Goal: Task Accomplishment & Management: Manage account settings

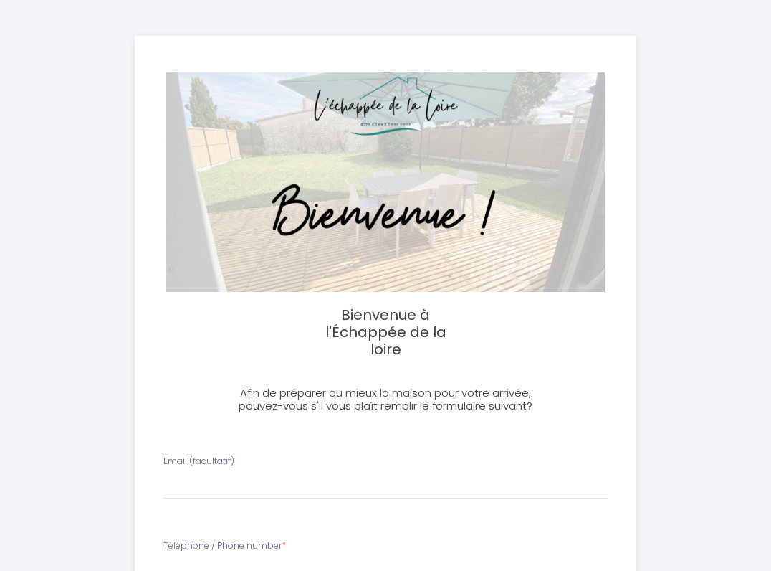
select select
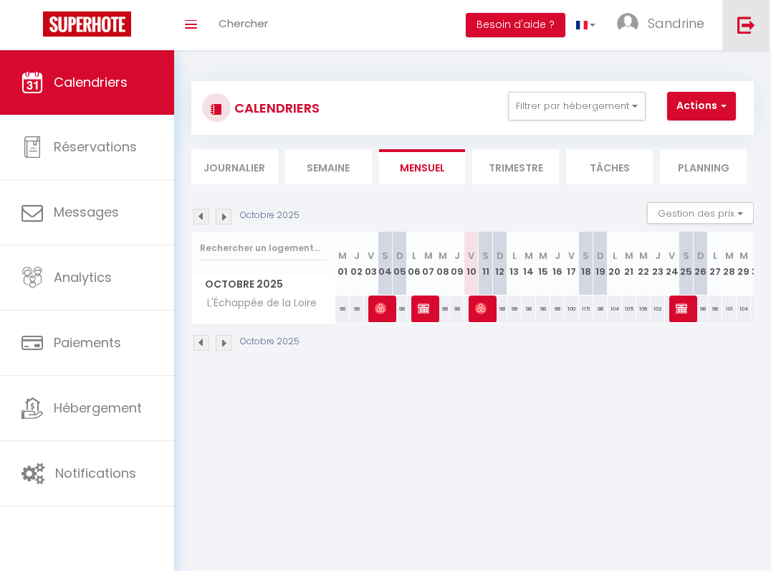
click at [739, 34] on link at bounding box center [746, 25] width 47 height 50
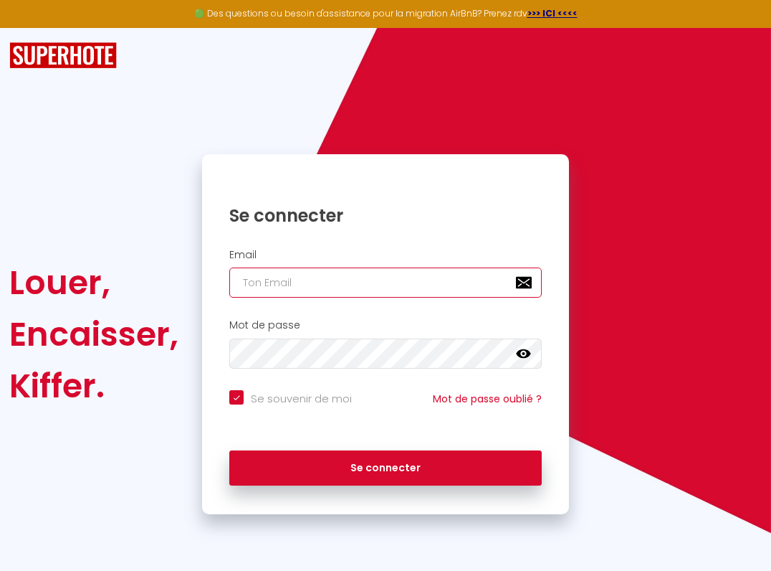
click at [291, 278] on input "email" at bounding box center [385, 282] width 313 height 30
type input "[PERSON_NAME][EMAIL_ADDRESS][DOMAIN_NAME]"
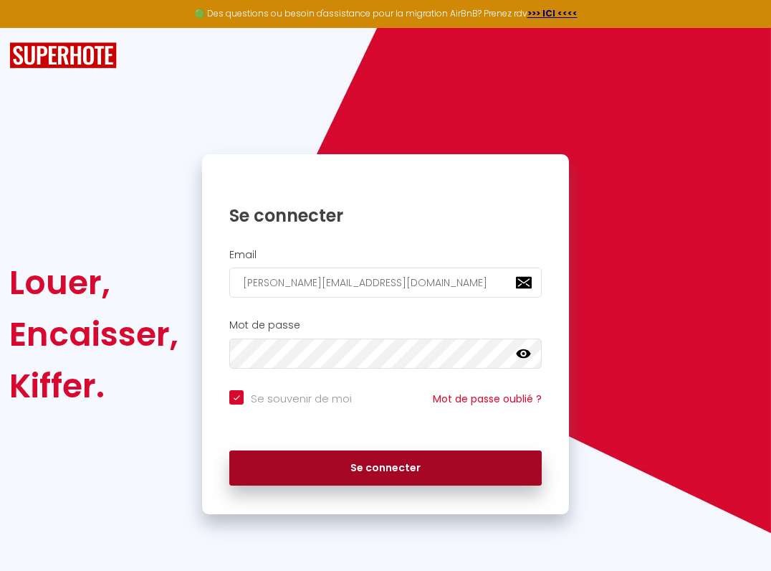
click at [320, 453] on button "Se connecter" at bounding box center [385, 468] width 313 height 36
checkbox input "true"
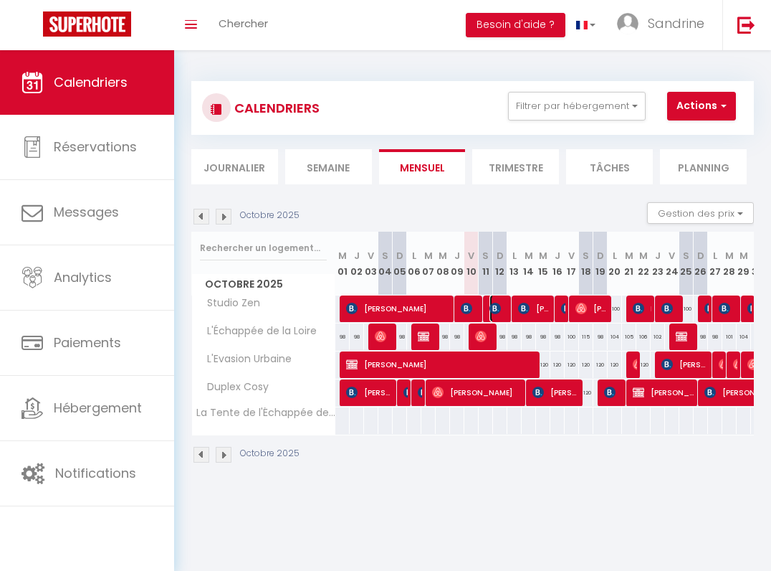
click at [498, 308] on img at bounding box center [495, 308] width 11 height 11
select select "OK"
select select "KO"
select select "0"
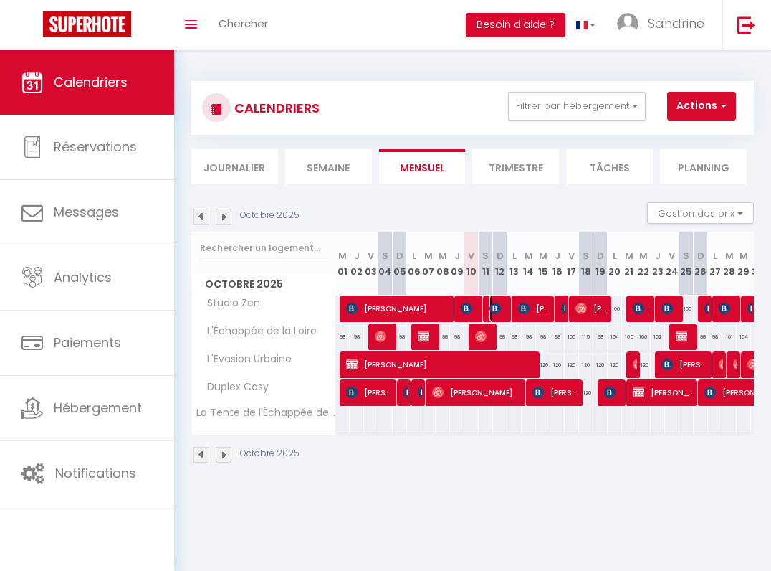
select select "1"
select select
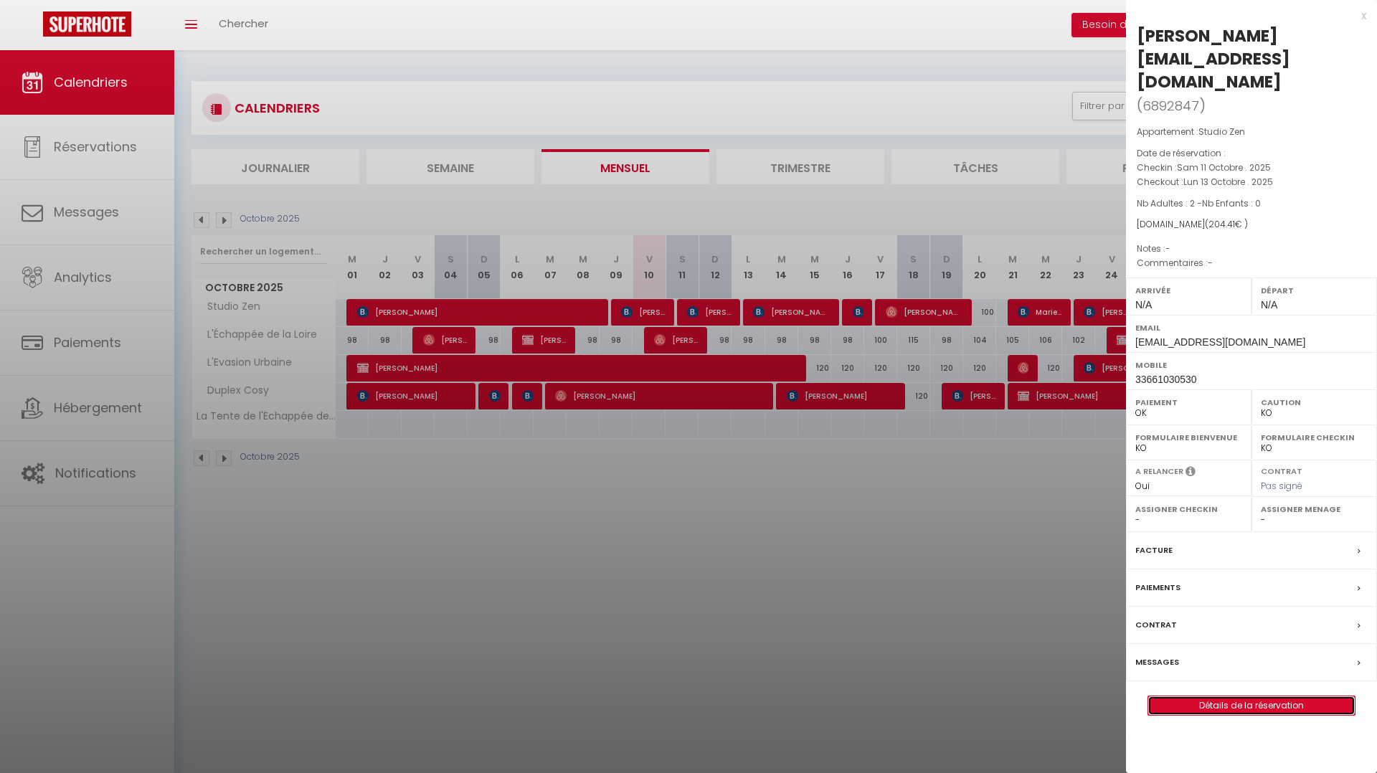
click at [771, 570] on link "Détails de la réservation" at bounding box center [1251, 705] width 206 height 19
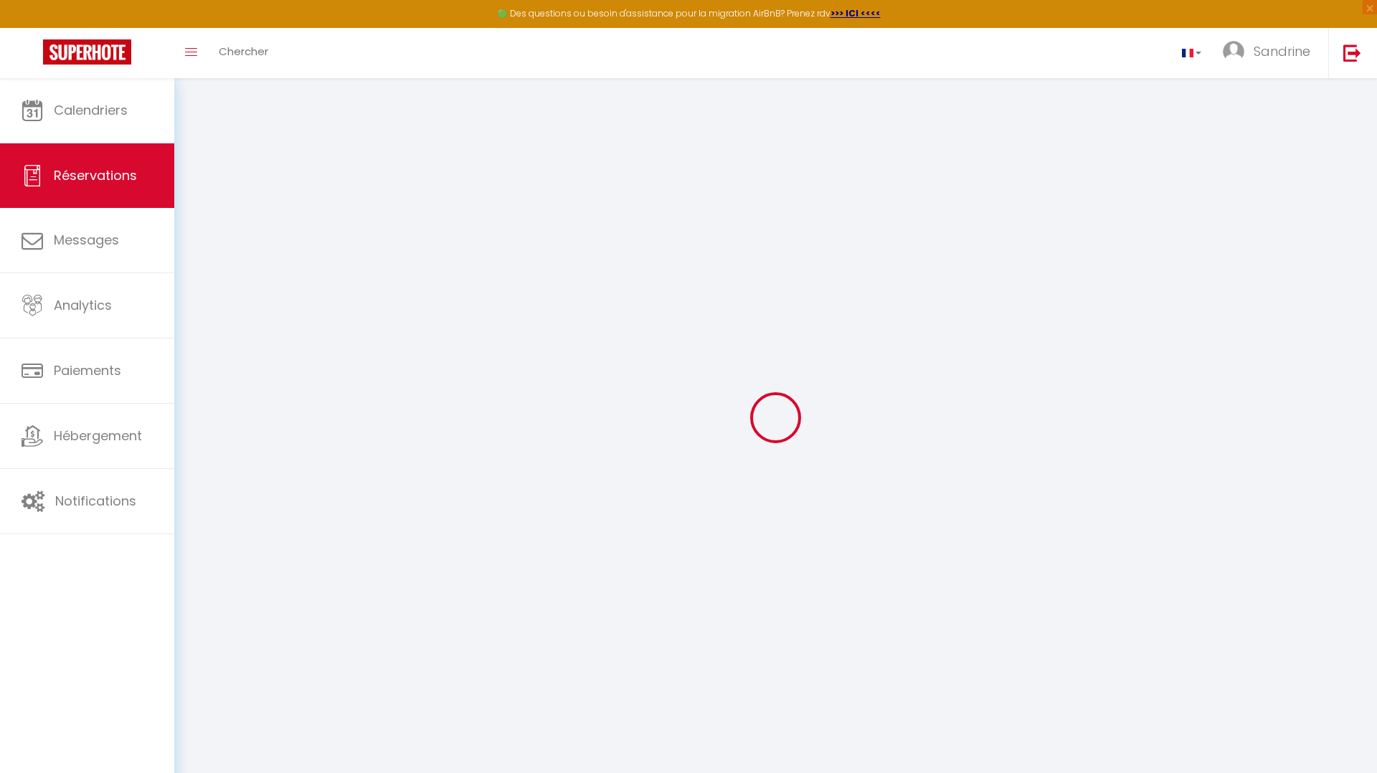
type input "[PERSON_NAME]"
type input "[EMAIL_ADDRESS][DOMAIN_NAME]"
type input "33661030530"
select select
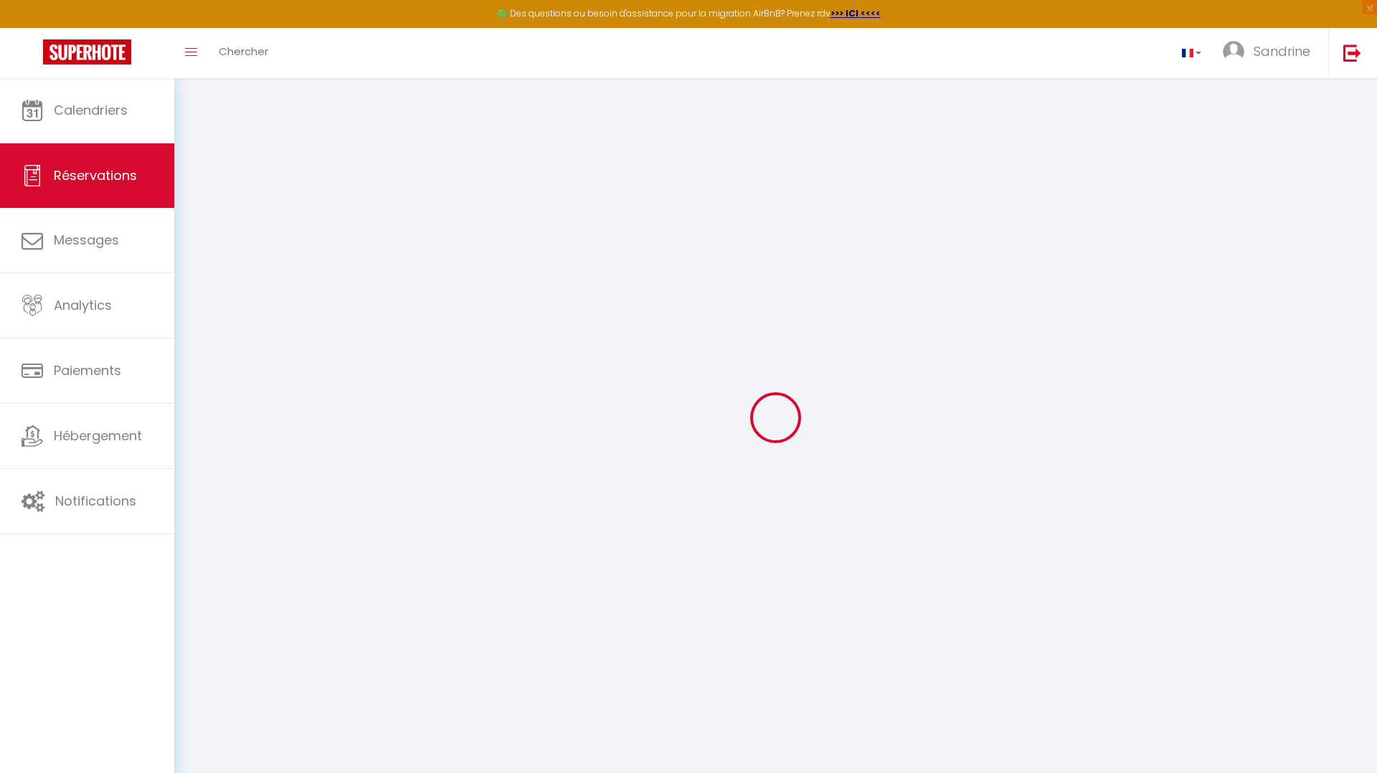
type input "0"
select select "33988"
select select "1"
select select
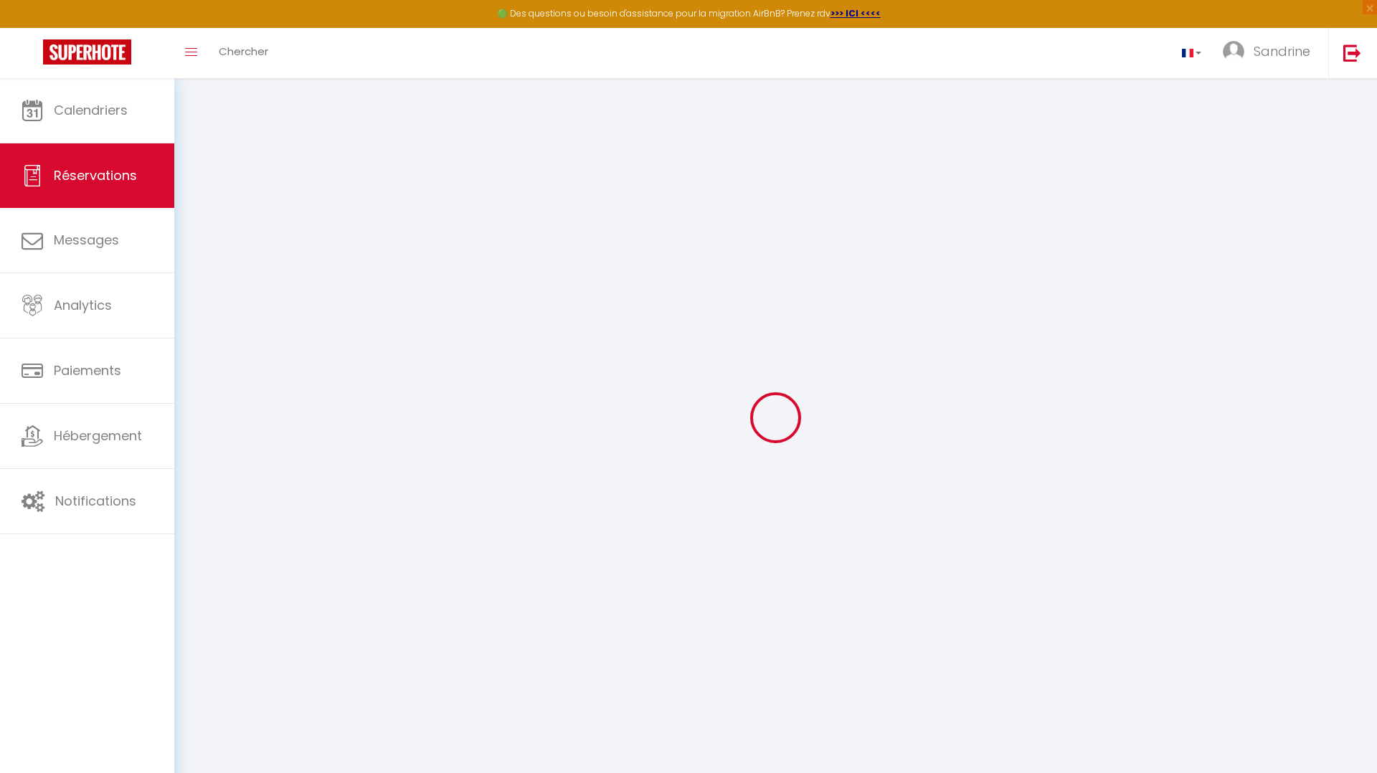
type input "2"
select select "12"
select select
type input "204.41"
checkbox input "false"
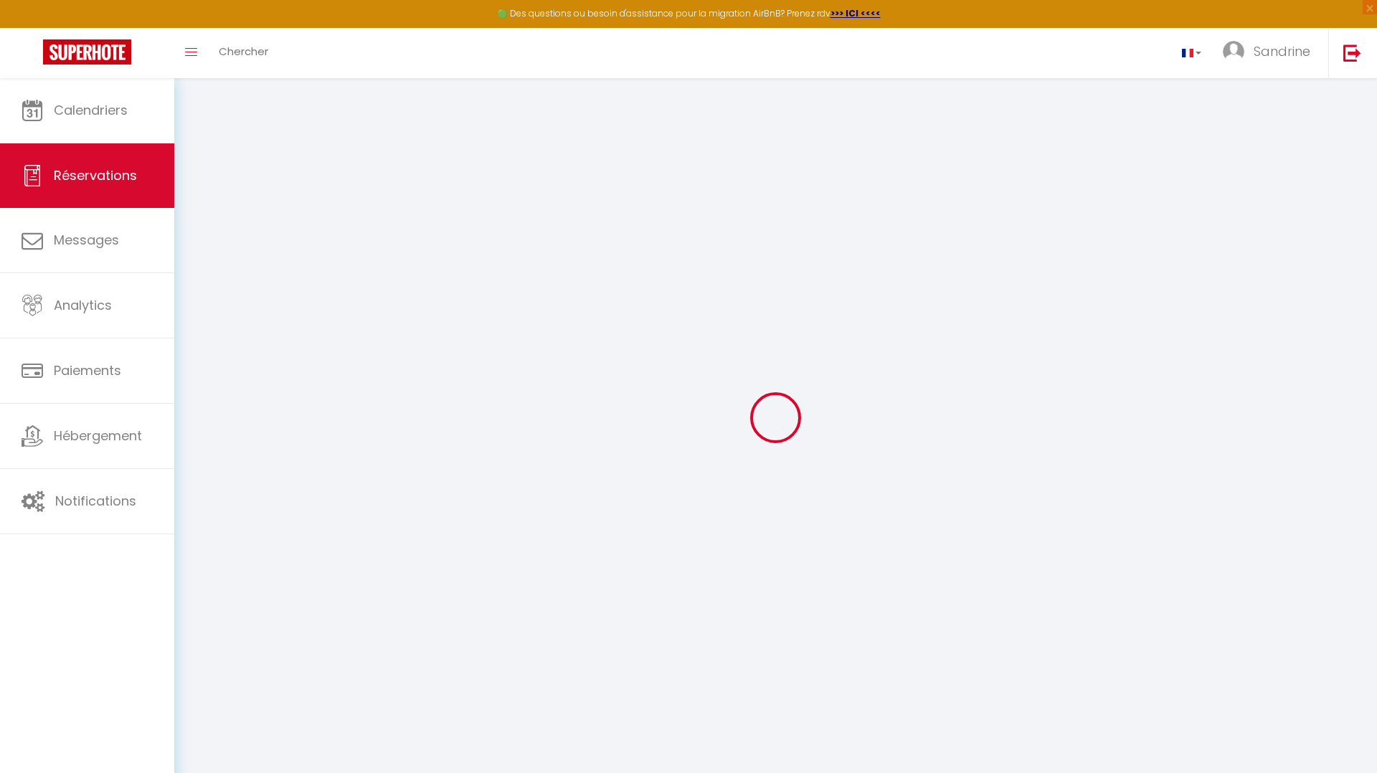
select select "2"
type input "50"
type input "0"
select select
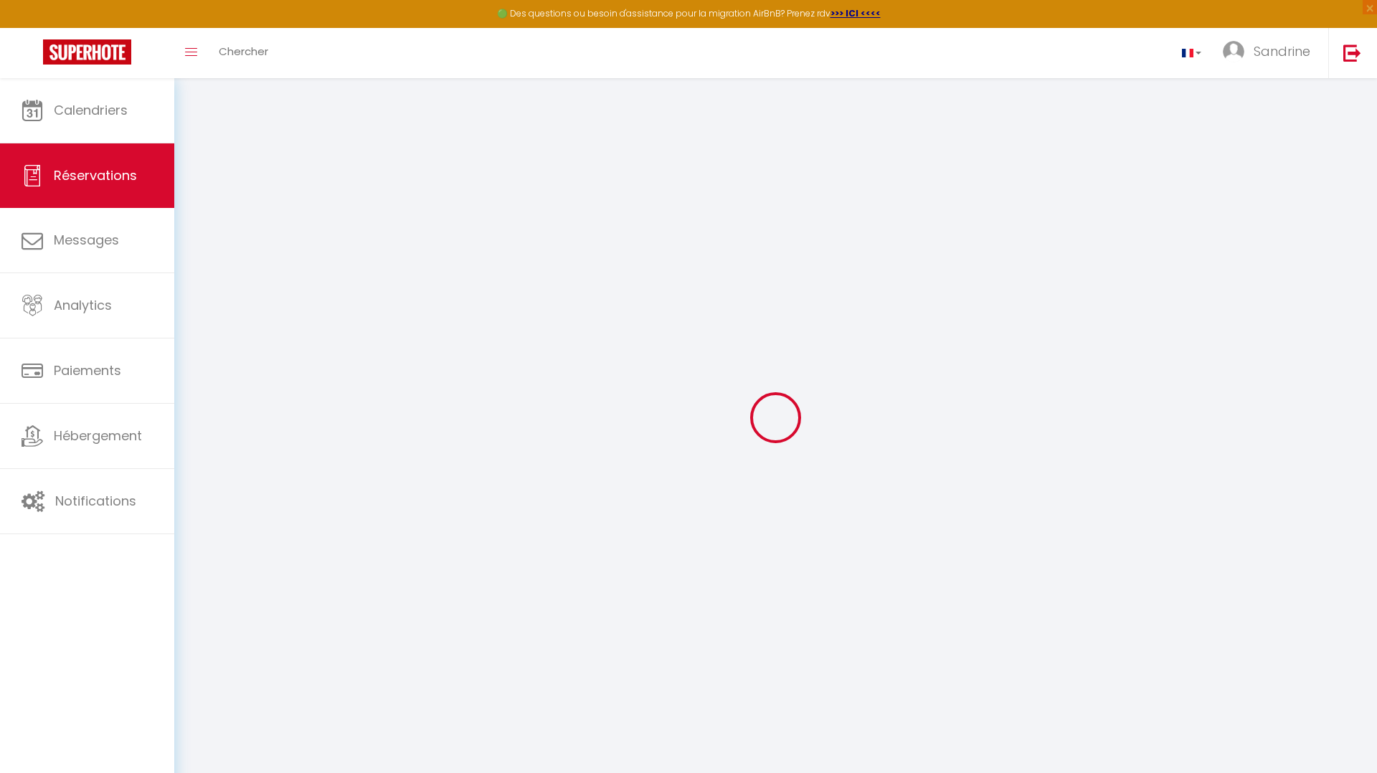
select select
select select "14"
checkbox input "false"
select index
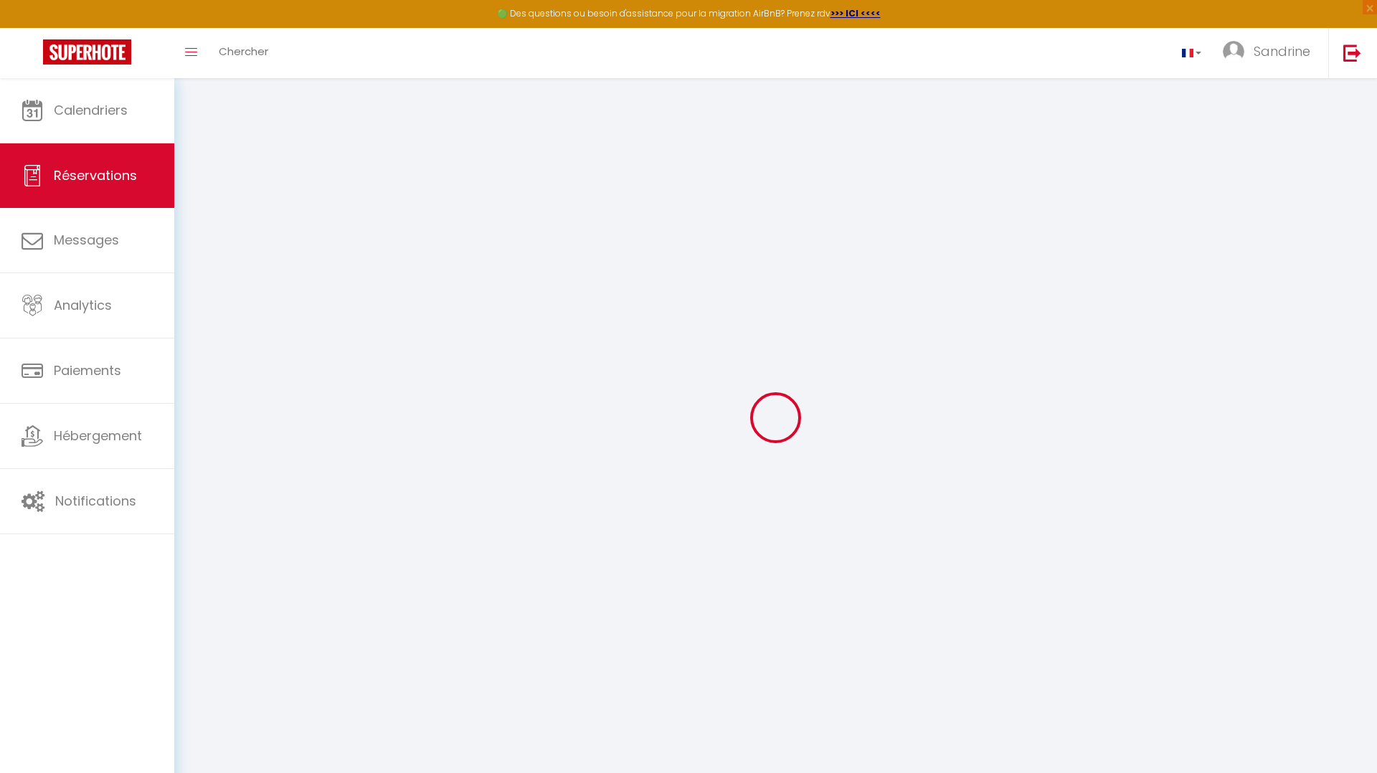
select select
checkbox input "false"
select index
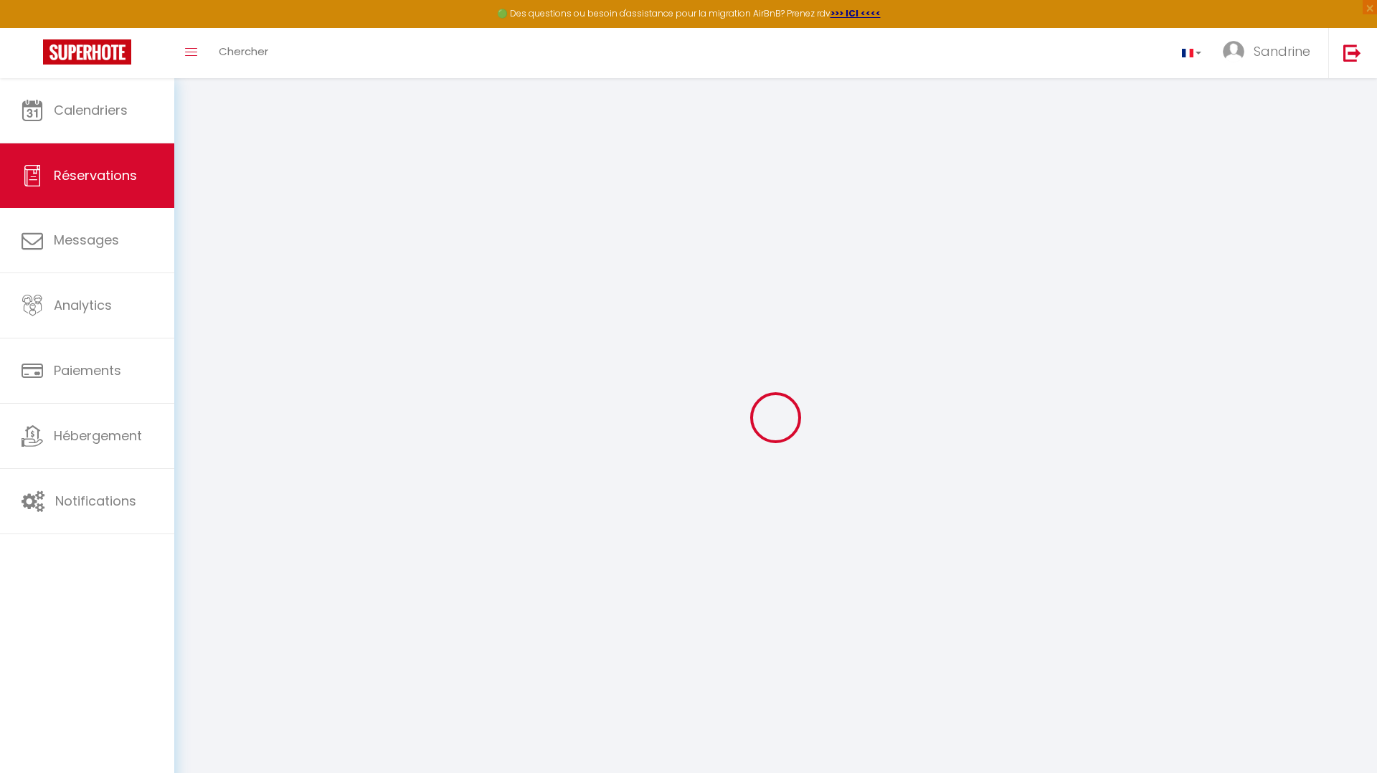
select select
checkbox input "false"
select index
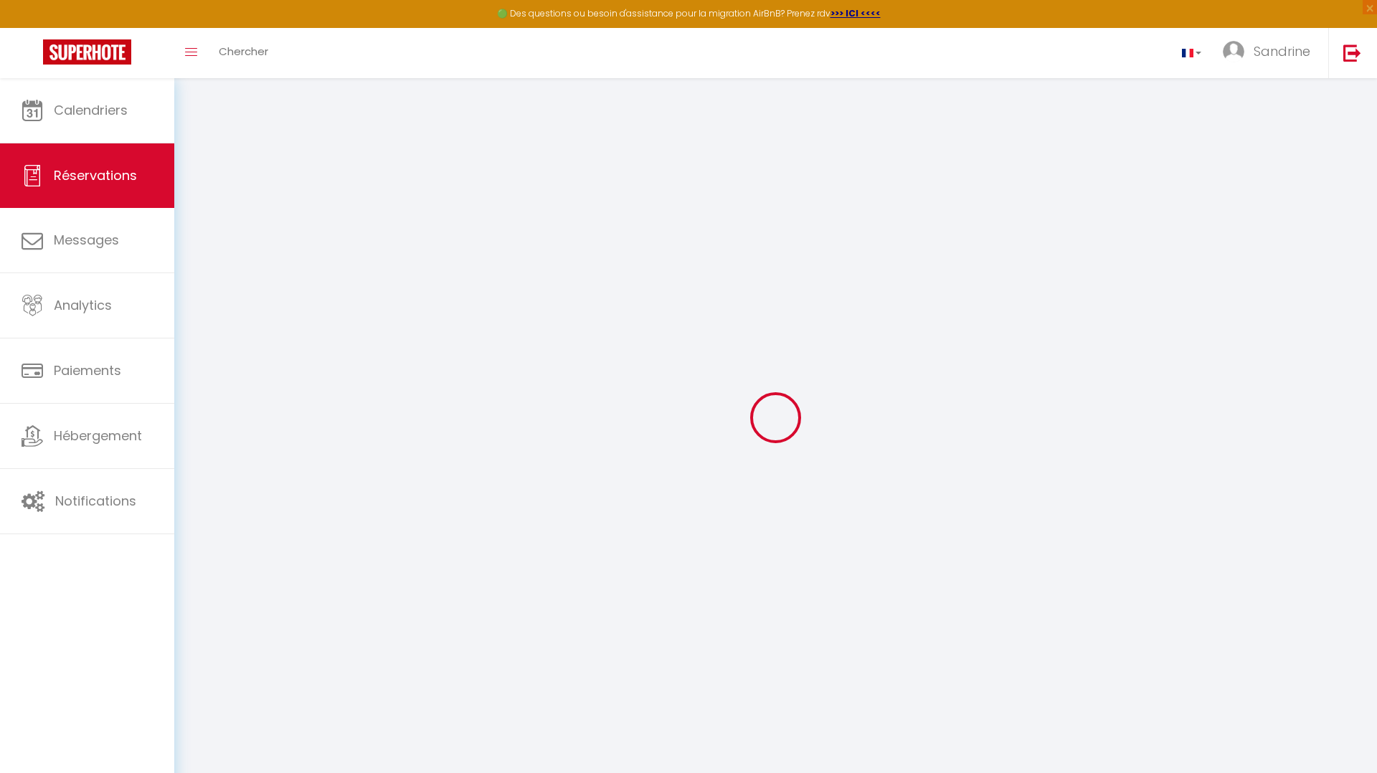
select select
checkbox input "false"
select index
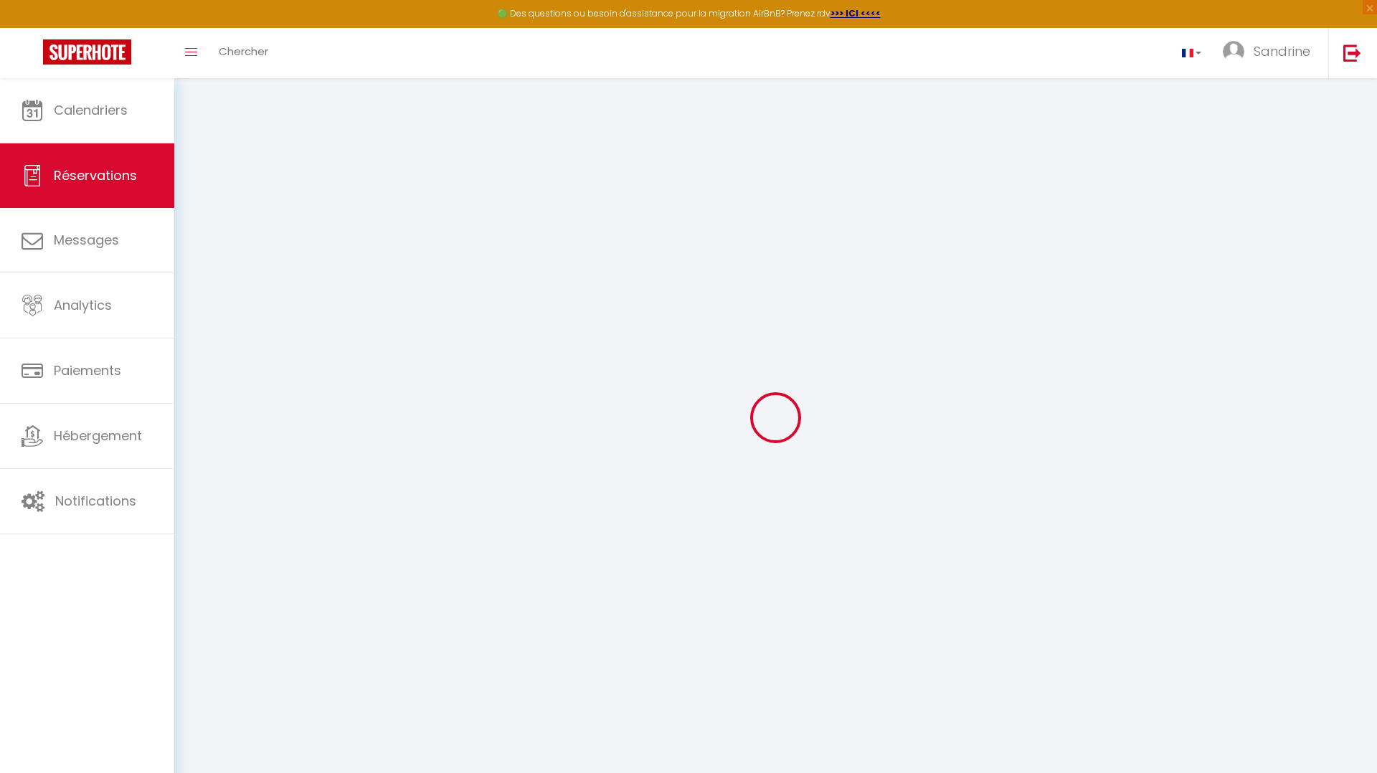
select select
checkbox input "false"
select index
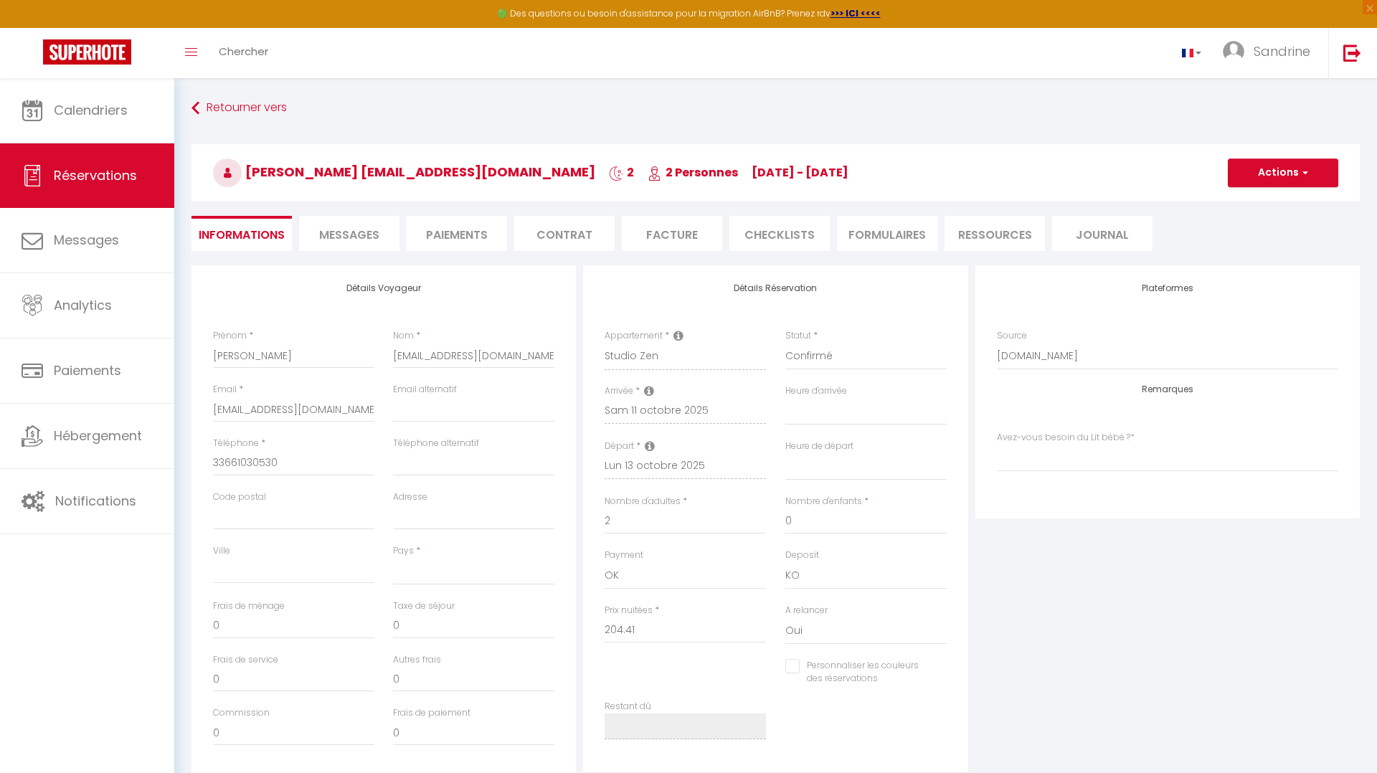
select select
checkbox input "false"
select index
select select
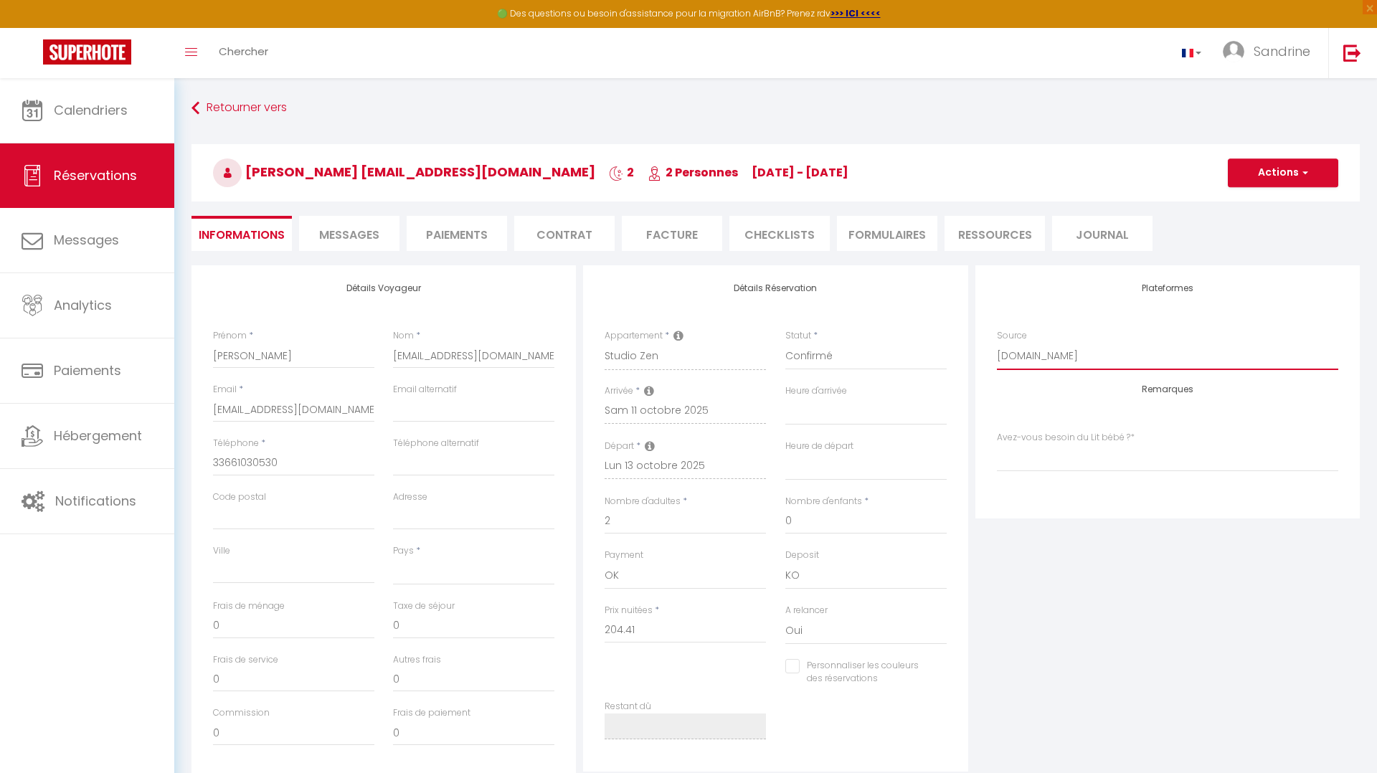
click at [771, 360] on select "Direct [DOMAIN_NAME] [DOMAIN_NAME] Chalet montagne Expedia Gite de [GEOGRAPHIC_…" at bounding box center [1167, 356] width 341 height 27
select select "1"
click at [771, 343] on select "Direct [DOMAIN_NAME] [DOMAIN_NAME] Chalet montagne Expedia Gite de [GEOGRAPHIC_…" at bounding box center [1167, 356] width 341 height 27
select select
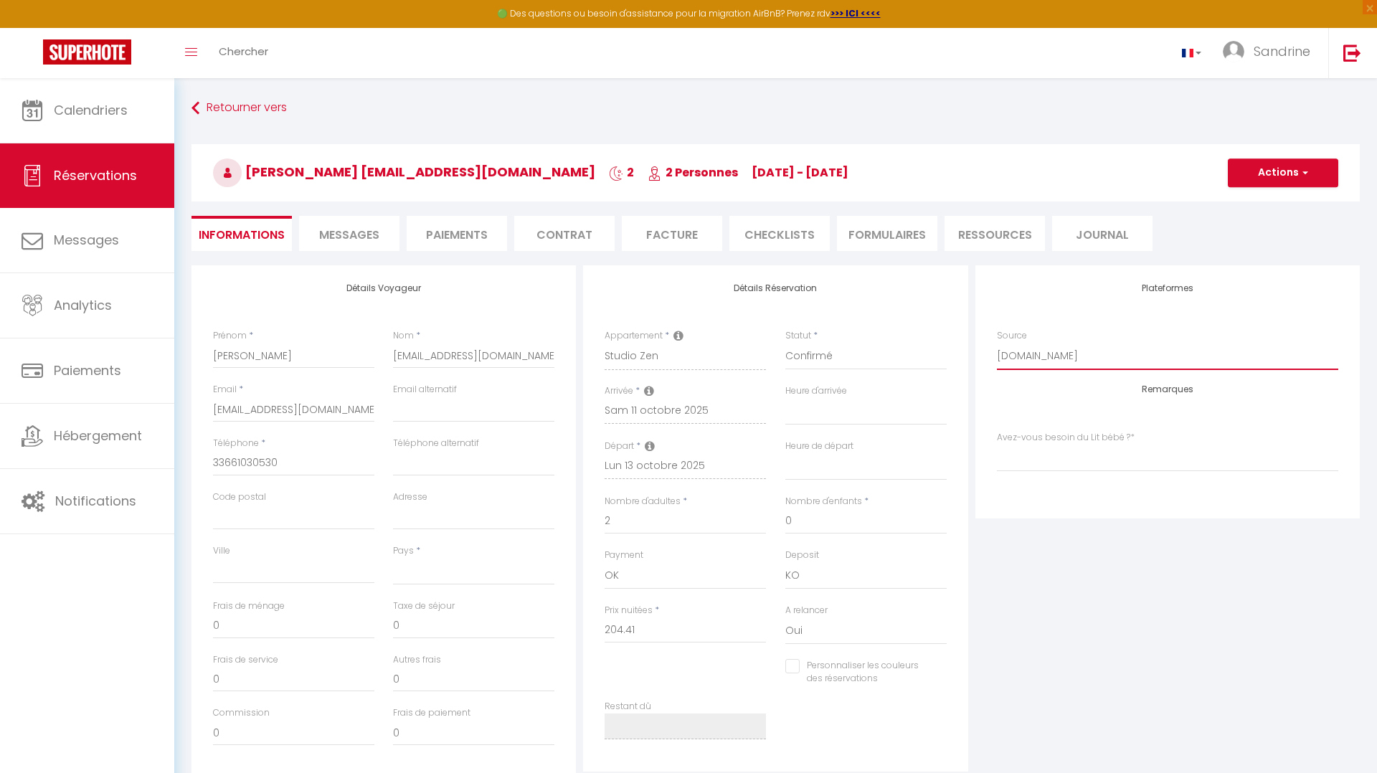
select select
checkbox input "false"
select index
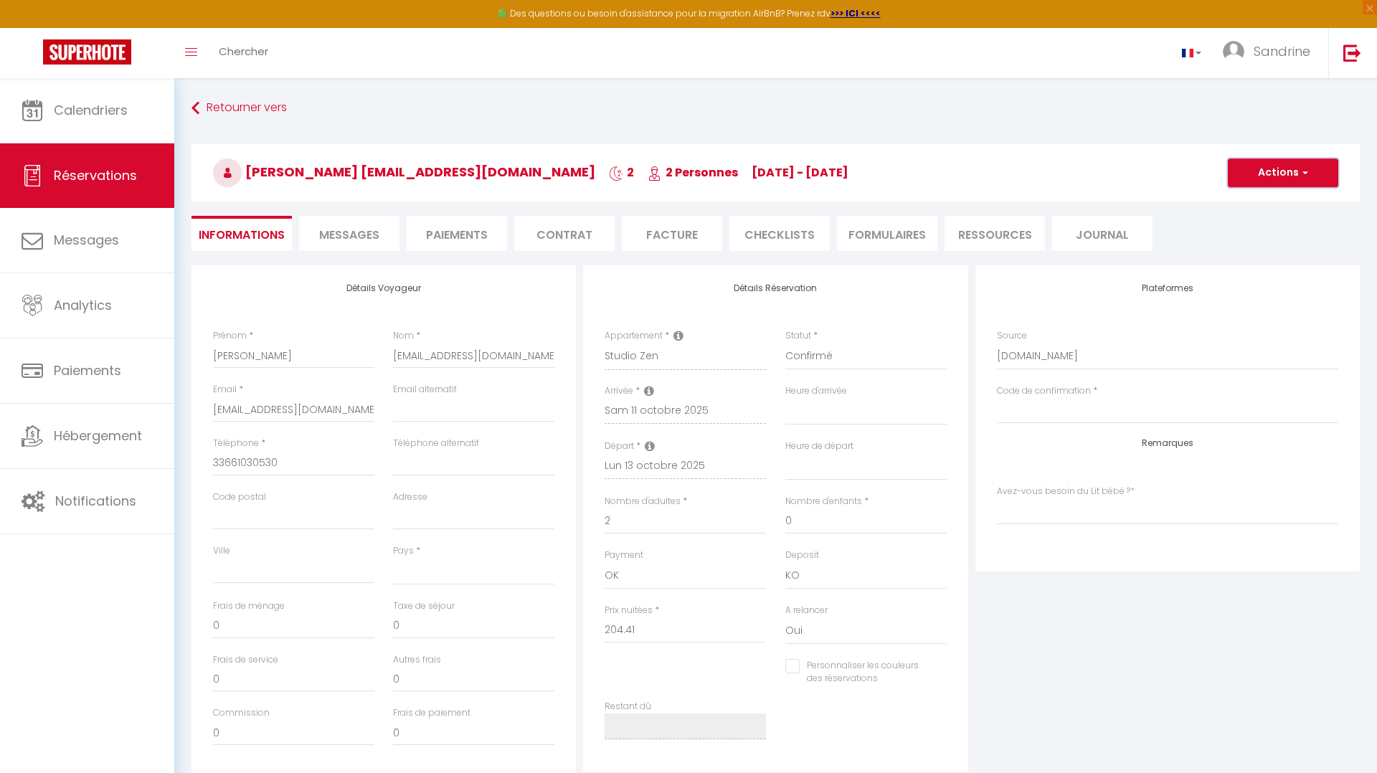
click at [771, 175] on button "Actions" at bounding box center [1282, 172] width 110 height 29
click at [771, 192] on ul "Enregistrer Dupliquer Supprimer" at bounding box center [1268, 223] width 115 height 65
click at [771, 177] on button "Actions" at bounding box center [1282, 172] width 110 height 29
click at [771, 204] on link "Enregistrer" at bounding box center [1268, 204] width 113 height 19
select select "not_cancelled"
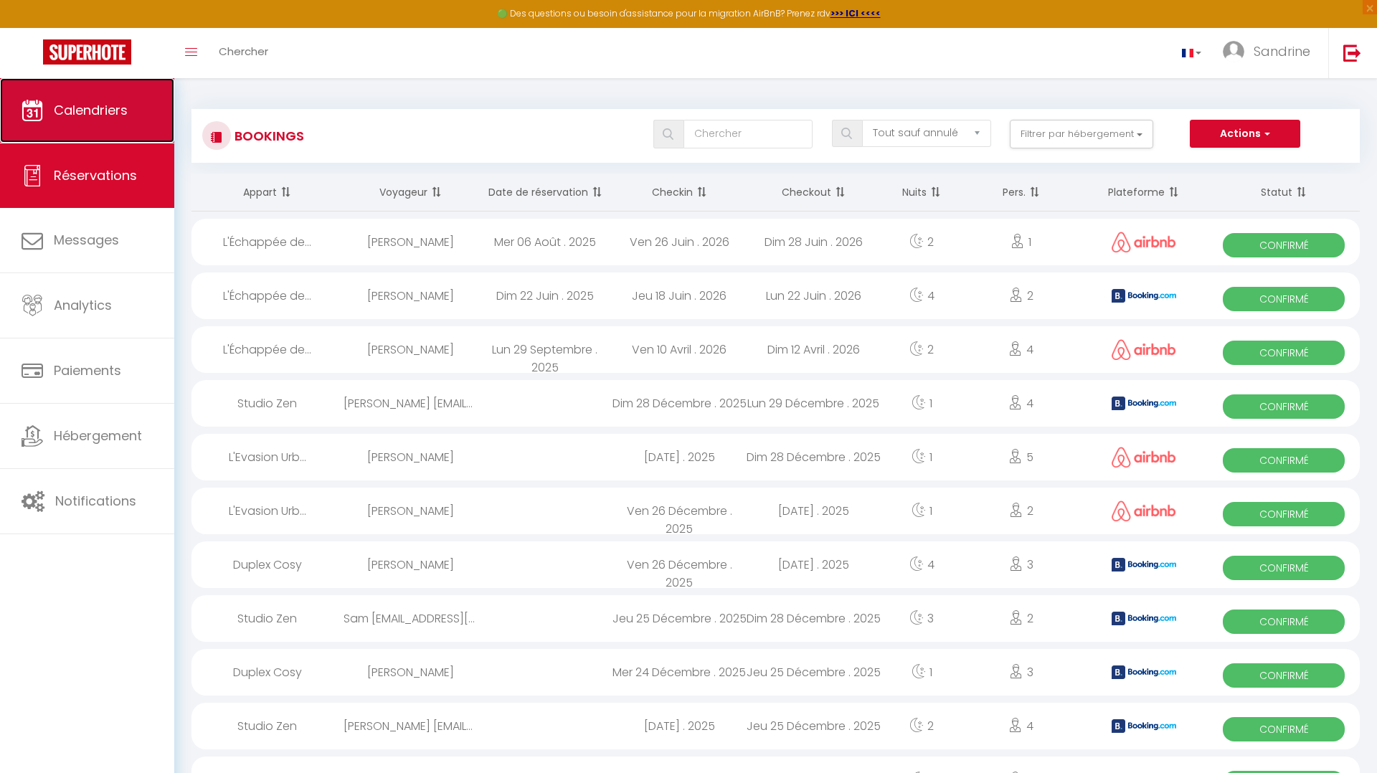
click at [101, 103] on span "Calendriers" at bounding box center [91, 110] width 74 height 18
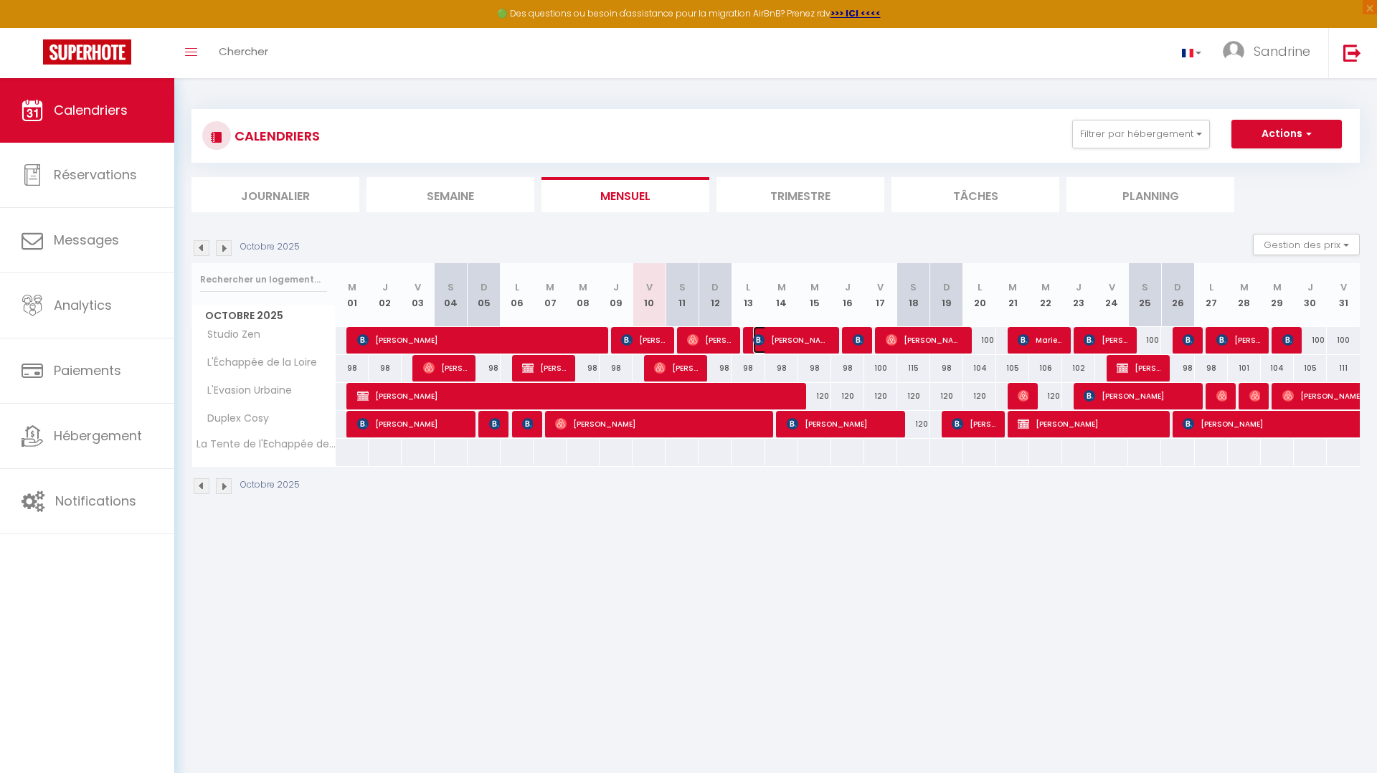
click at [771, 339] on span "[PERSON_NAME] [EMAIL_ADDRESS][DOMAIN_NAME]" at bounding box center [791, 339] width 77 height 27
select select "OK"
select select "KO"
select select "0"
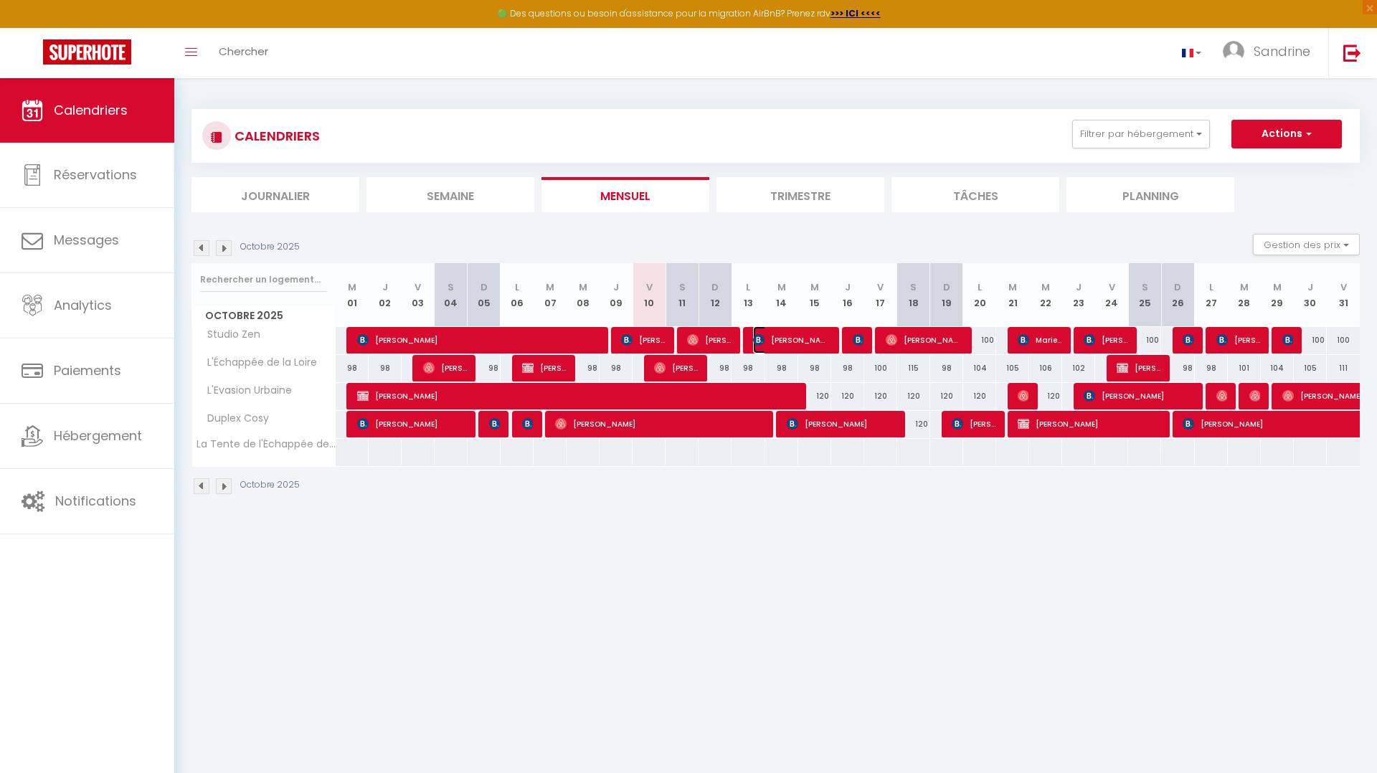
select select "1"
select select
select select "22110"
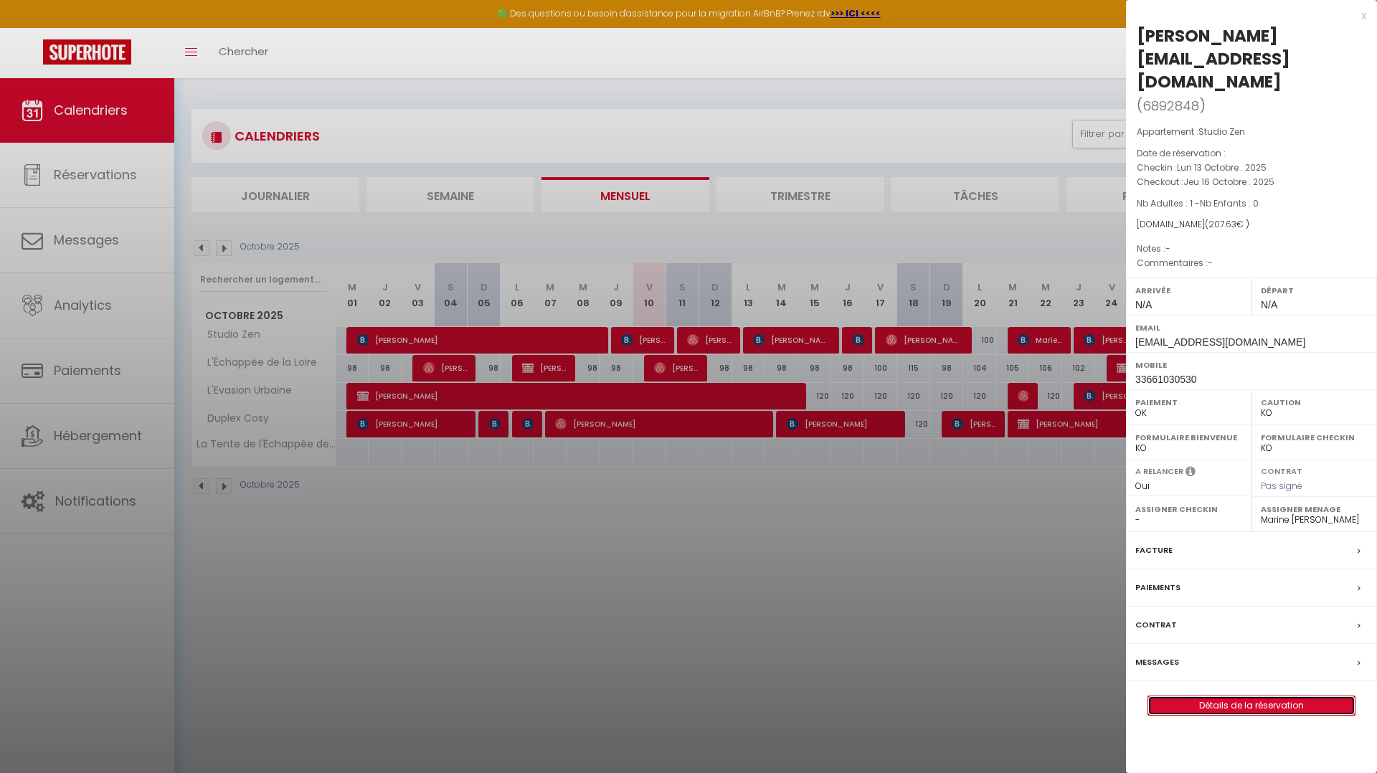
click at [771, 570] on link "Détails de la réservation" at bounding box center [1251, 705] width 206 height 19
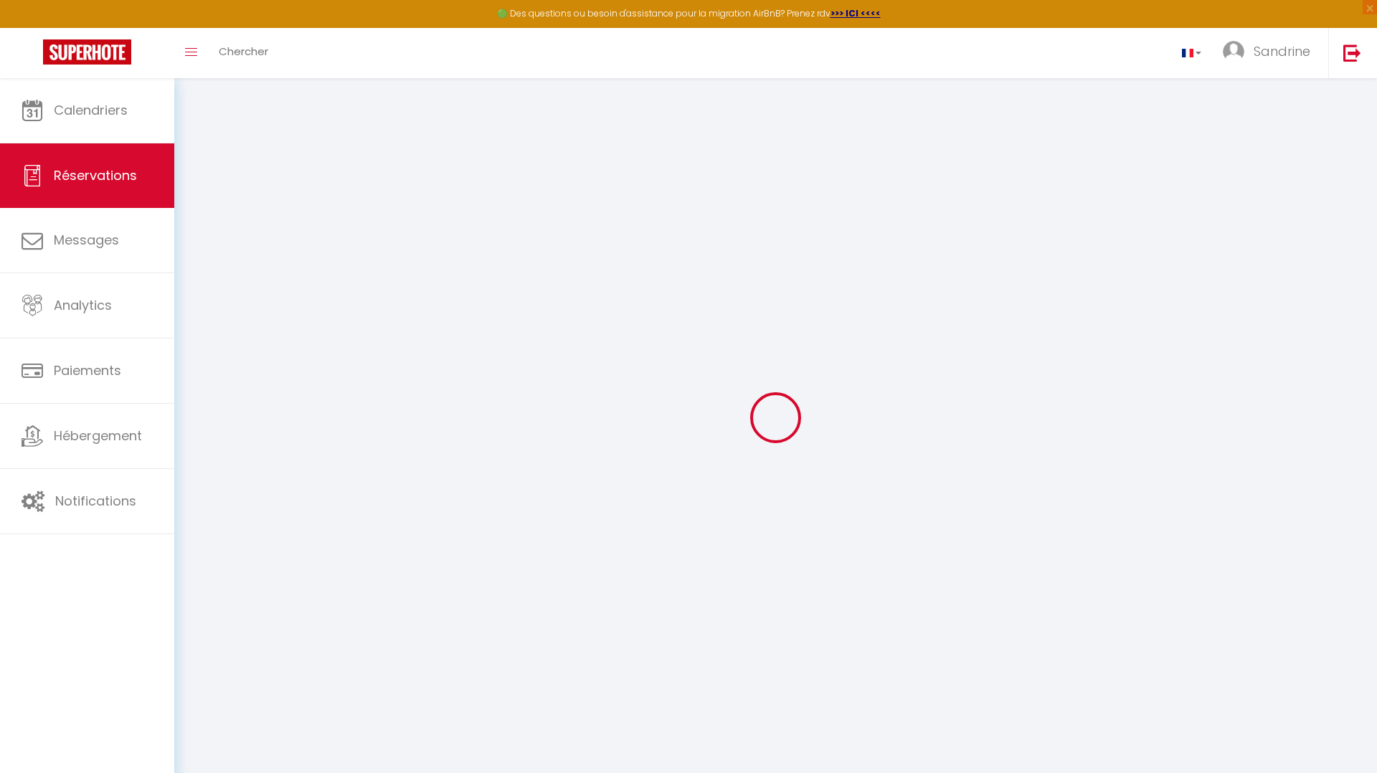
select index
select select
checkbox input "false"
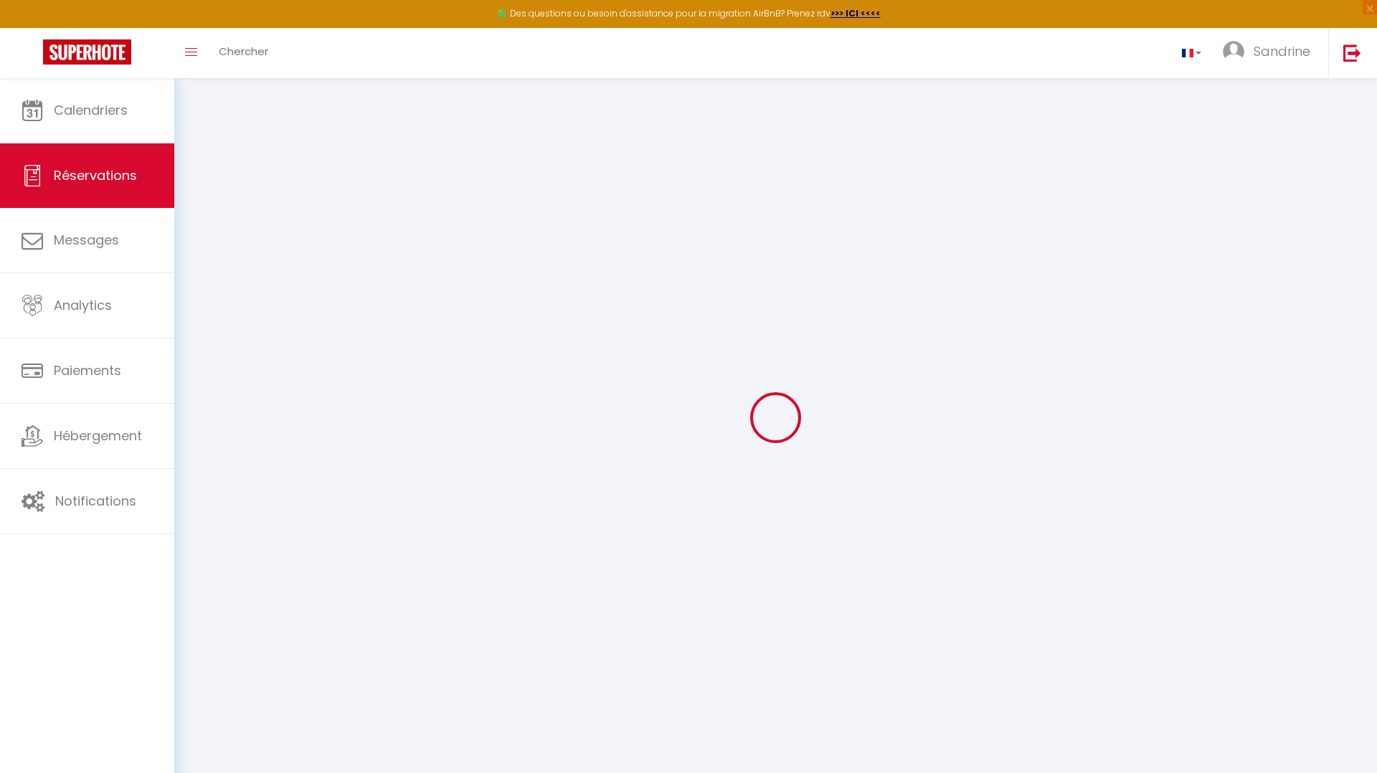
select index
select select
checkbox input "false"
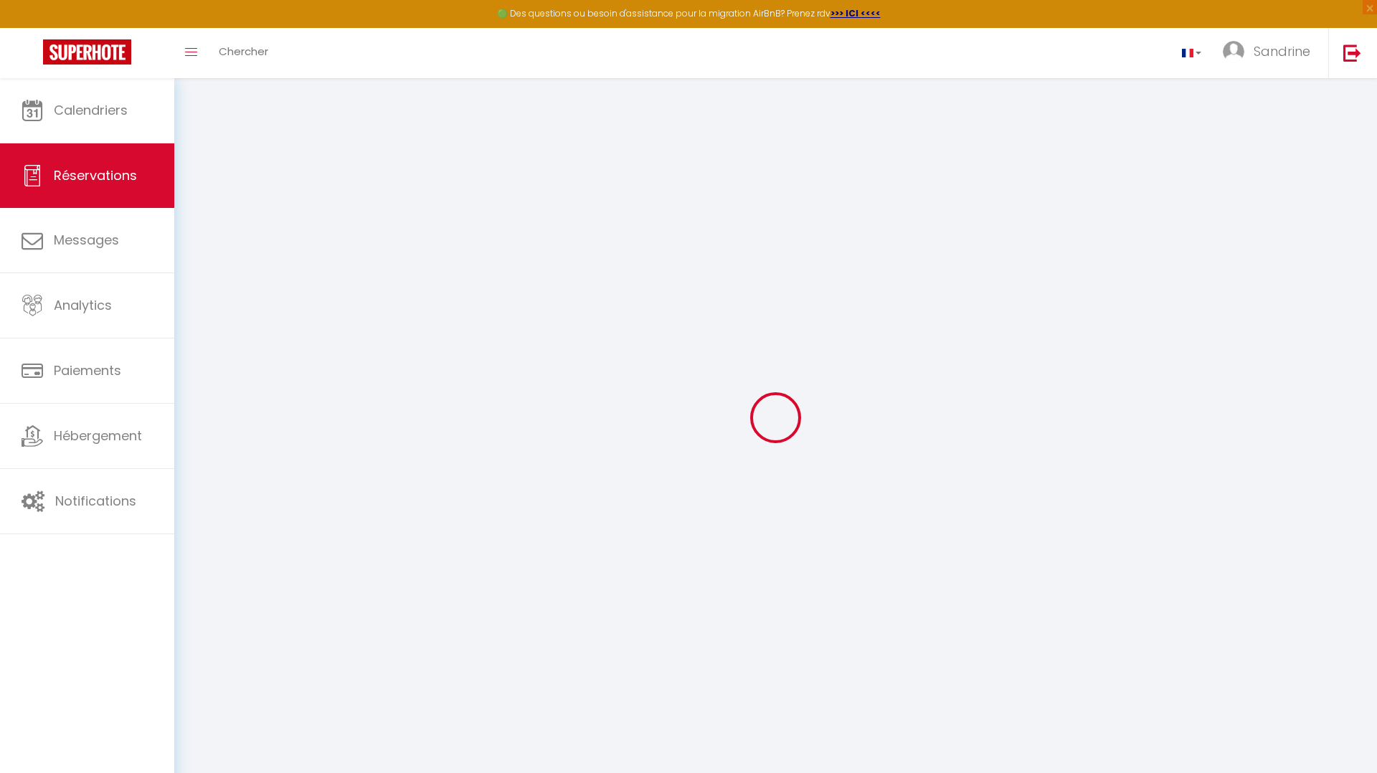
select index
select select
checkbox input "false"
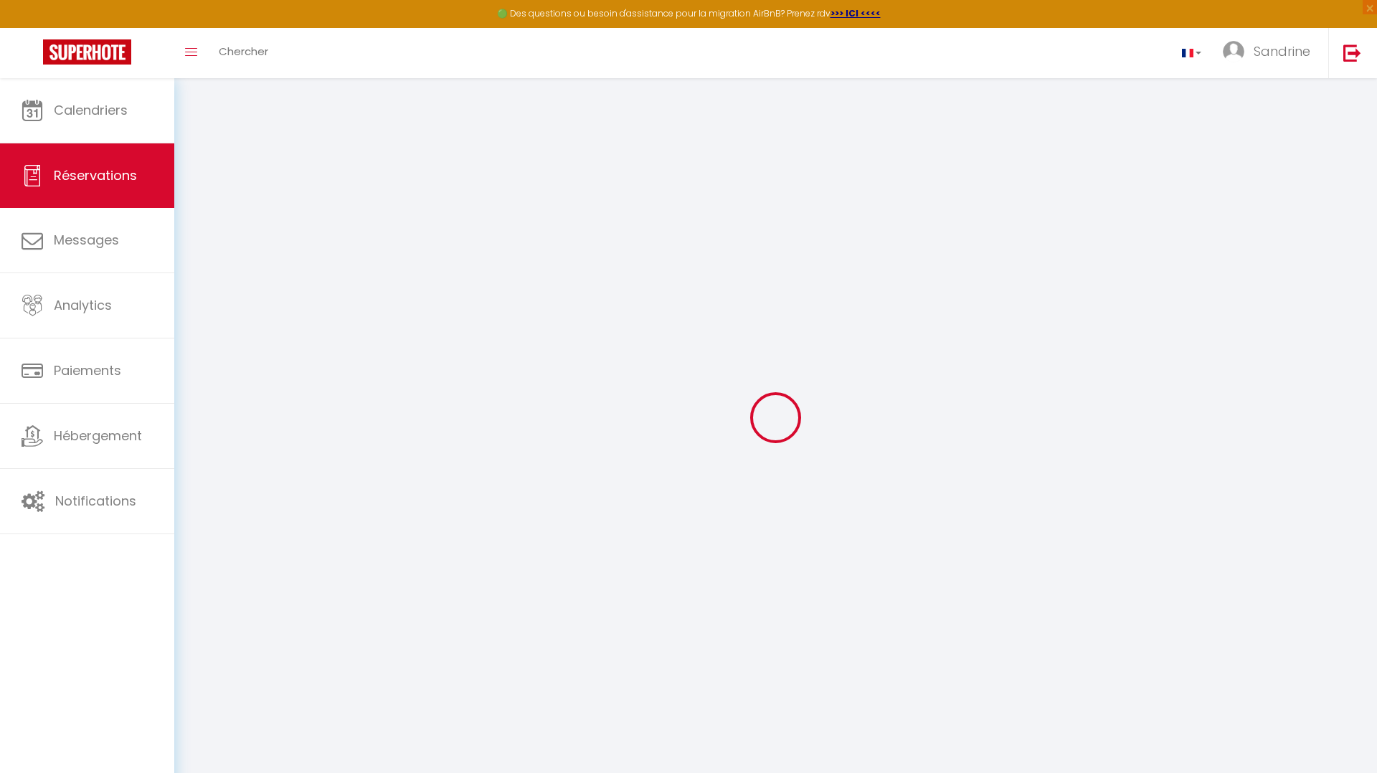
select index
select select
checkbox input "false"
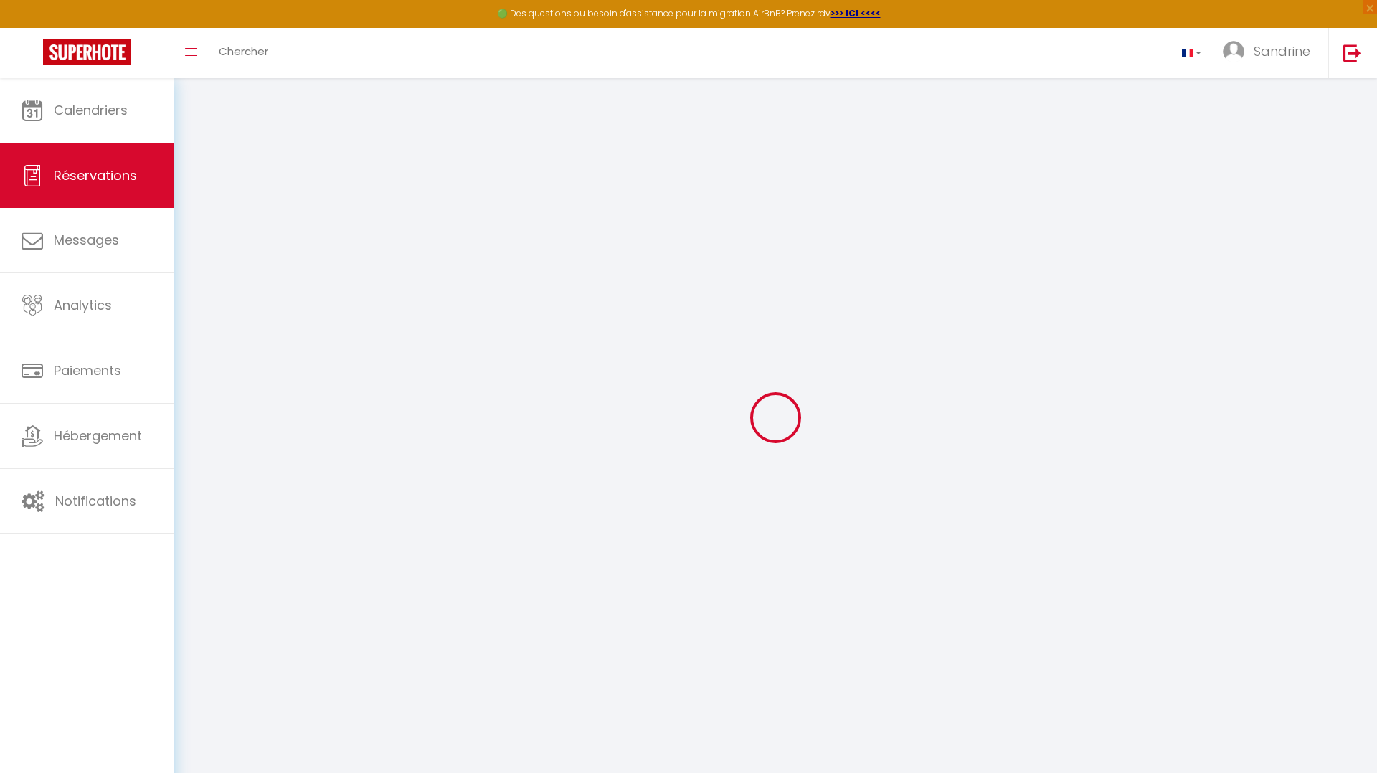
select index
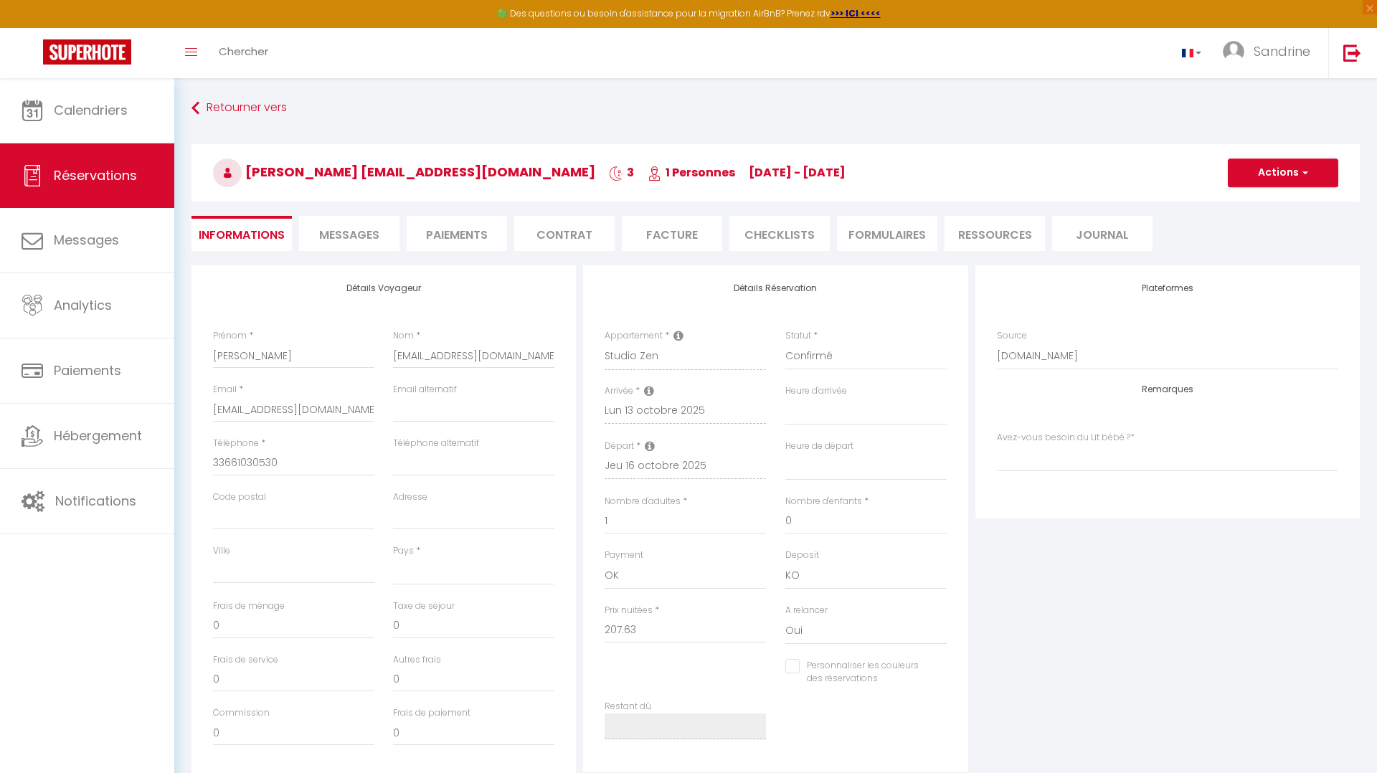
select select
checkbox input "false"
select index
select select
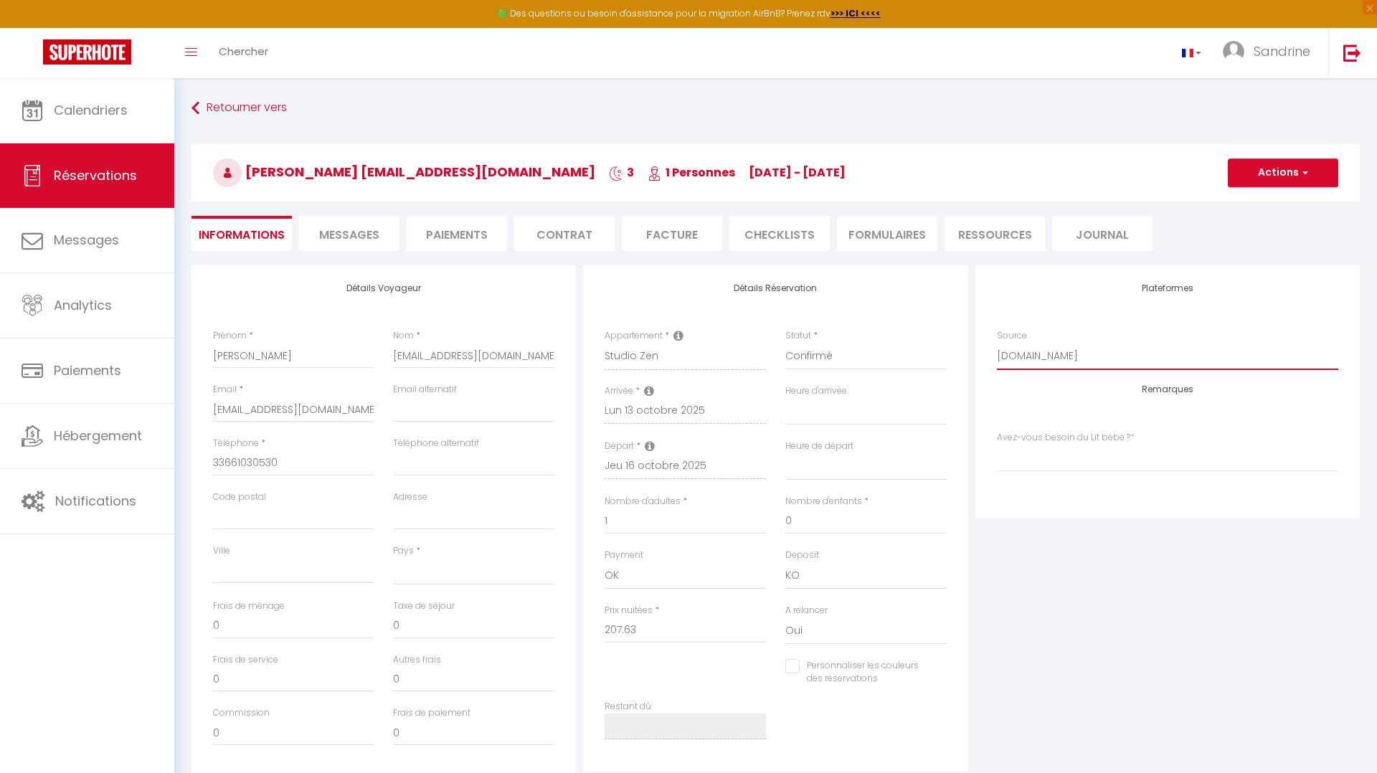
click at [771, 363] on select "Direct [DOMAIN_NAME] [DOMAIN_NAME] Chalet montagne Expedia Gite de [GEOGRAPHIC_…" at bounding box center [1167, 356] width 341 height 27
select select "54"
click at [771, 343] on select "Direct [DOMAIN_NAME] [DOMAIN_NAME] Chalet montagne Expedia Gite de [GEOGRAPHIC_…" at bounding box center [1167, 356] width 341 height 27
click at [771, 359] on select "Direct [DOMAIN_NAME] [DOMAIN_NAME] Chalet montagne Expedia Gite de [GEOGRAPHIC_…" at bounding box center [1167, 356] width 341 height 27
select select
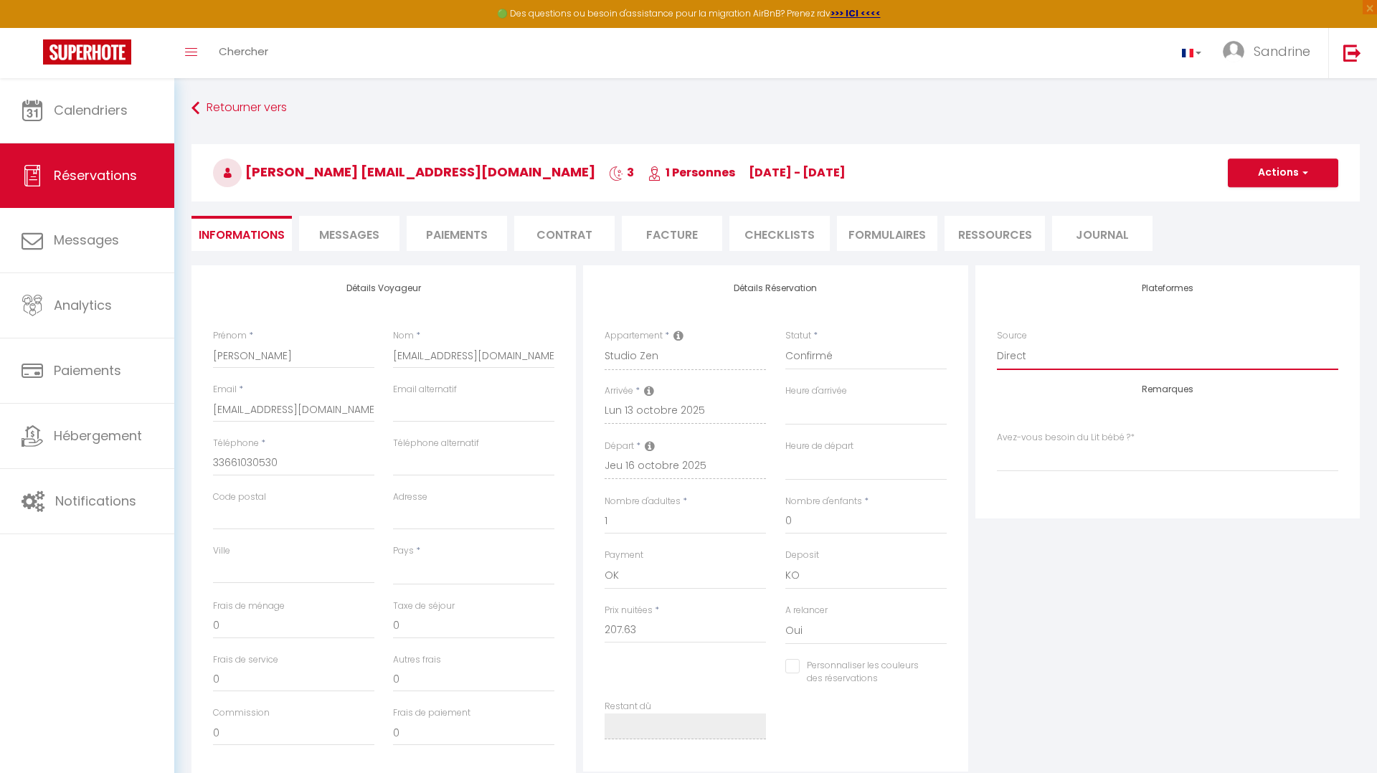
select select
checkbox input "false"
select index
select select "69"
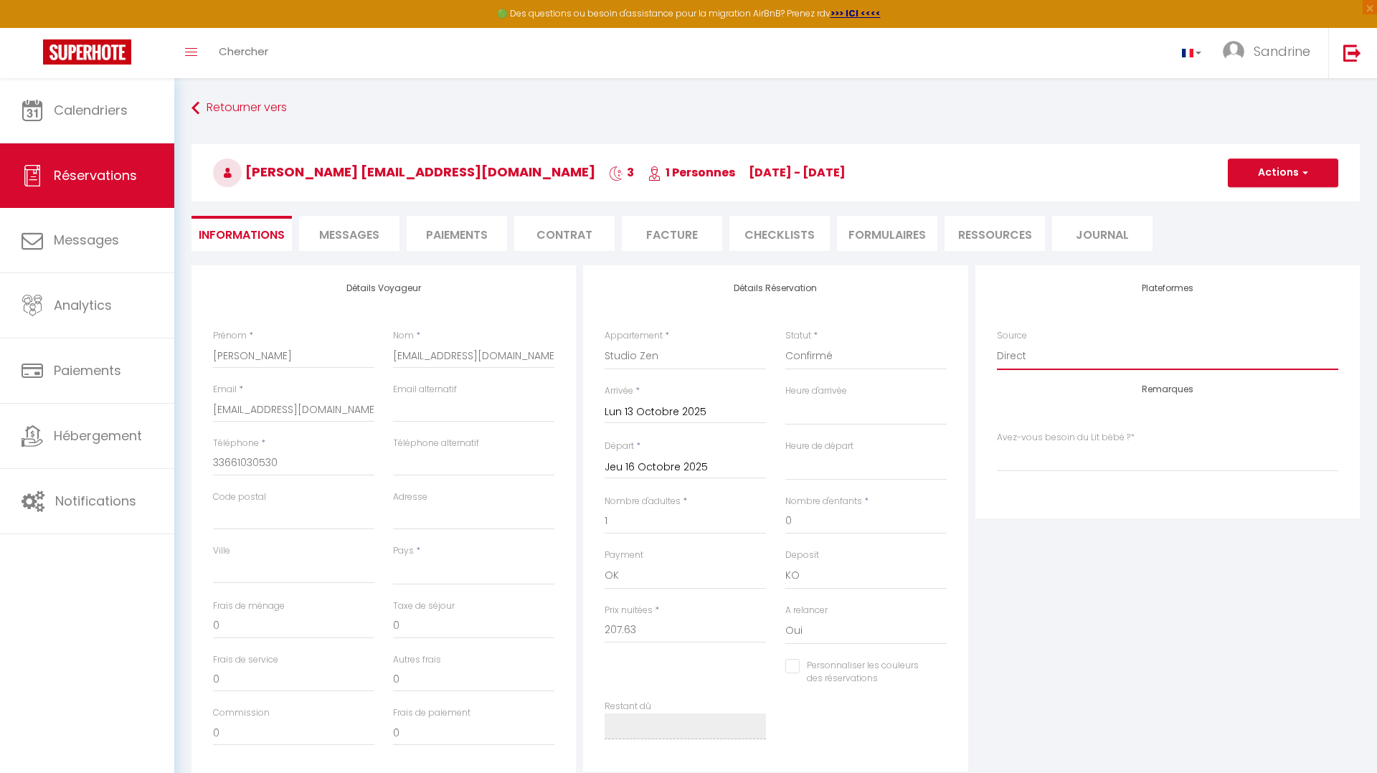
click at [771, 343] on select "Direct [DOMAIN_NAME] [DOMAIN_NAME] Chalet montagne Expedia Gite de [GEOGRAPHIC_…" at bounding box center [1167, 356] width 341 height 27
select select
checkbox input "false"
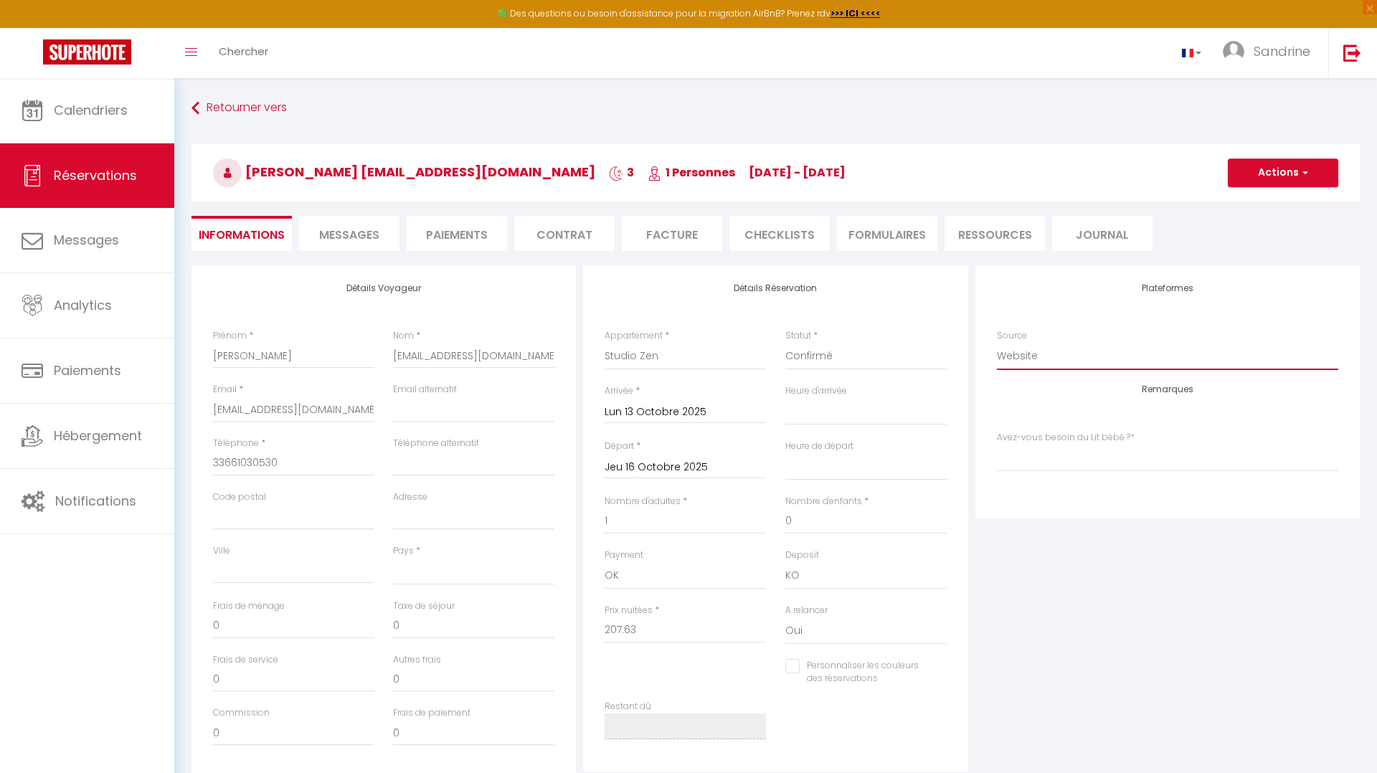
select index
click at [771, 166] on button "Actions" at bounding box center [1282, 172] width 110 height 29
click at [771, 197] on link "Enregistrer" at bounding box center [1268, 204] width 113 height 19
select select "not_cancelled"
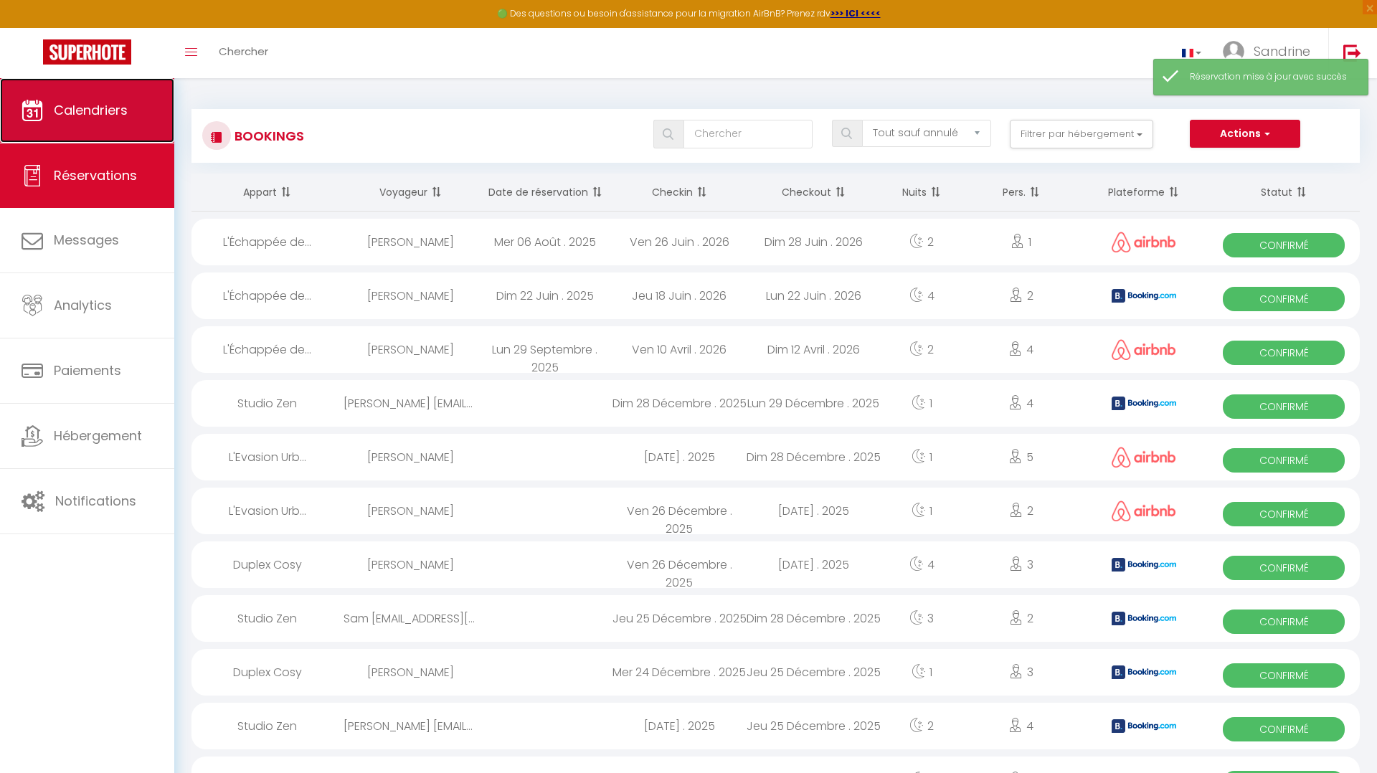
click at [82, 121] on link "Calendriers" at bounding box center [87, 110] width 174 height 65
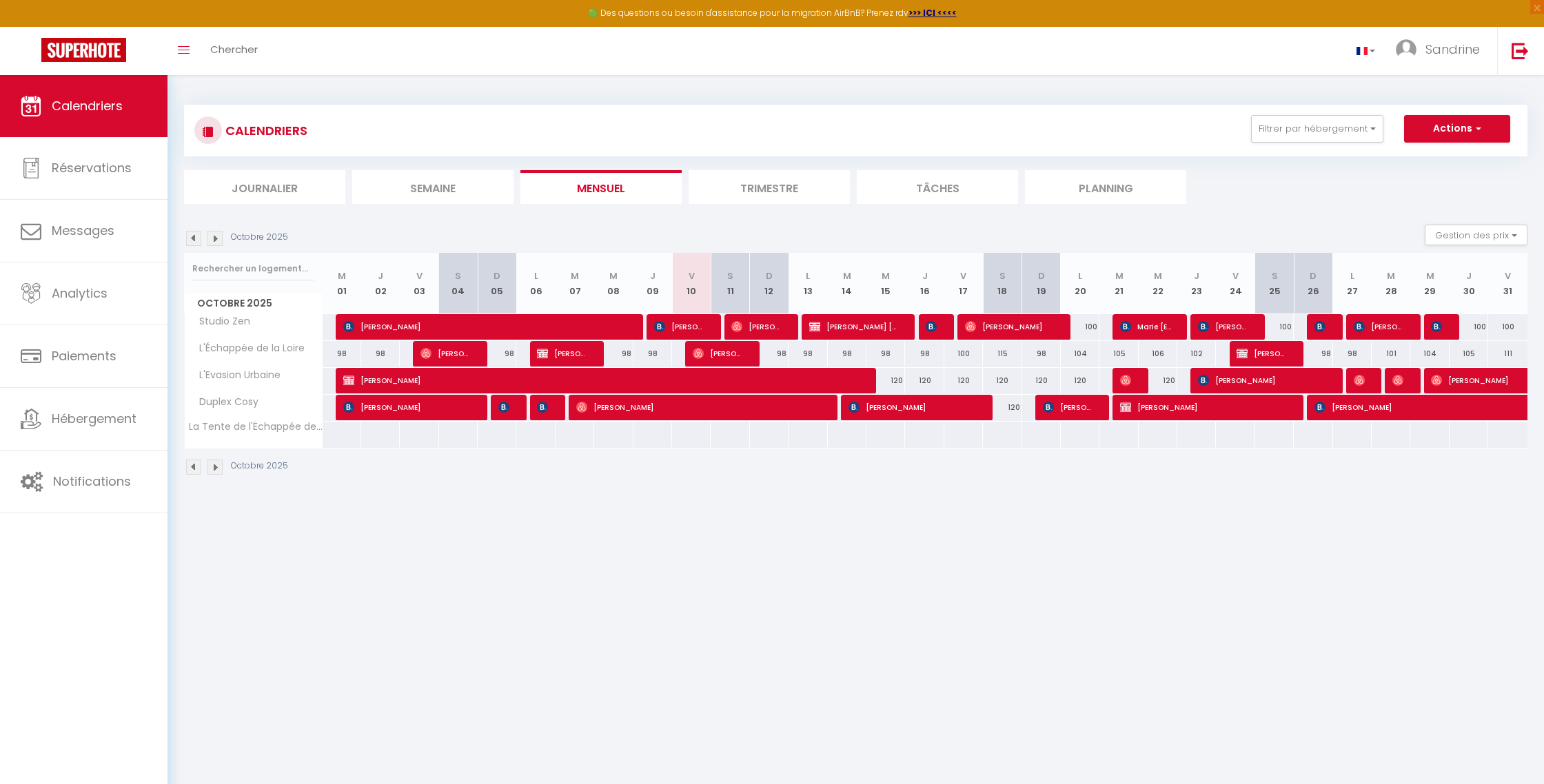
click at [189, 237] on img at bounding box center [194, 238] width 15 height 15
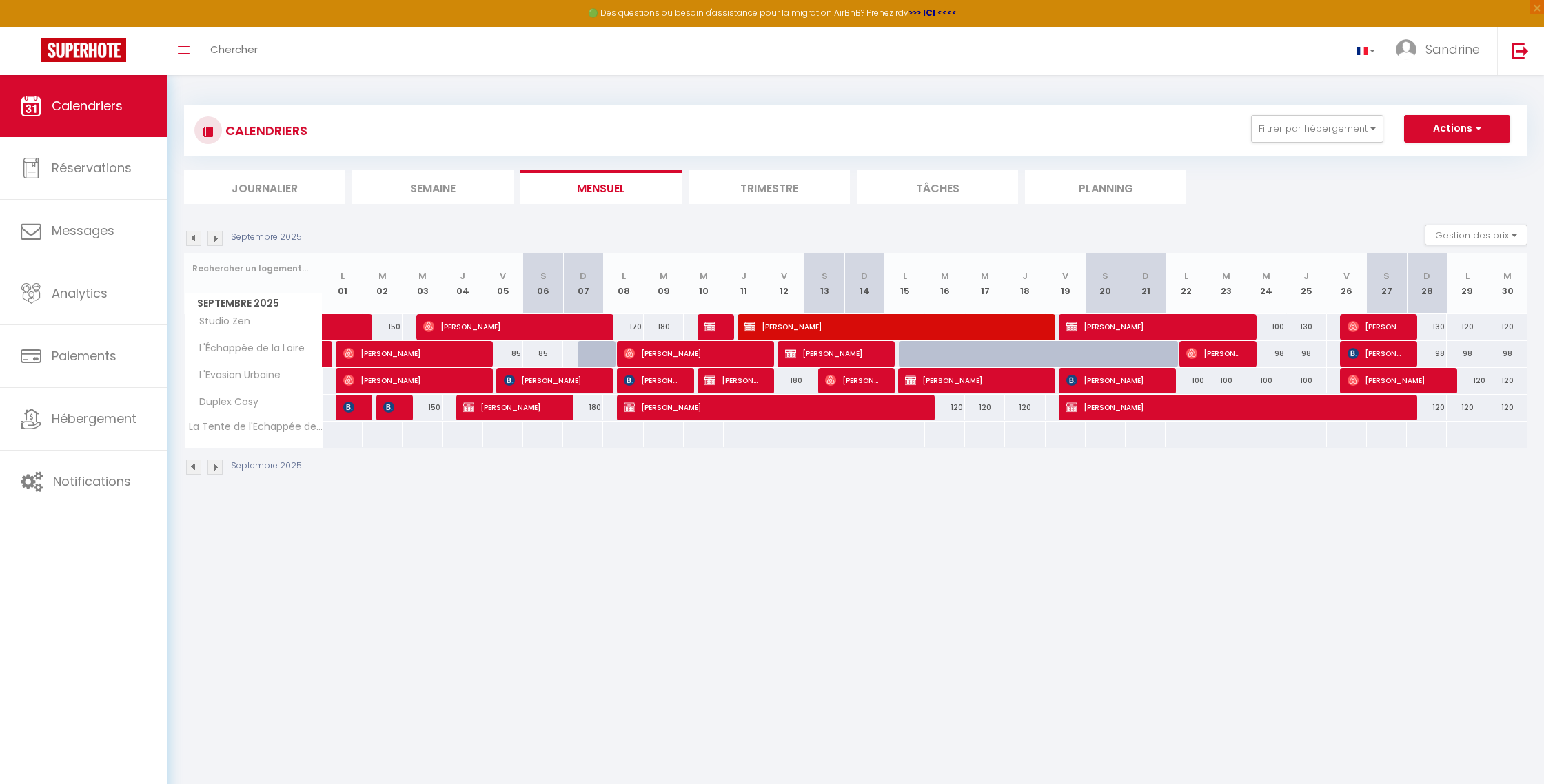
click at [189, 237] on img at bounding box center [194, 238] width 15 height 15
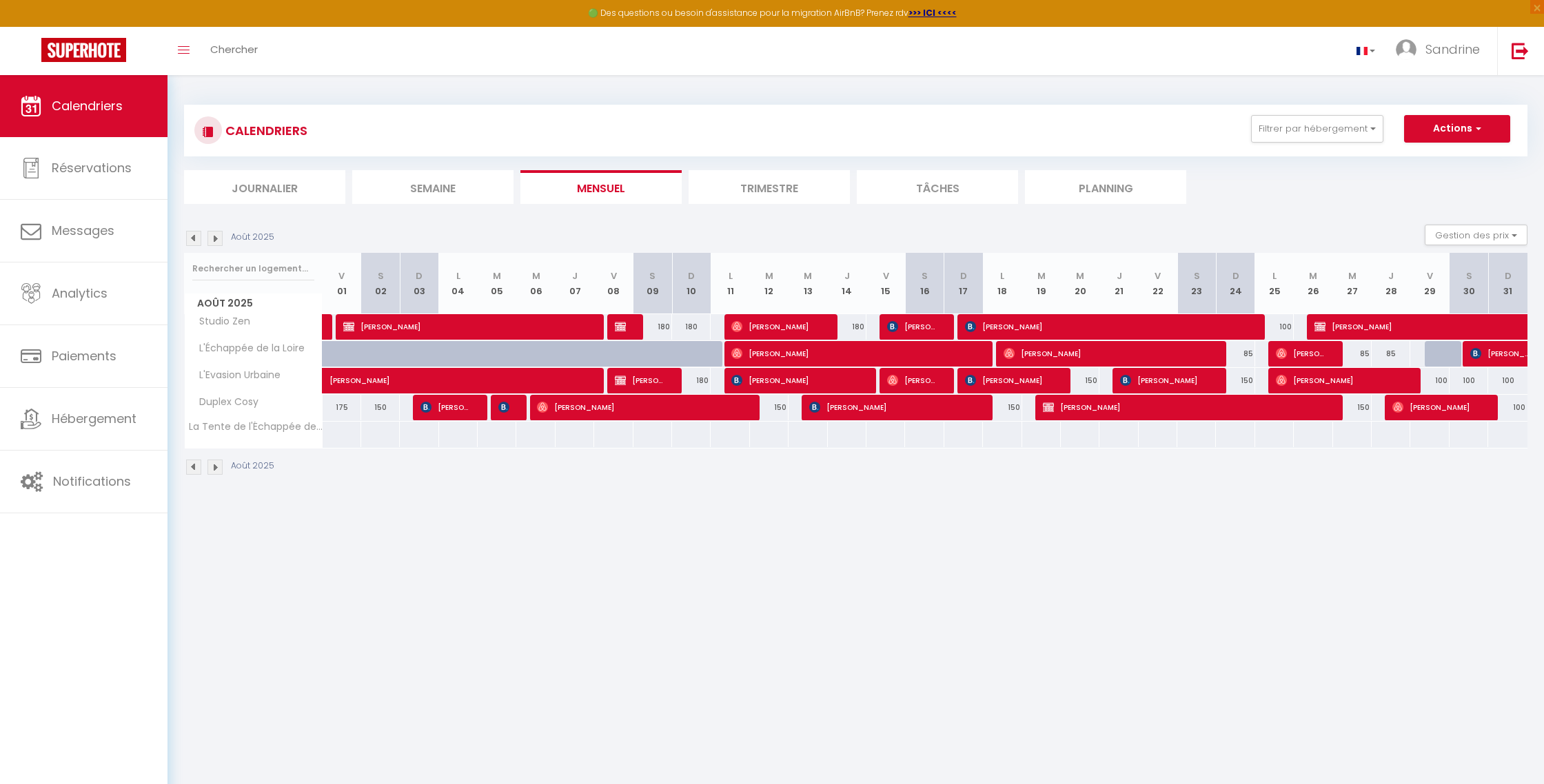
click at [193, 239] on img at bounding box center [194, 238] width 15 height 15
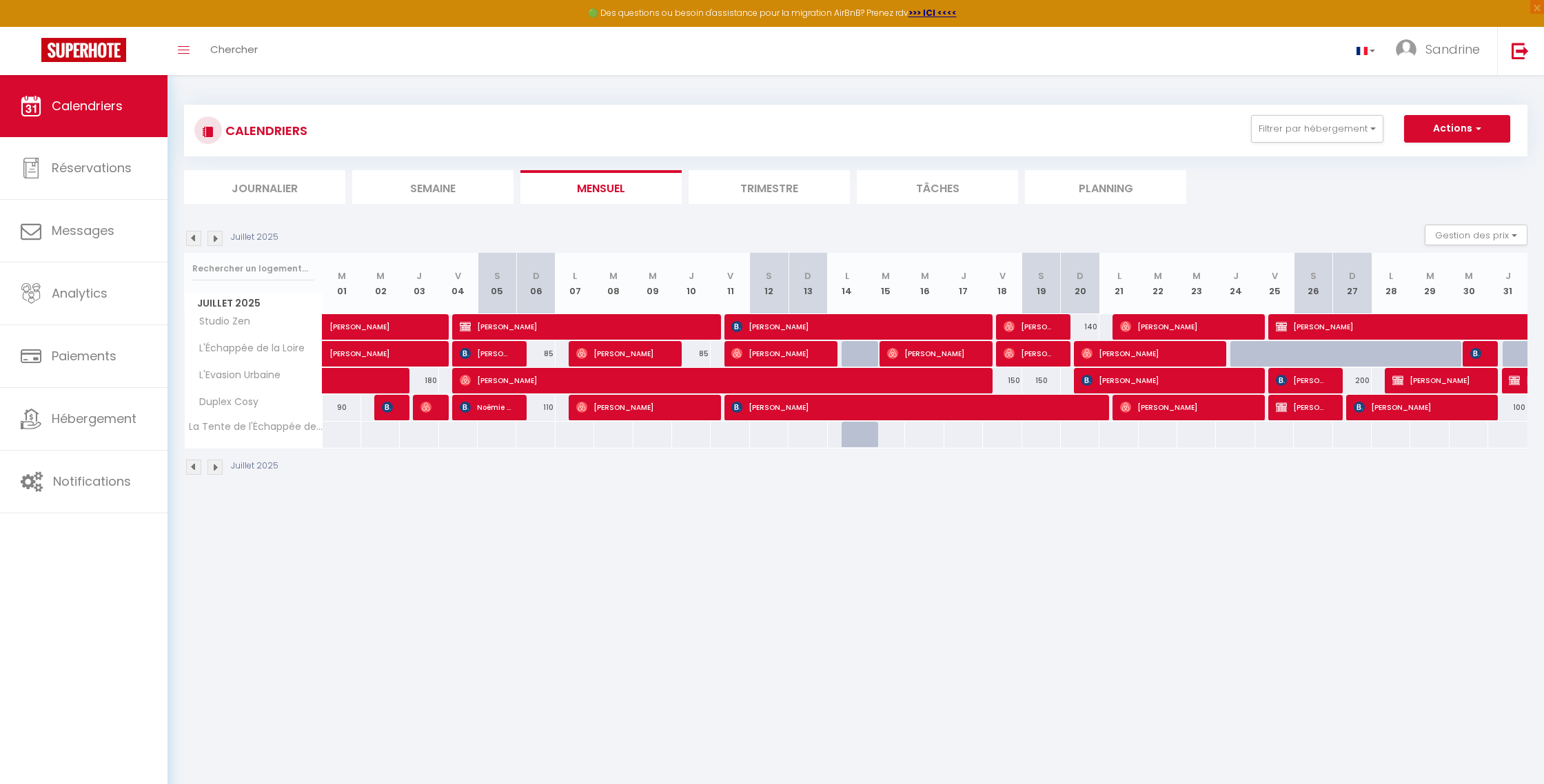
click at [218, 238] on img at bounding box center [215, 238] width 15 height 15
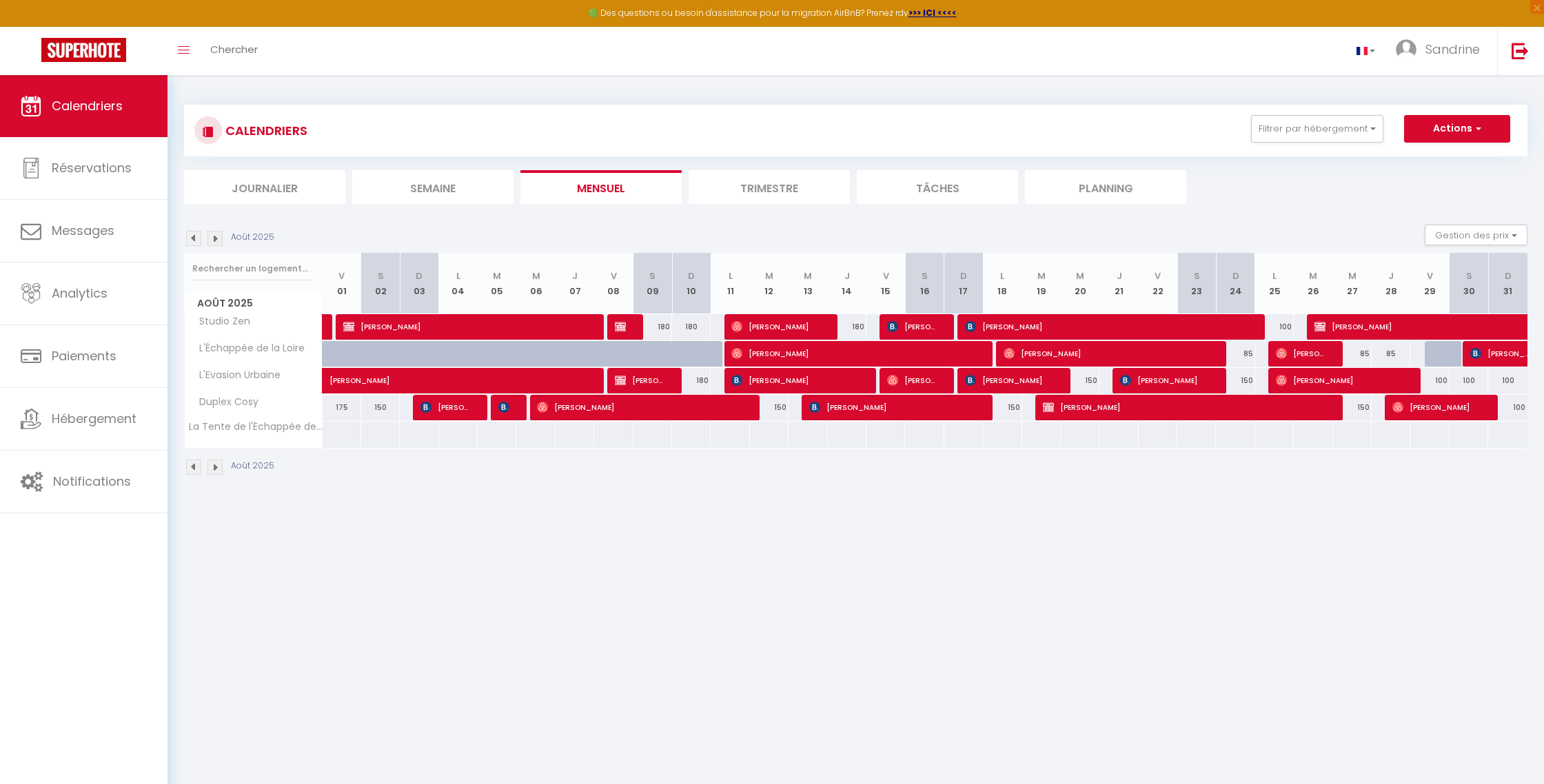
click at [218, 238] on img at bounding box center [215, 238] width 15 height 15
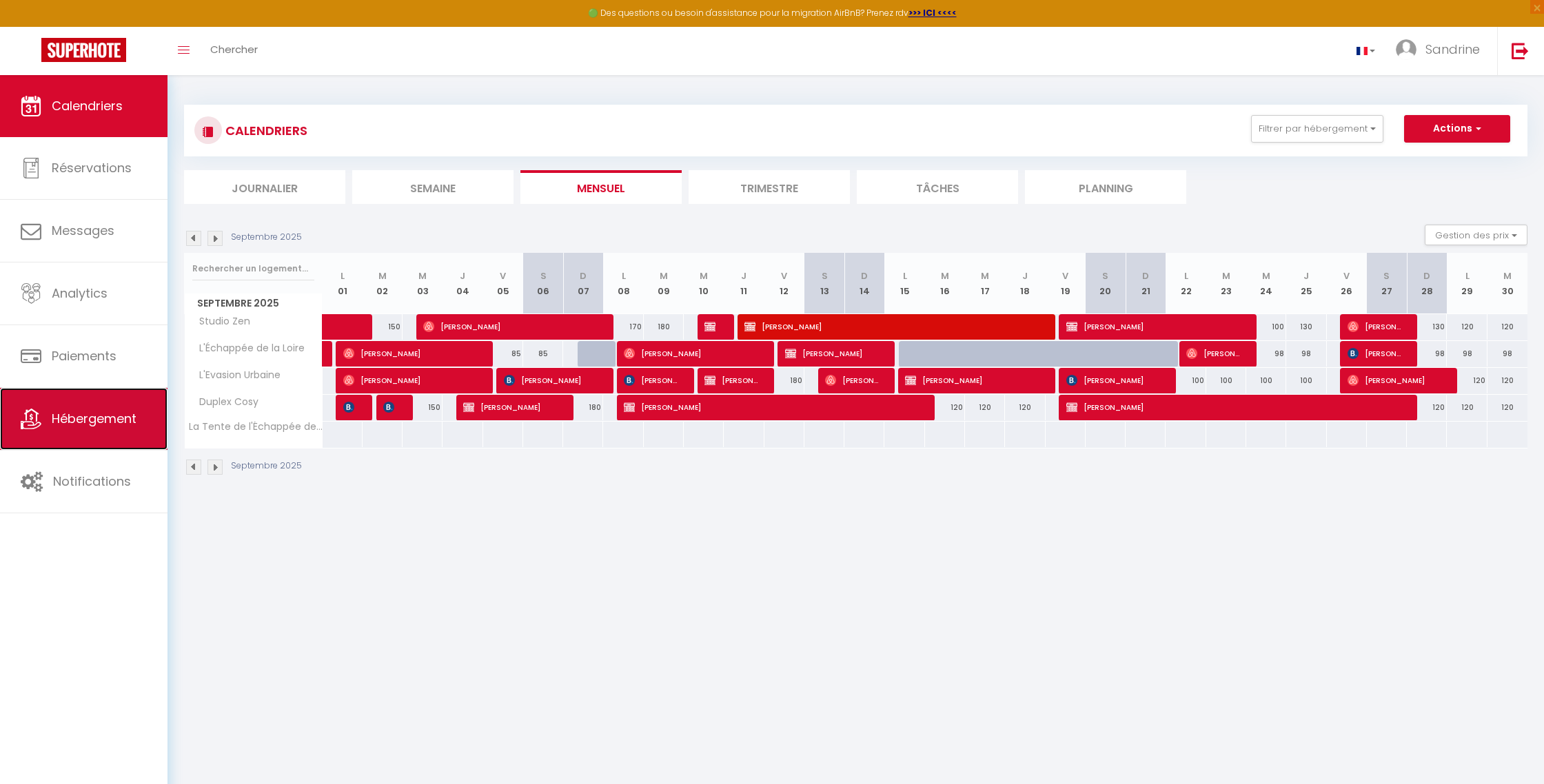
click at [107, 415] on span "Hébergement" at bounding box center [94, 419] width 85 height 17
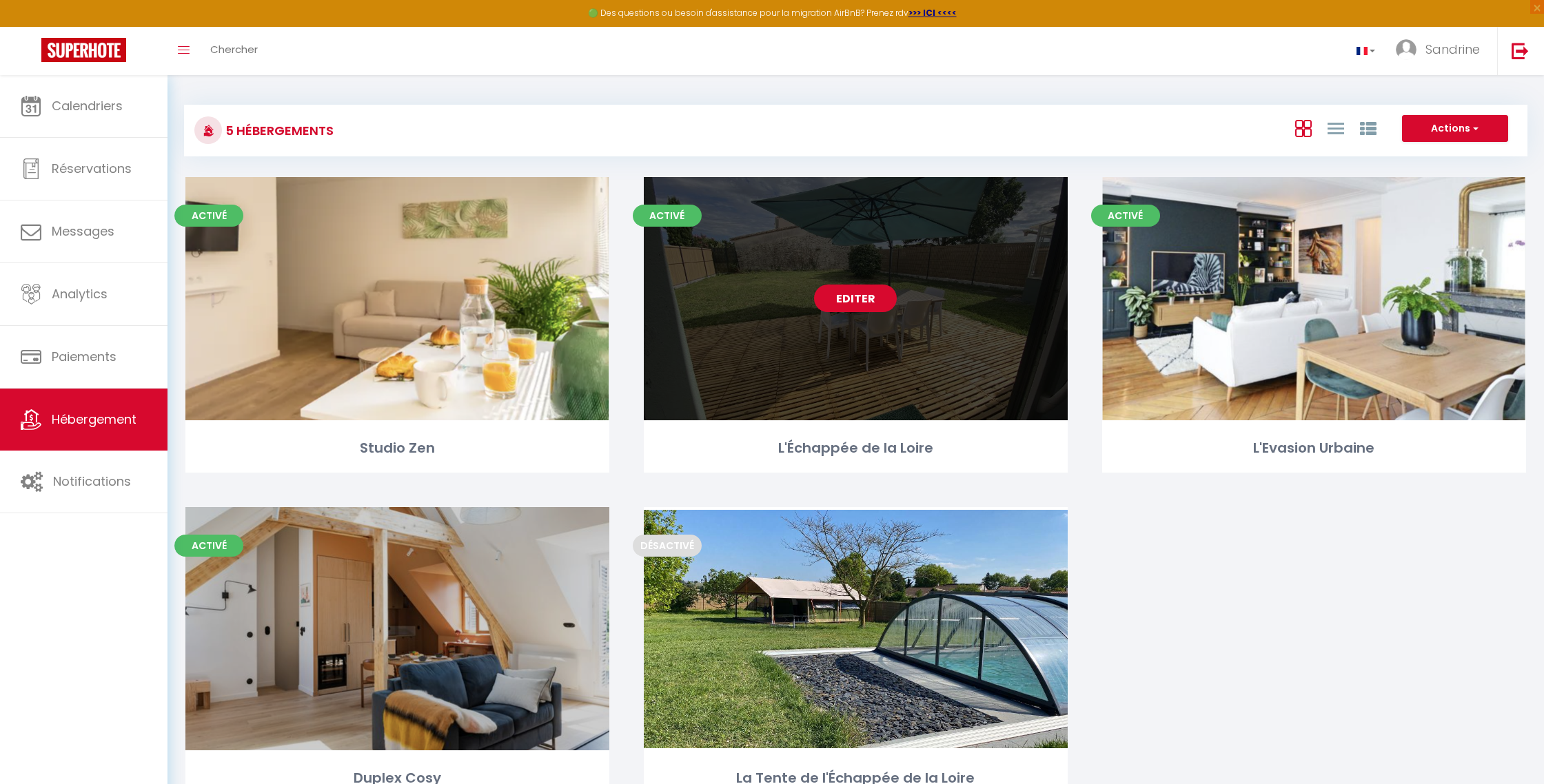
click at [741, 306] on link "Editer" at bounding box center [856, 298] width 83 height 28
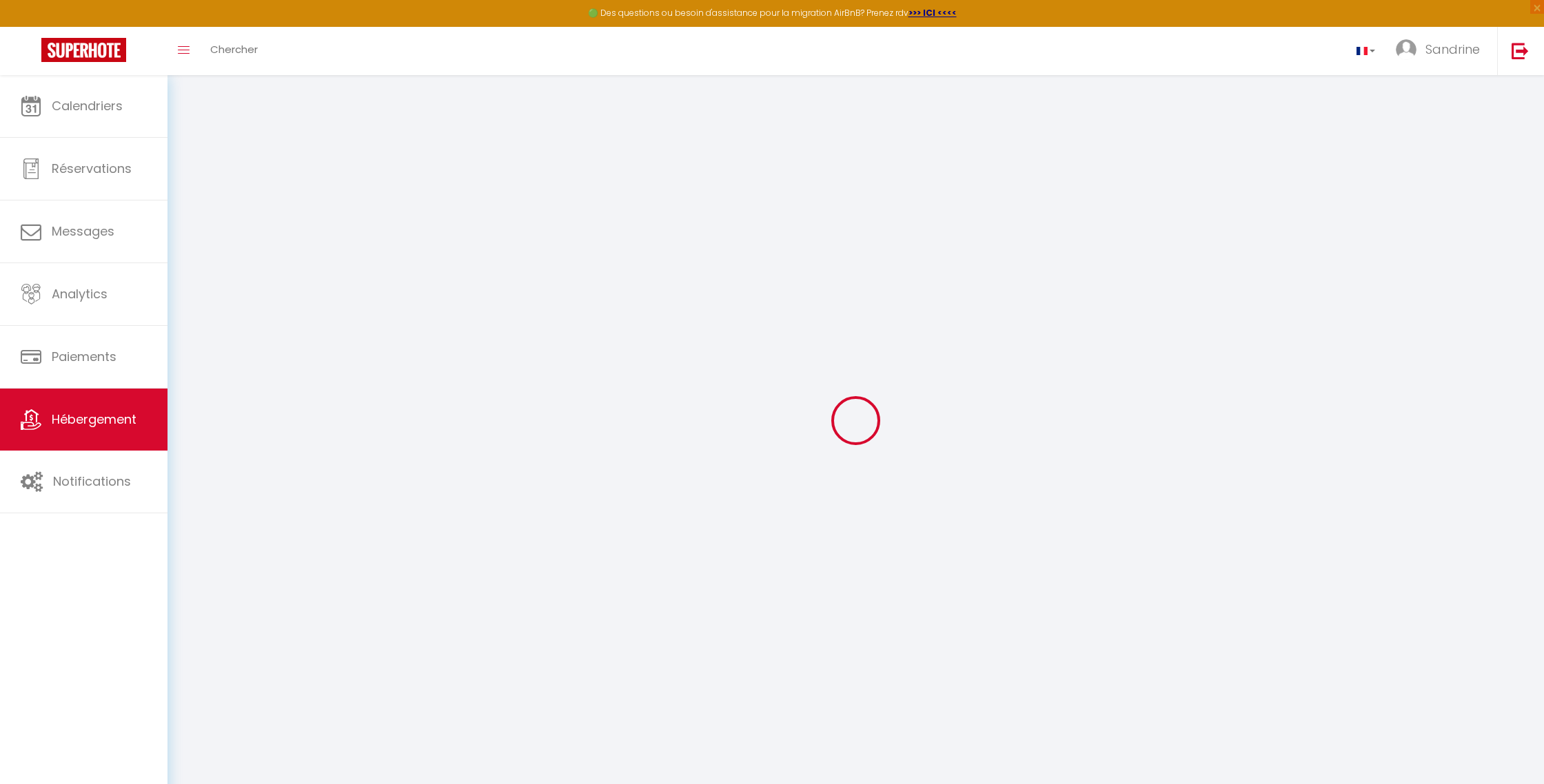
scroll to position [28, 0]
select select "3736-962344082271325630"
select select "+ 22 %"
select select "+ 25 %"
select select "+ 4 %"
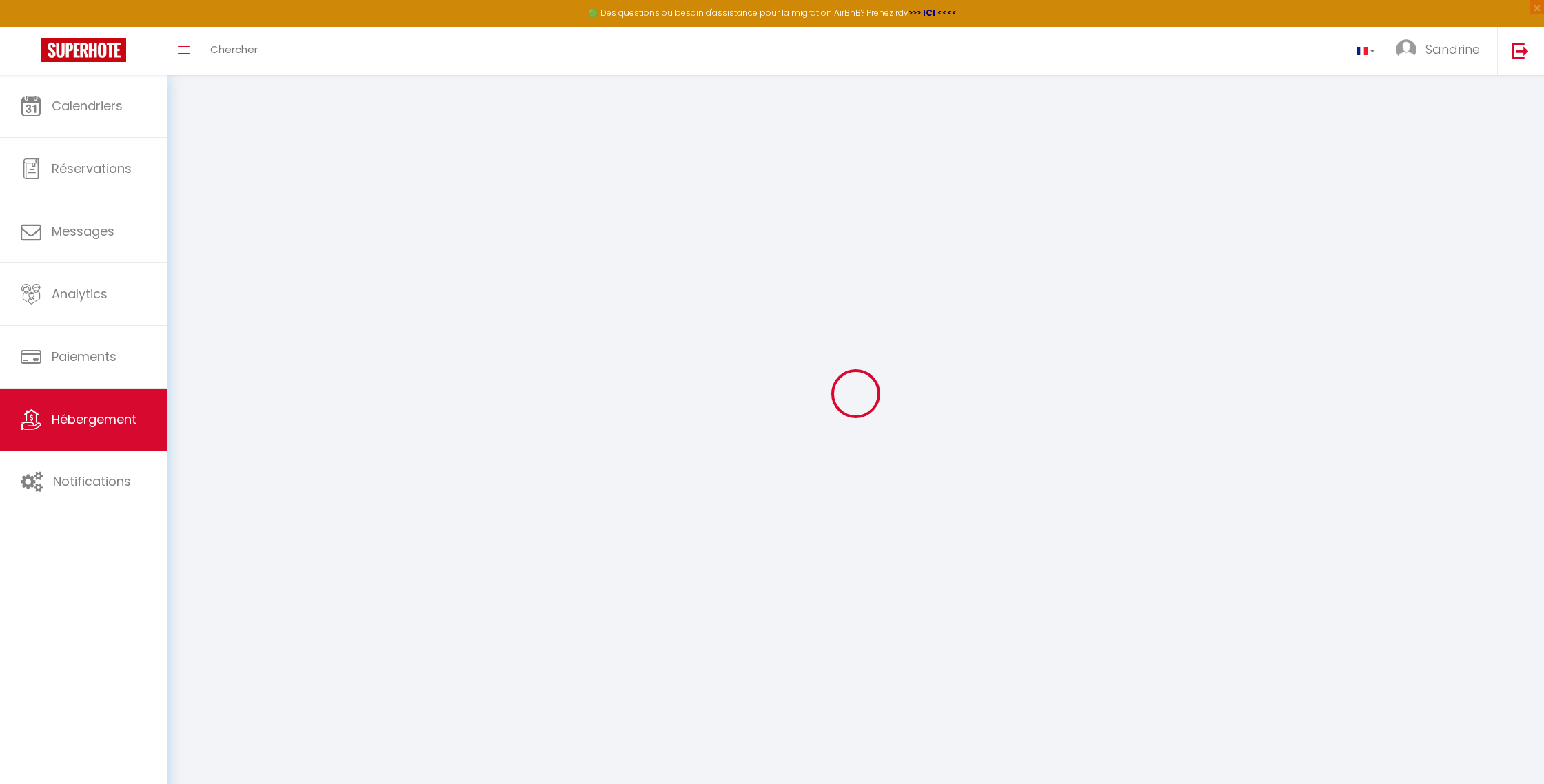
select select
checkbox input "false"
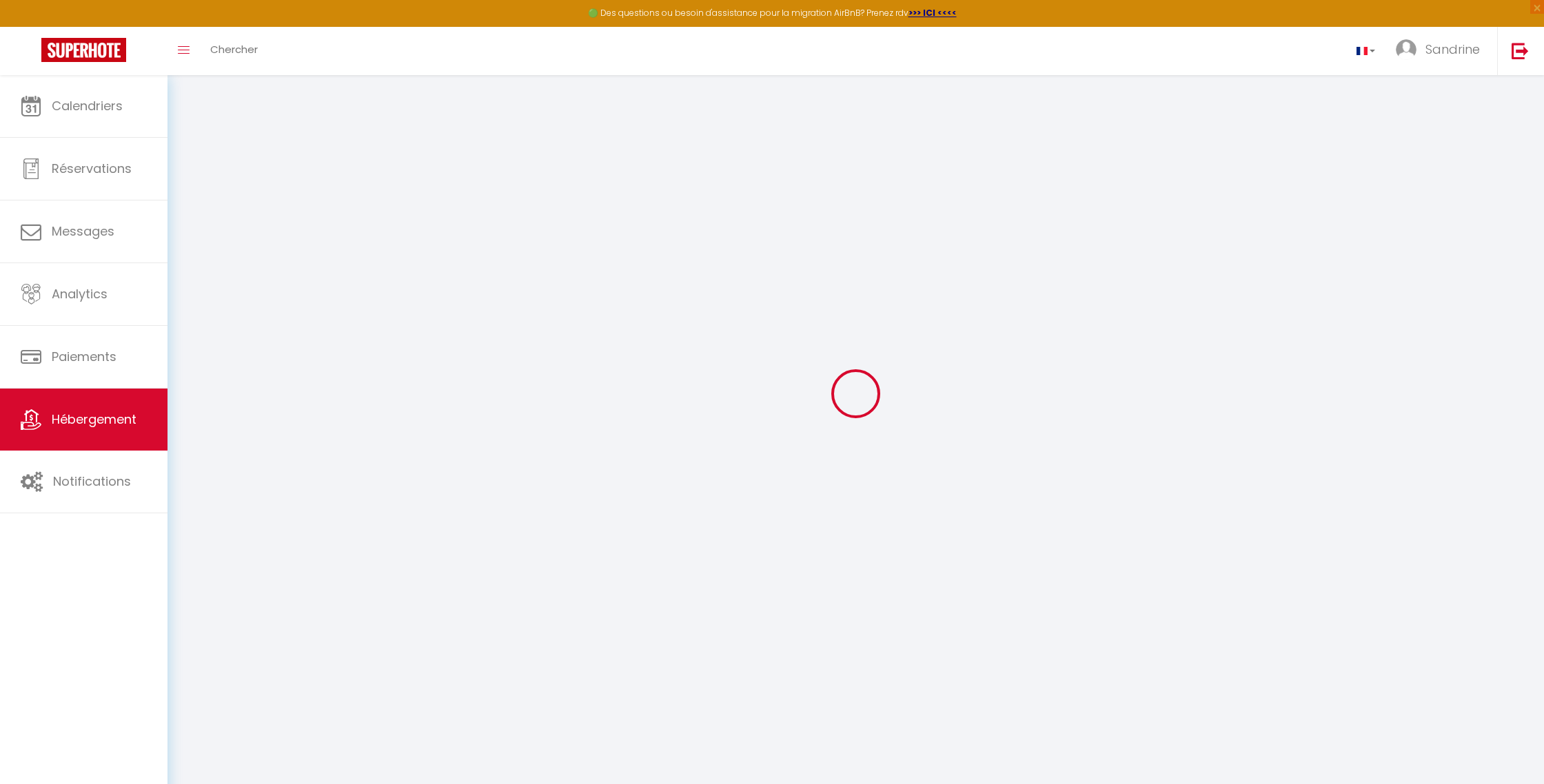
select select "well_reviewed_guests"
select select "EUR"
select select
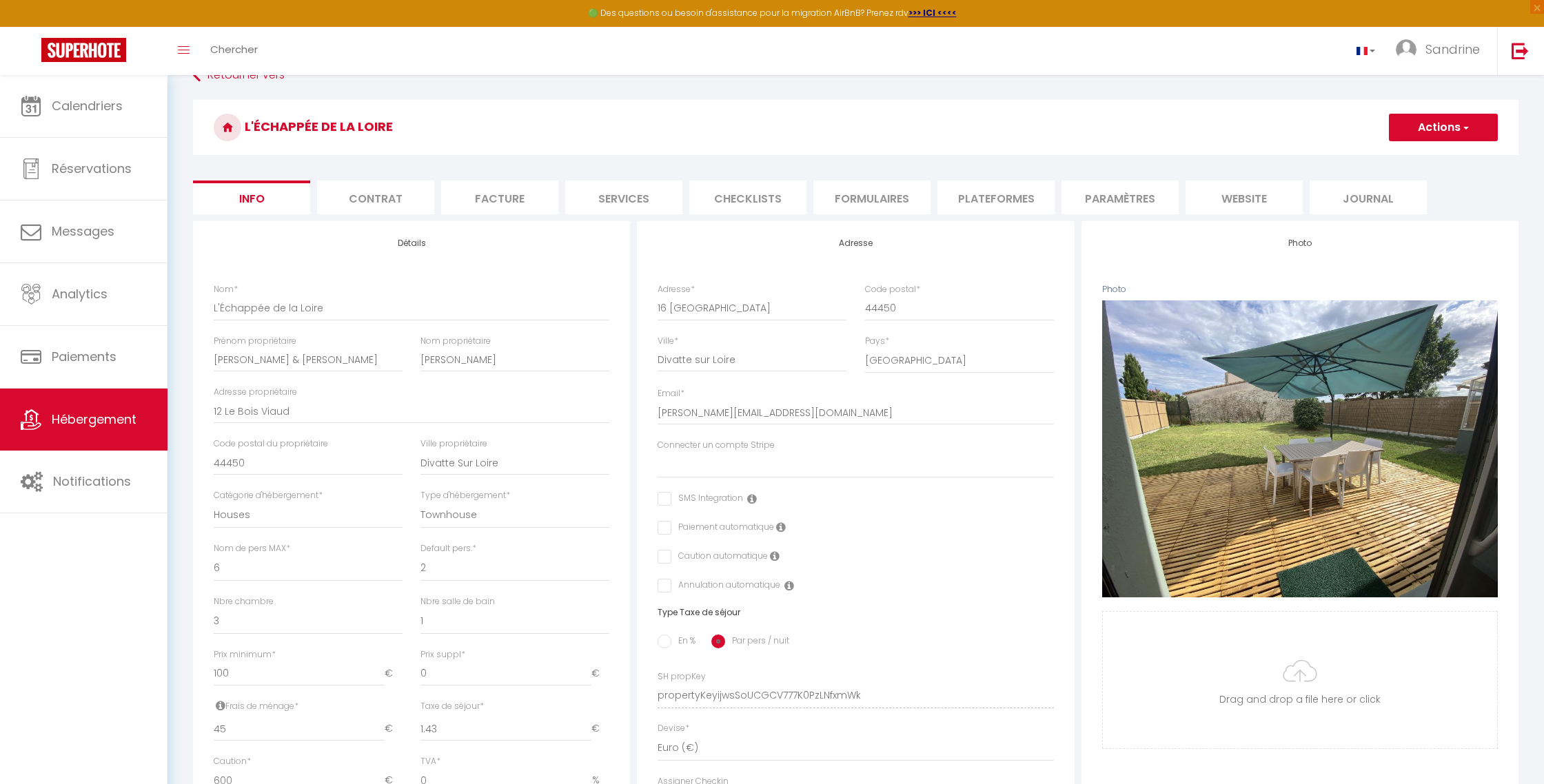
select select
checkbox input "false"
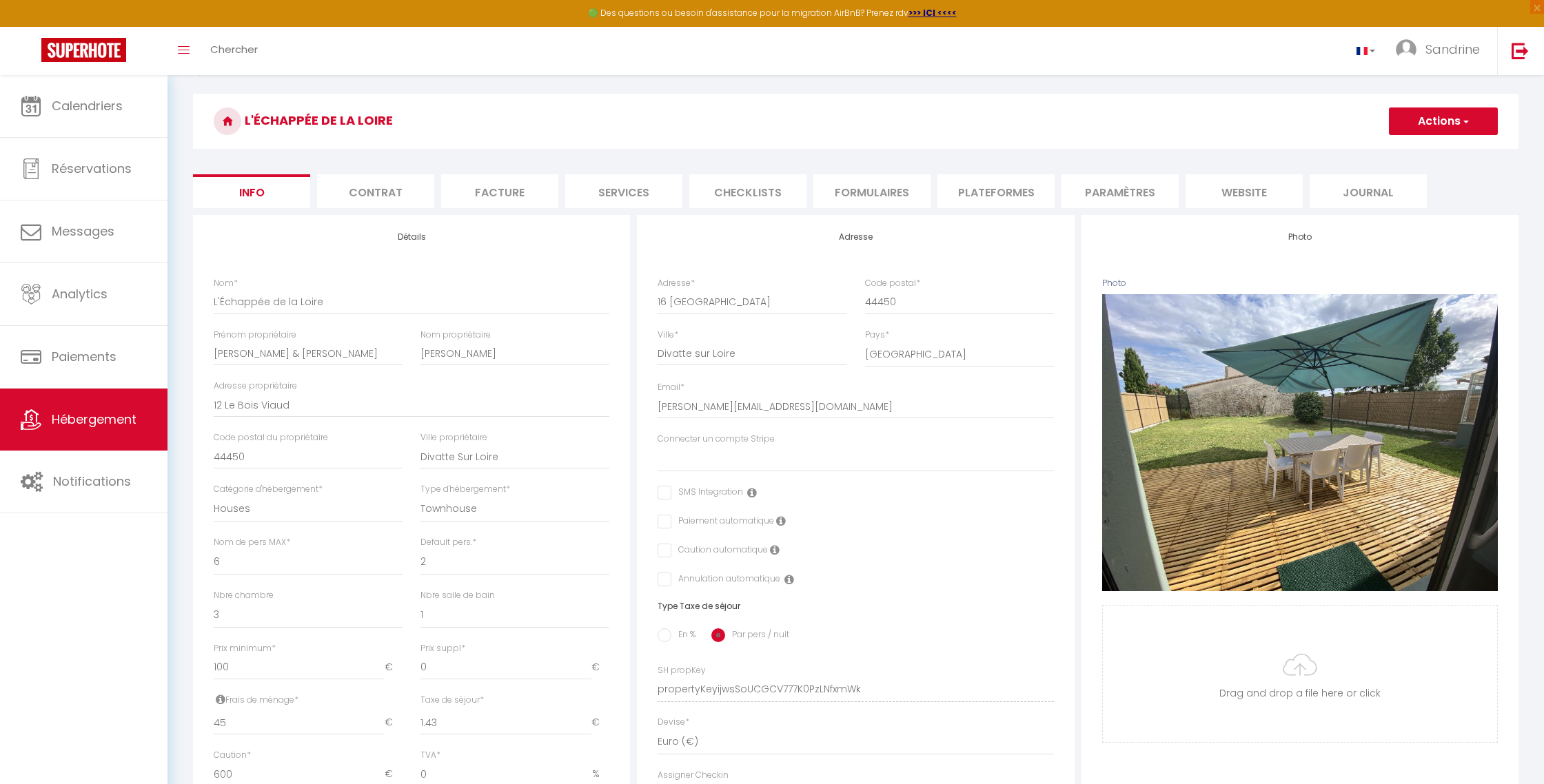
scroll to position [42, 0]
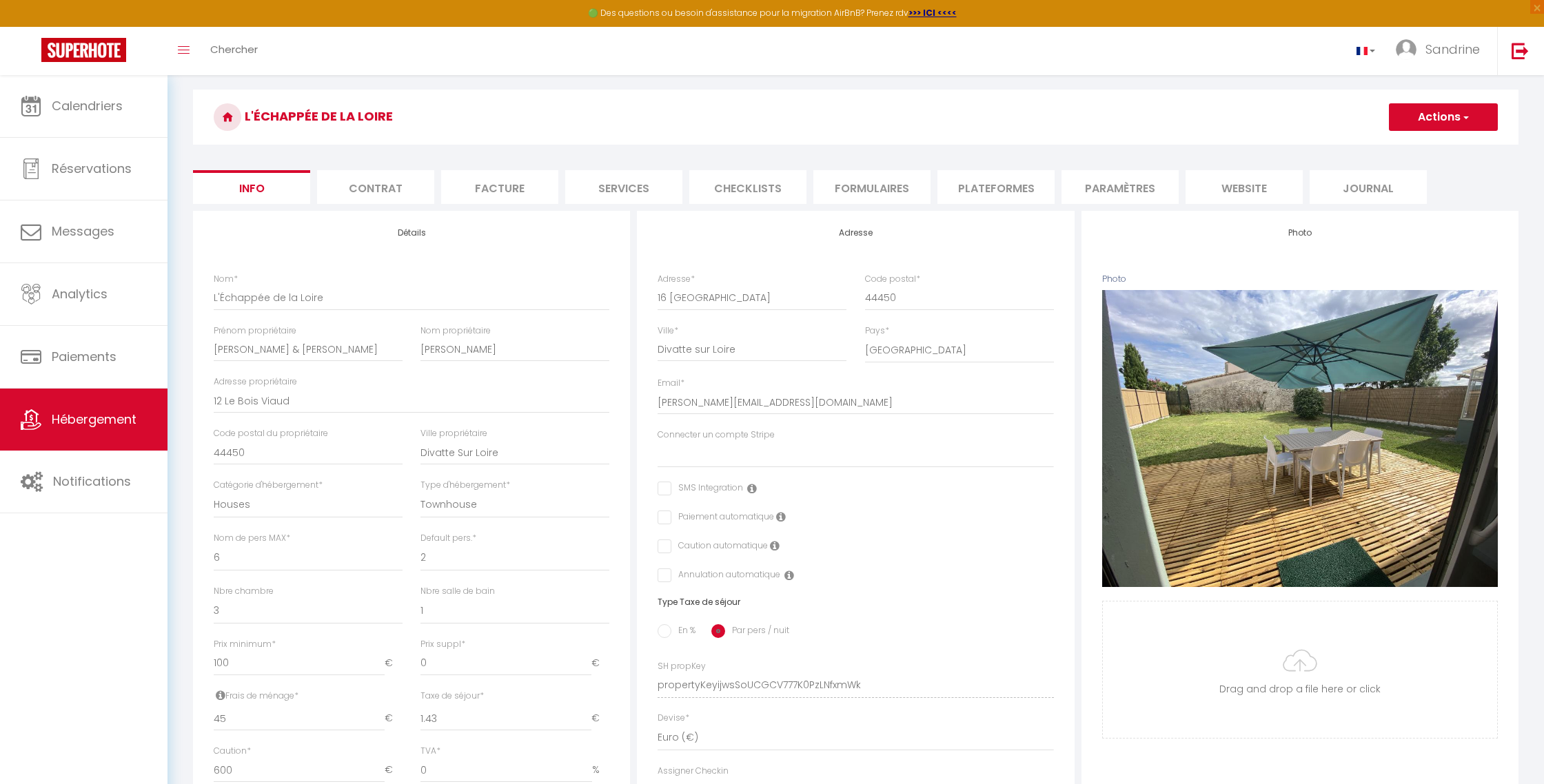
click at [741, 196] on li "Plateformes" at bounding box center [996, 186] width 117 height 34
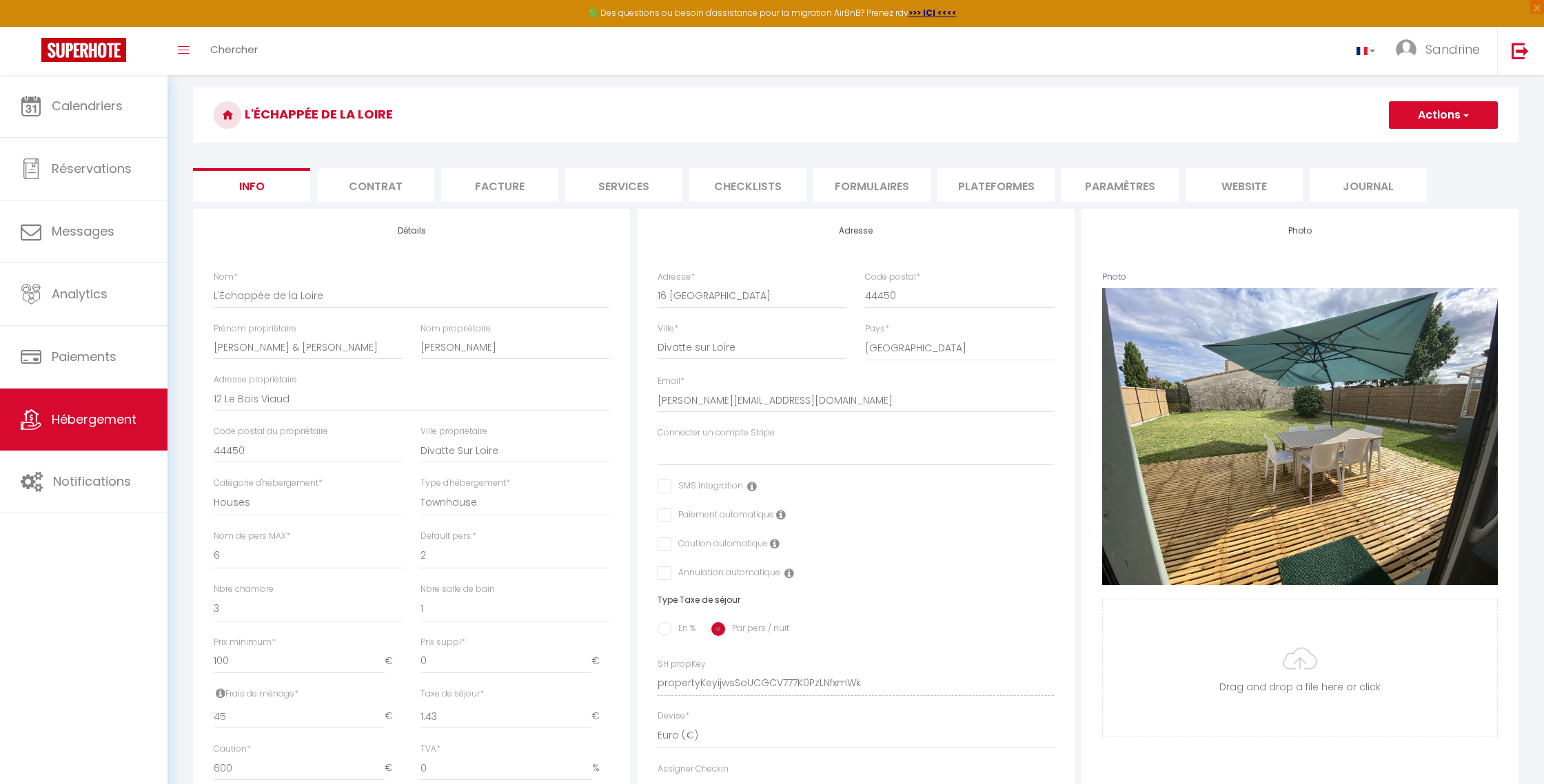
select select
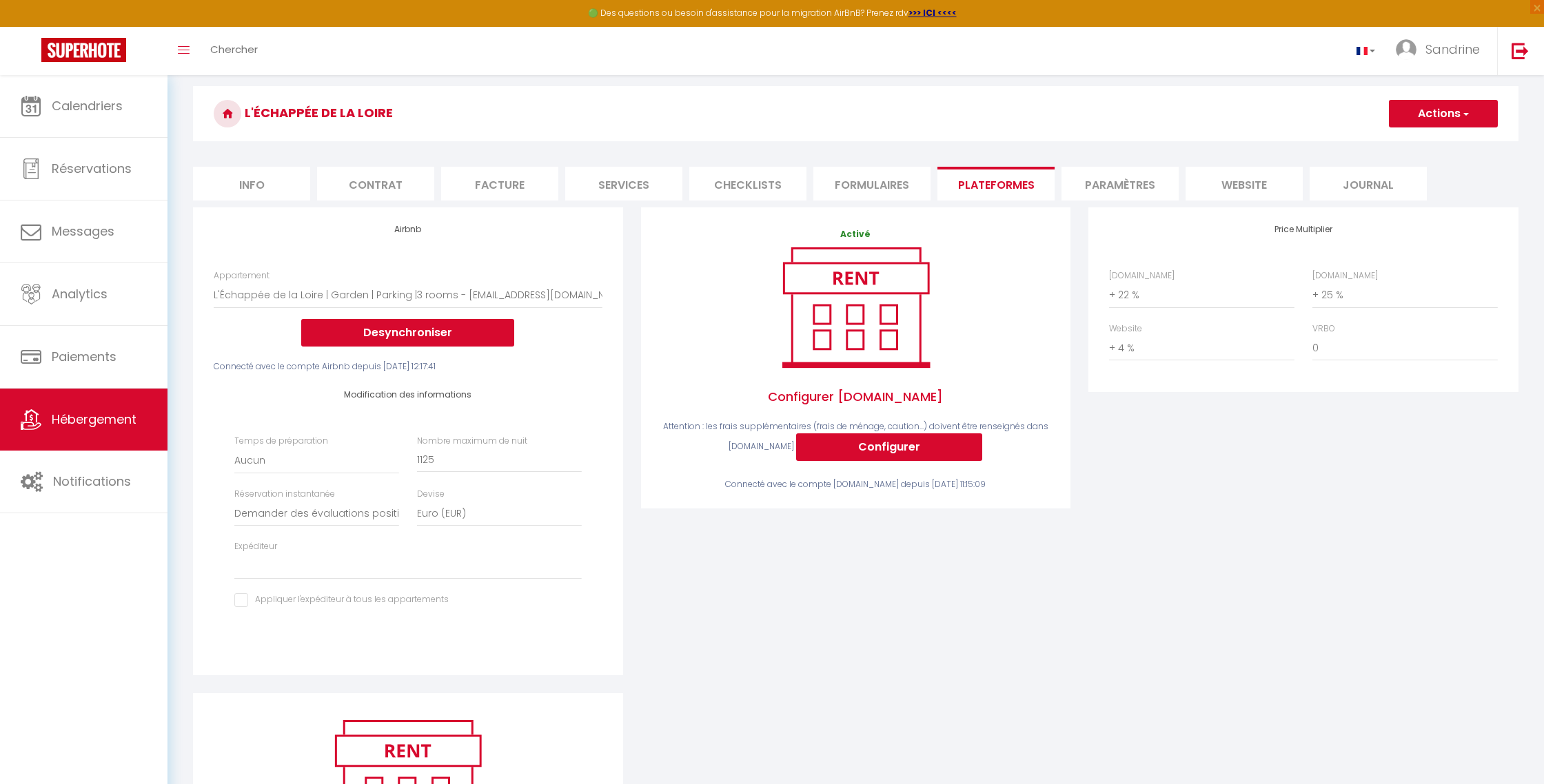
click at [395, 226] on h4 "Airbnb" at bounding box center [408, 230] width 388 height 10
click at [741, 393] on span "Configurer [DOMAIN_NAME]" at bounding box center [856, 397] width 388 height 47
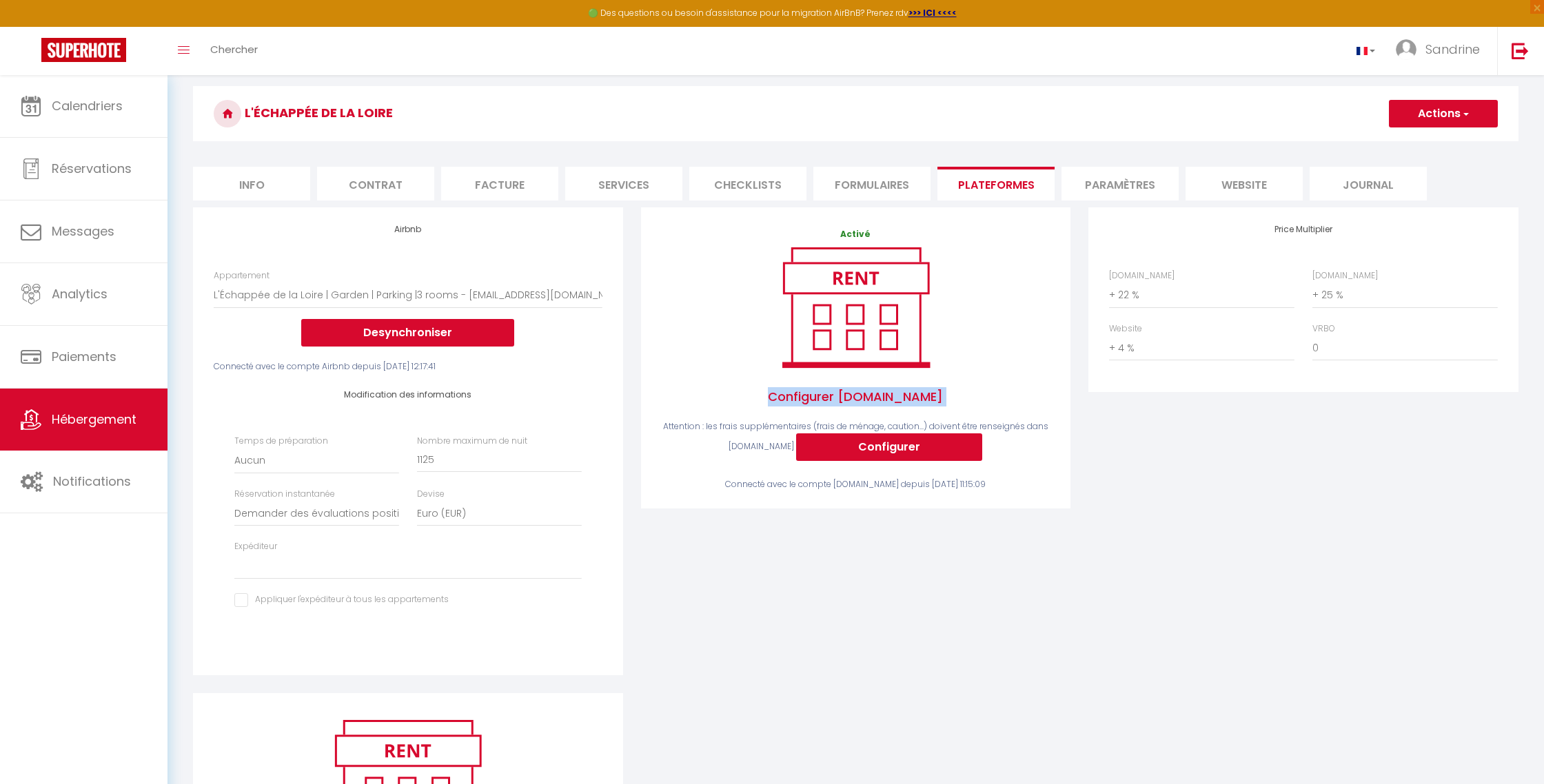
click at [741, 393] on span "Configurer [DOMAIN_NAME]" at bounding box center [856, 397] width 388 height 47
click at [741, 186] on li "Checklists" at bounding box center [748, 184] width 117 height 34
select select
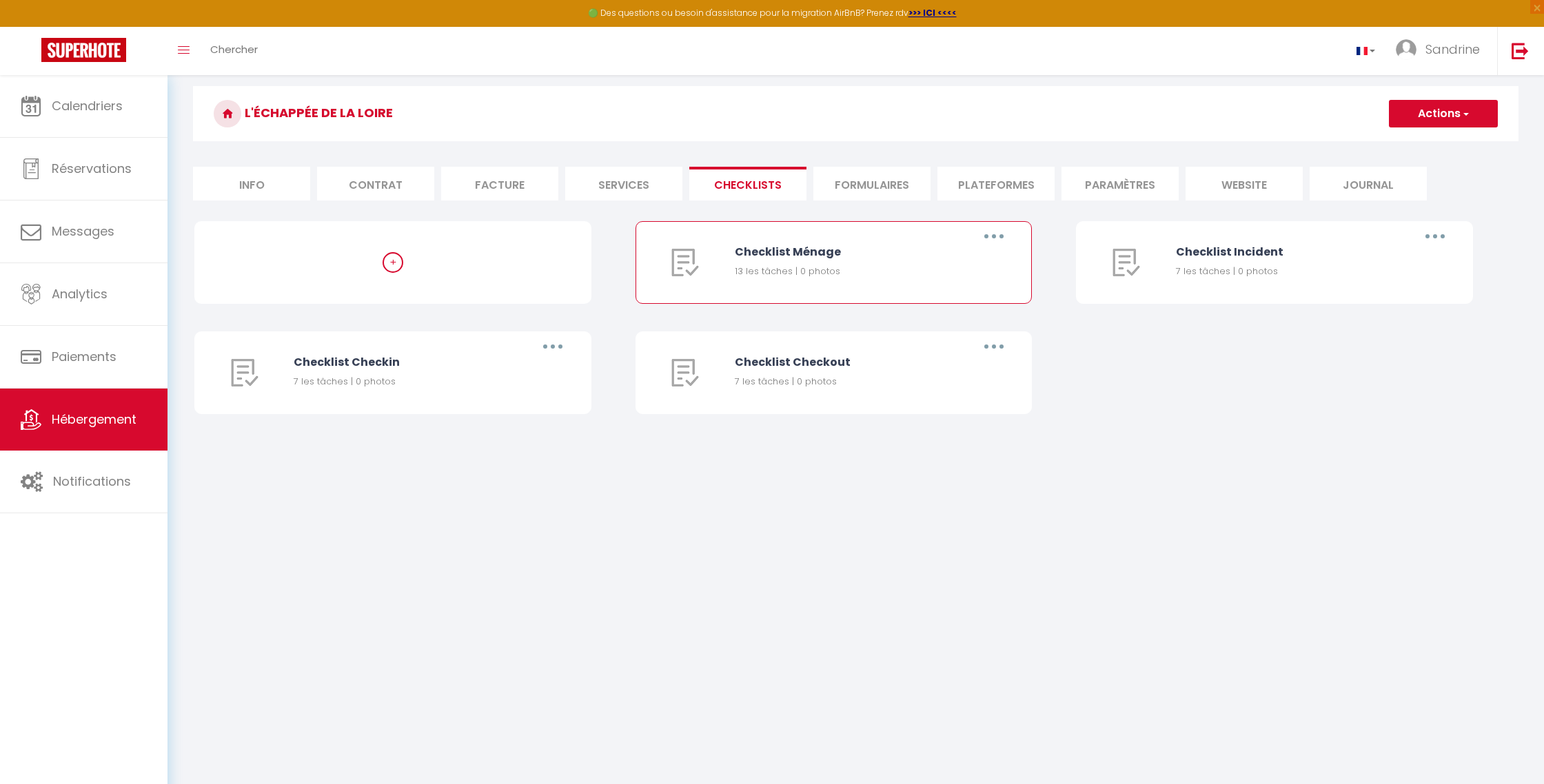
click at [741, 237] on button "button" at bounding box center [994, 235] width 38 height 22
click at [741, 269] on link "Editer" at bounding box center [959, 268] width 102 height 23
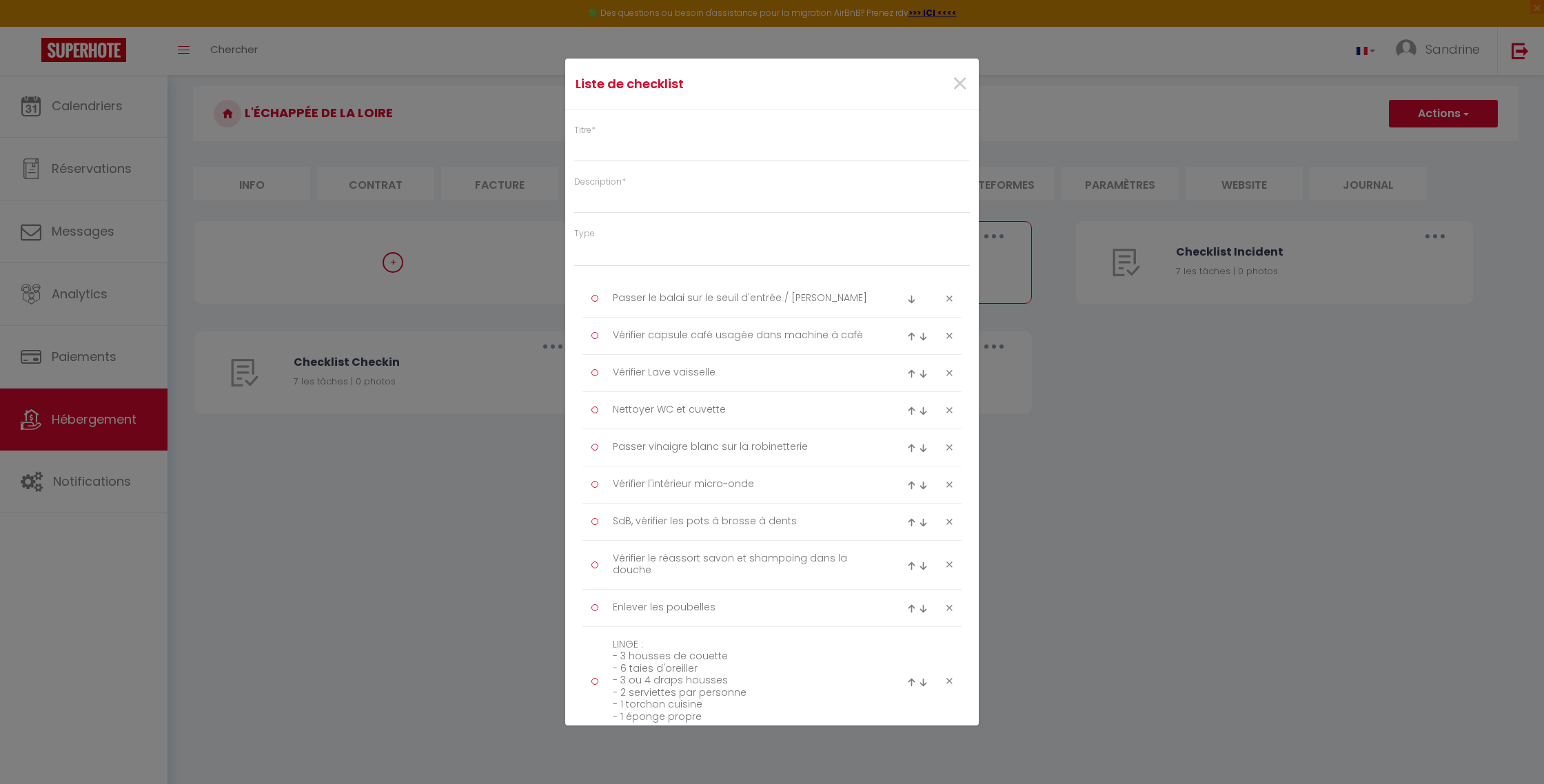
type input "Checklist Ménage"
type input "Procédure à suivre à la fin du ménage"
select select
click at [741, 87] on span "×" at bounding box center [959, 84] width 17 height 41
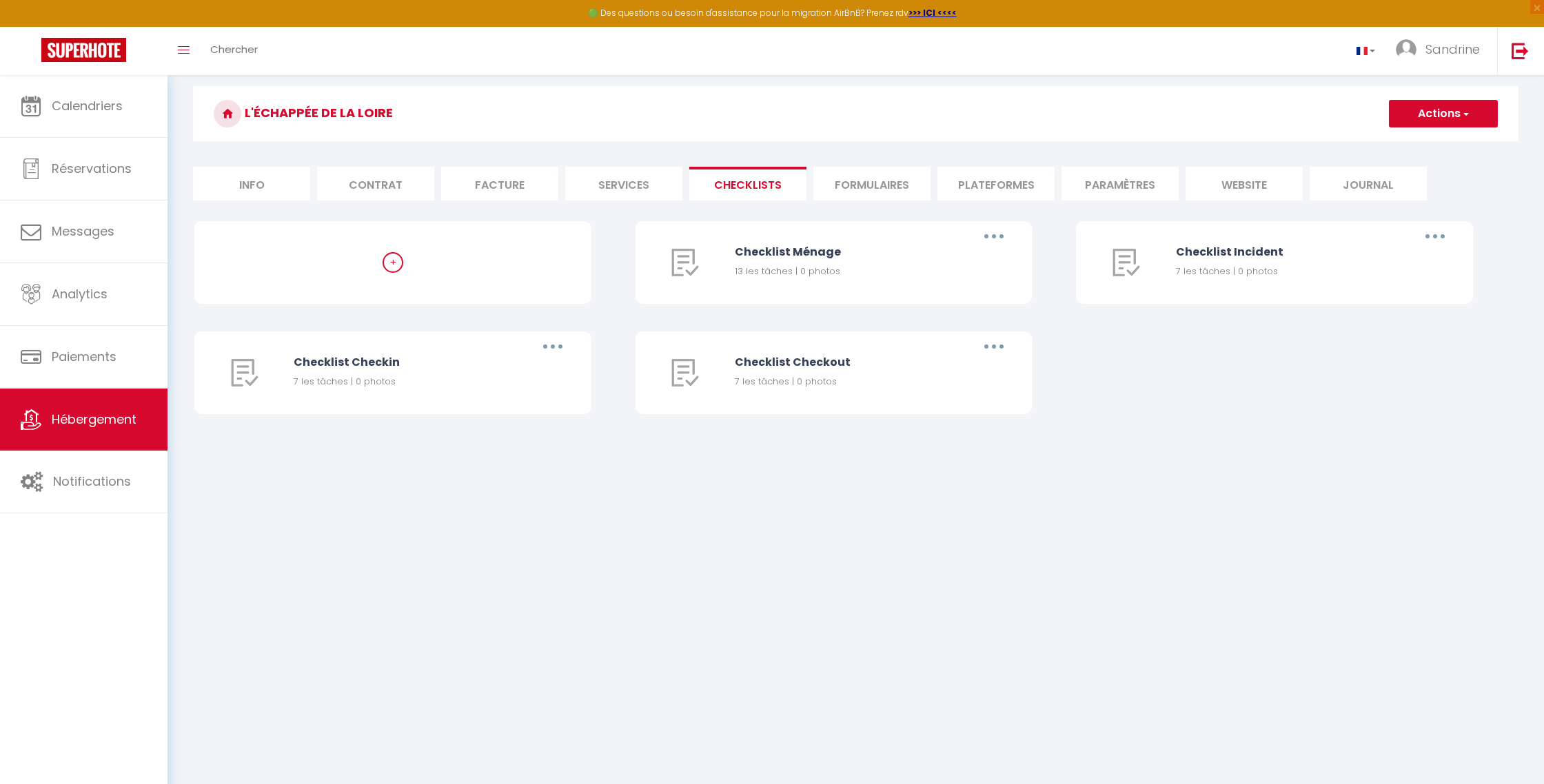
click at [508, 179] on li "Facture" at bounding box center [500, 184] width 117 height 34
select select
checkbox input "false"
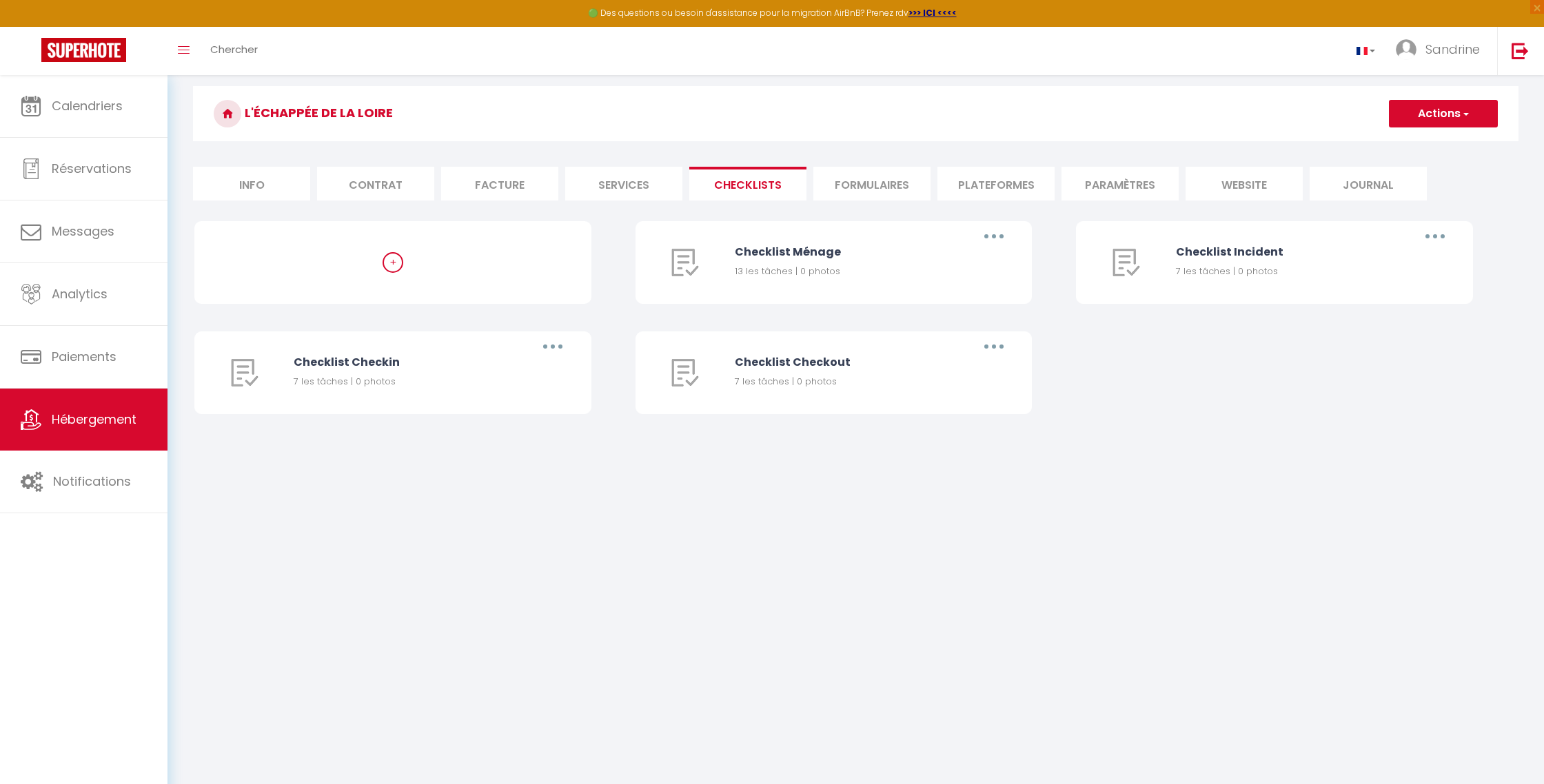
checkbox input "false"
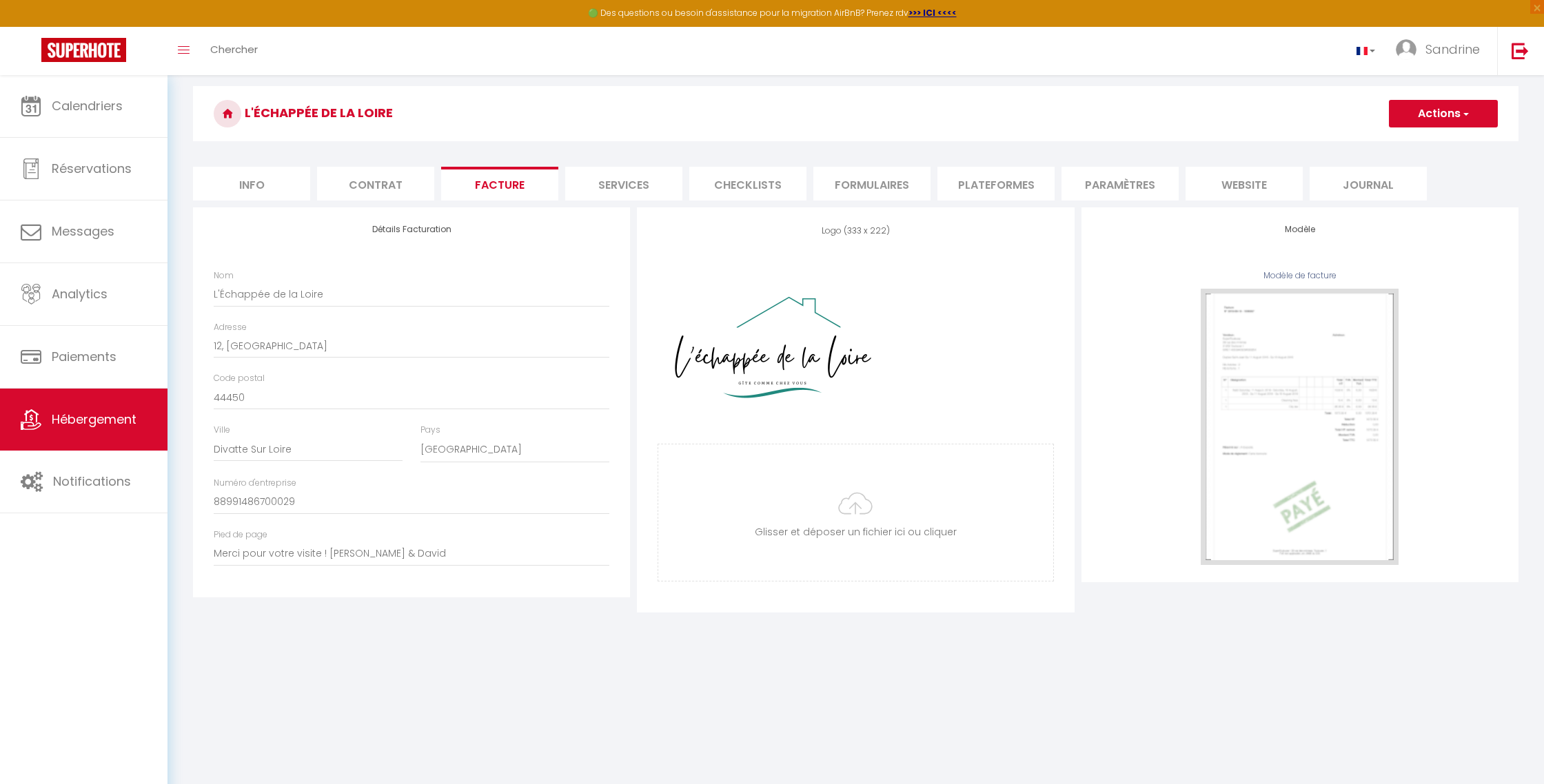
select select
checkbox input "false"
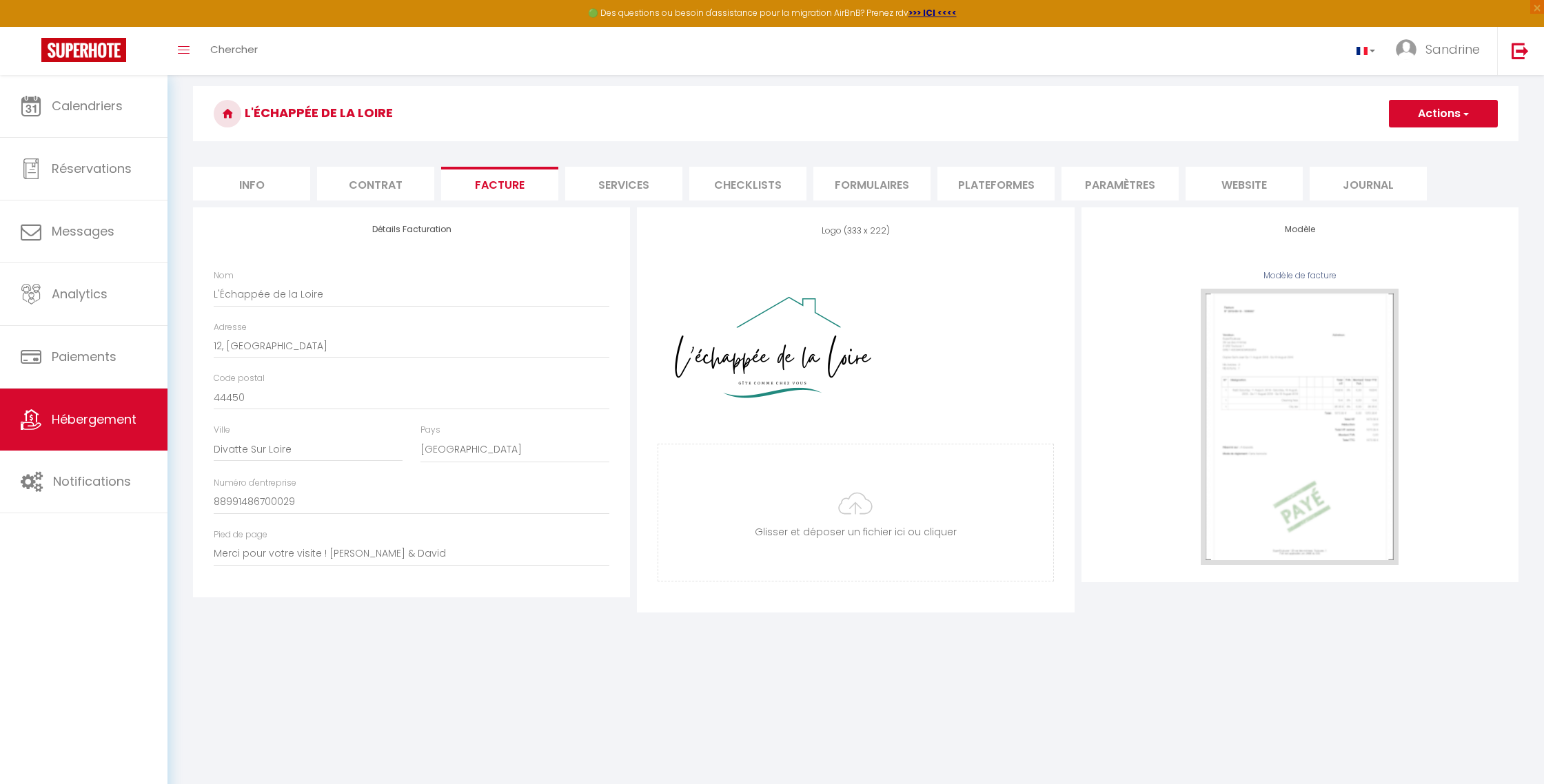
select select
checkbox input "false"
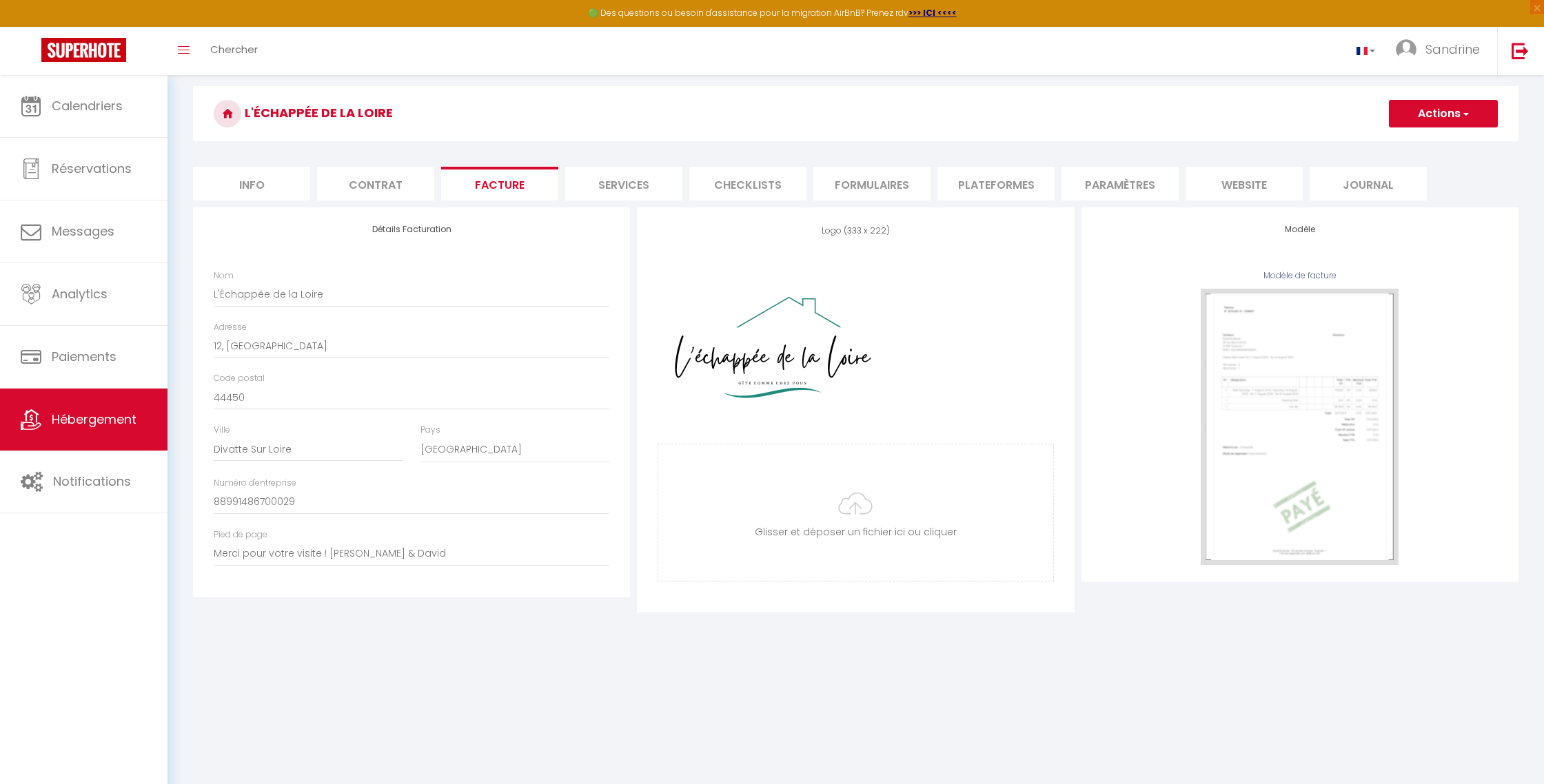
click at [360, 192] on li "Contrat" at bounding box center [376, 184] width 117 height 34
select select
checkbox input "false"
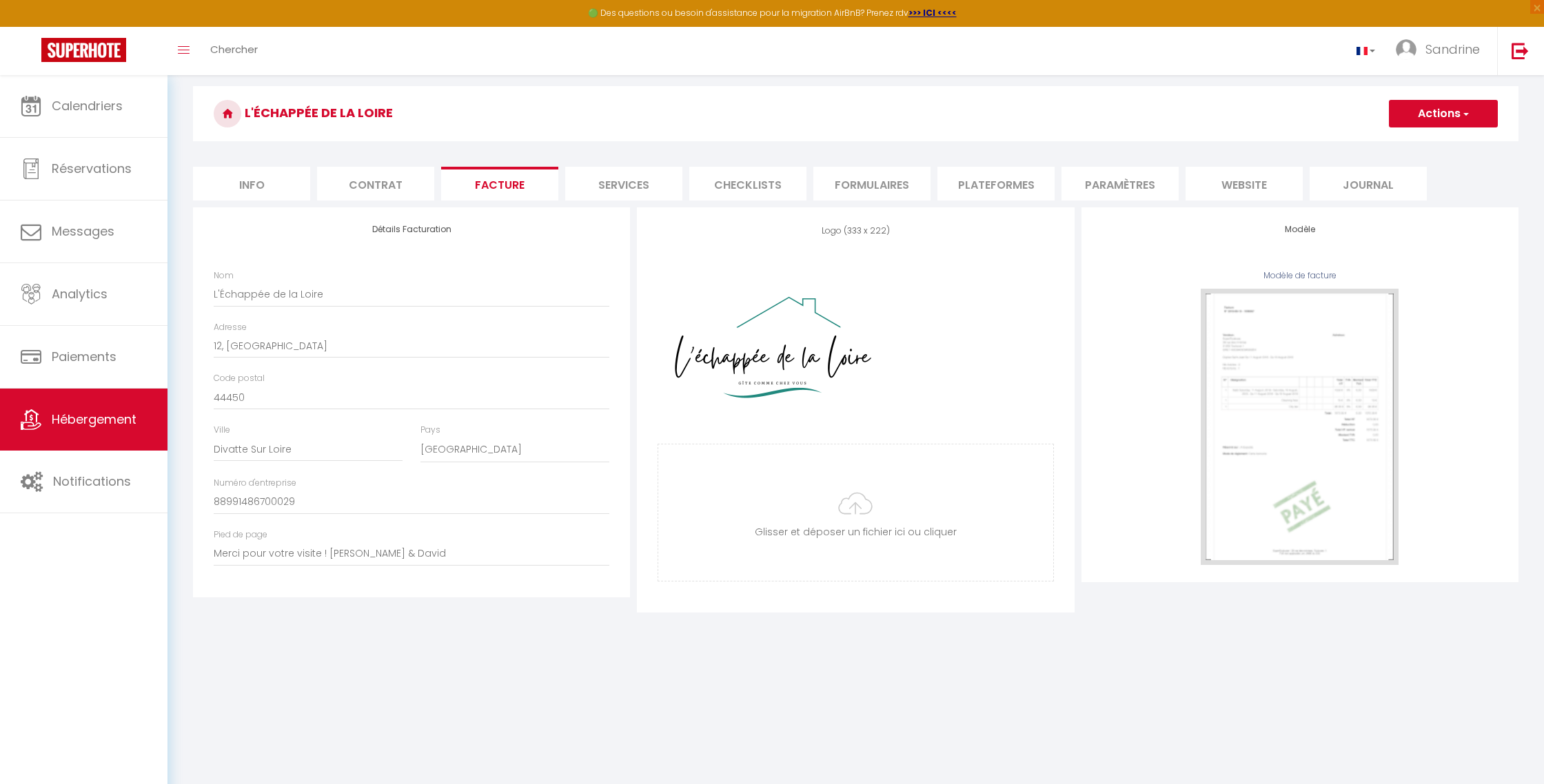
checkbox input "false"
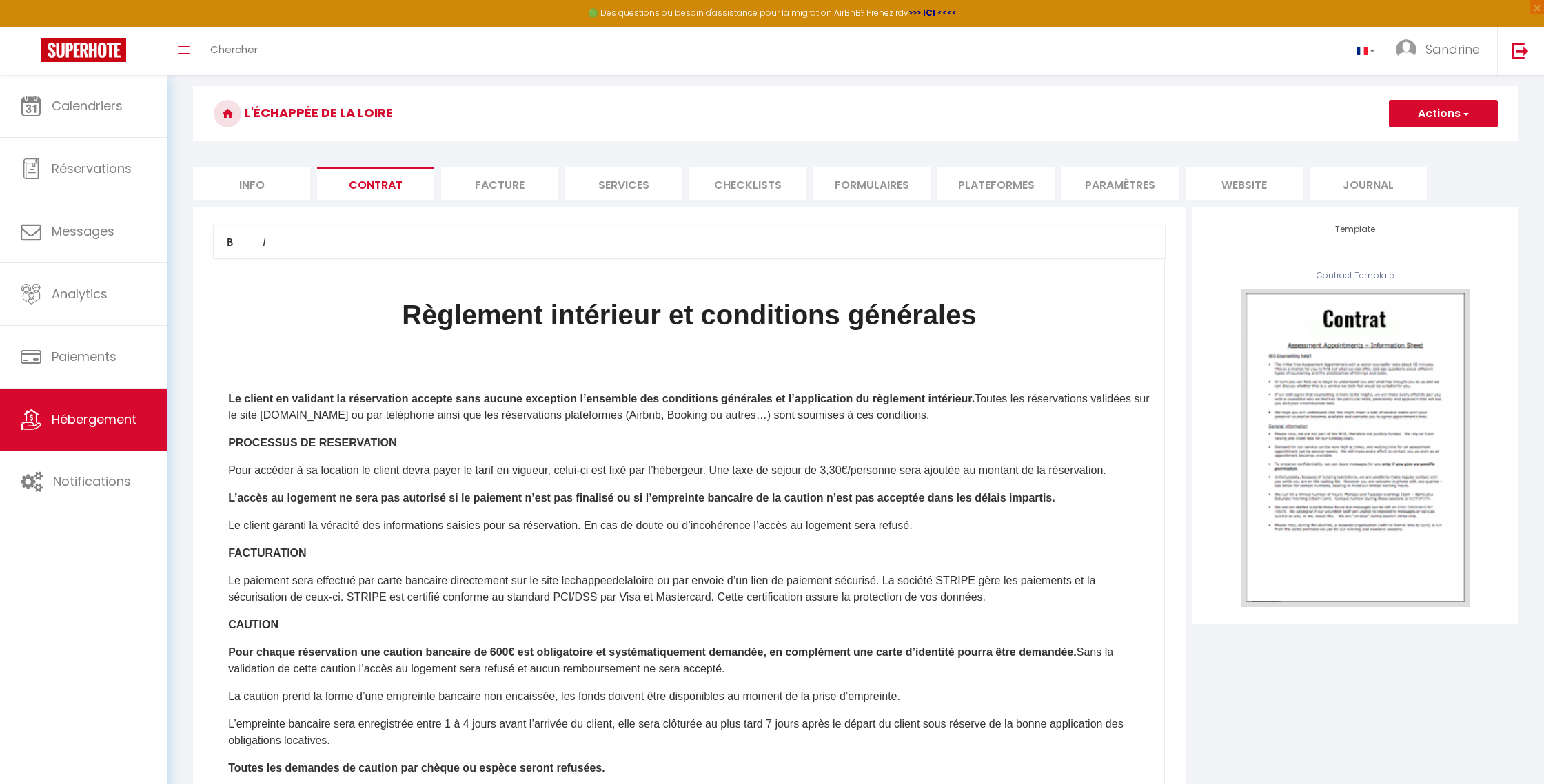
select select
checkbox input "false"
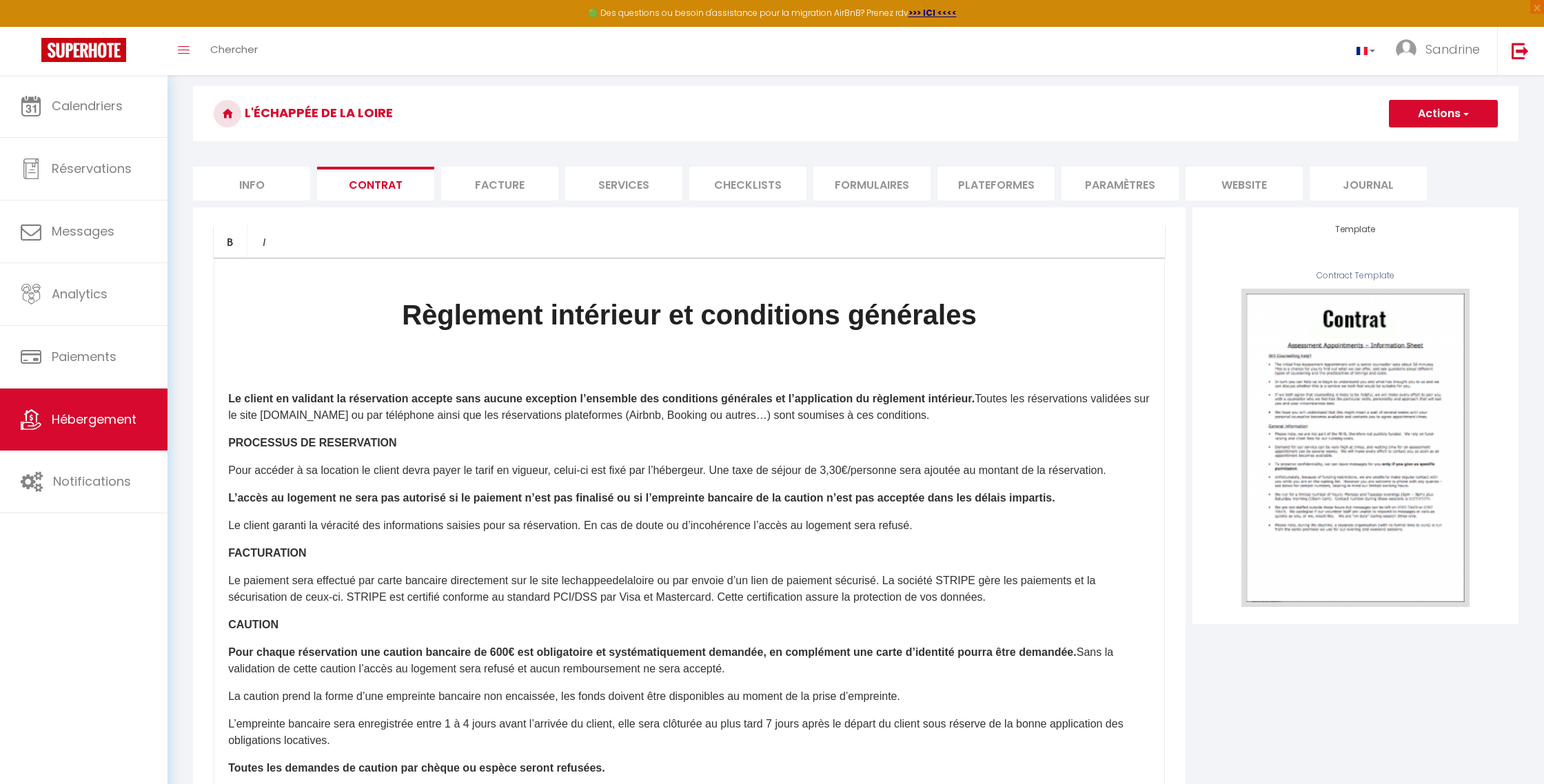
select select
checkbox input "false"
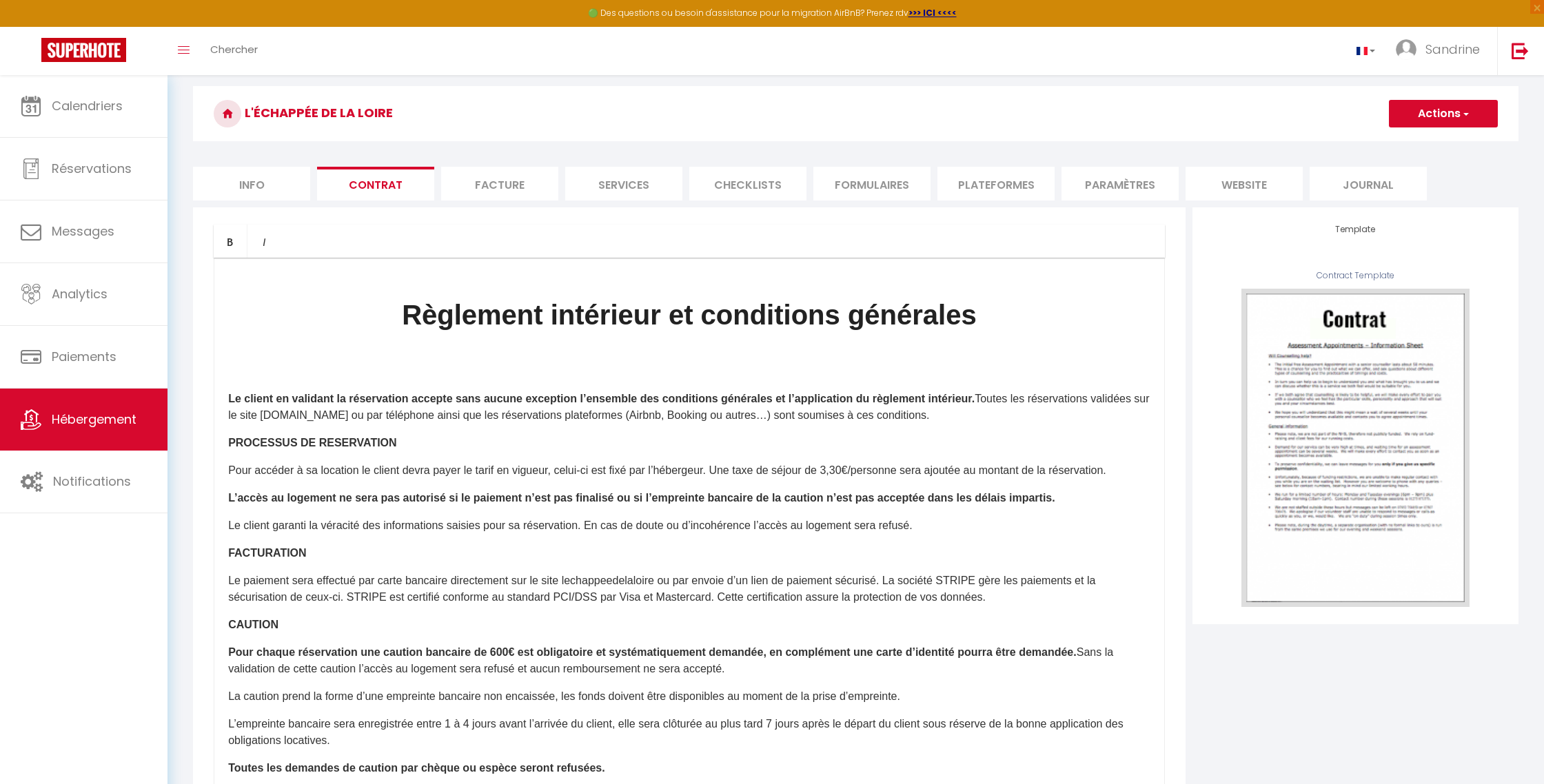
click at [261, 189] on li "Info" at bounding box center [252, 184] width 117 height 34
select select
checkbox input "false"
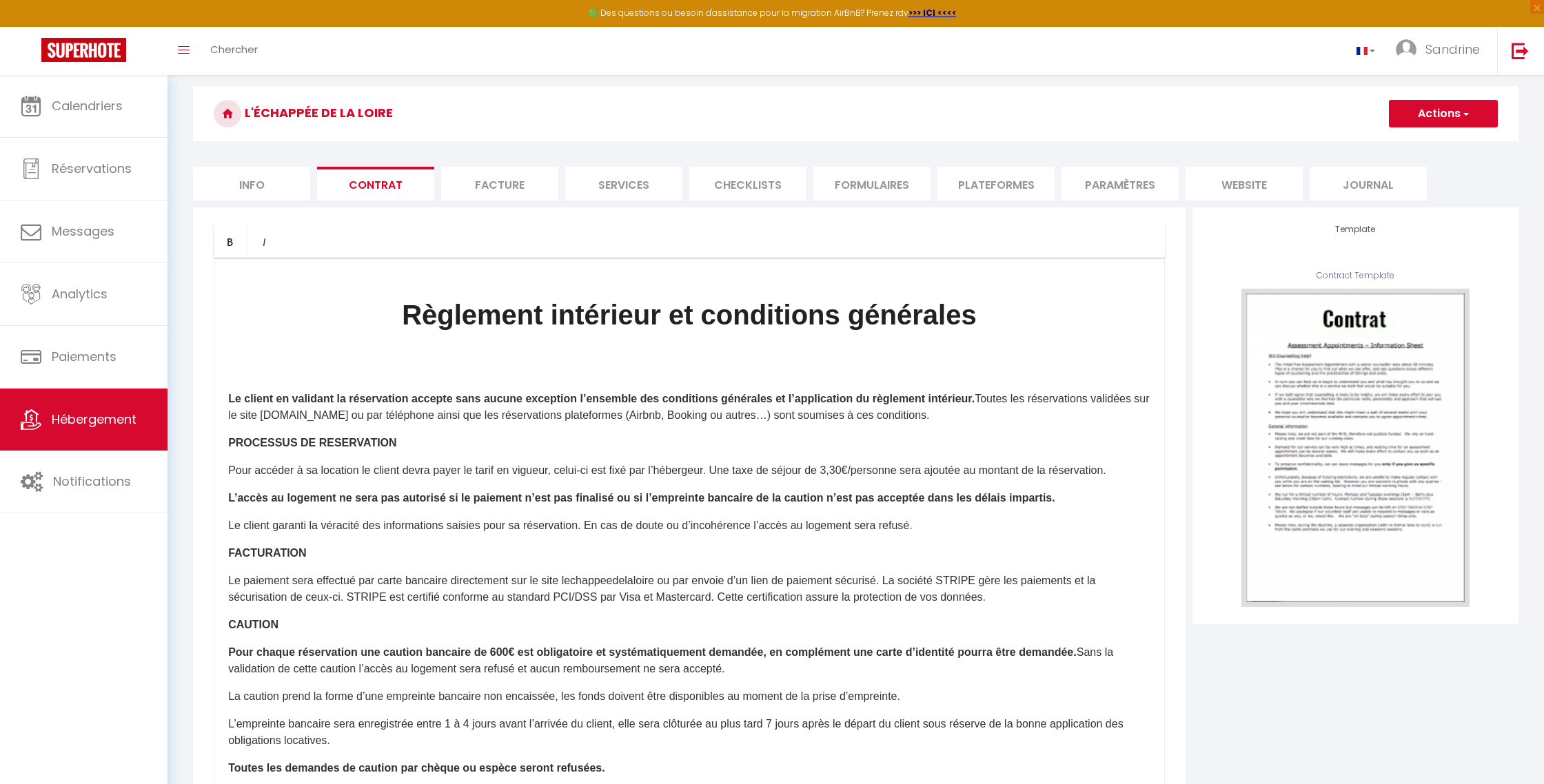
checkbox input "false"
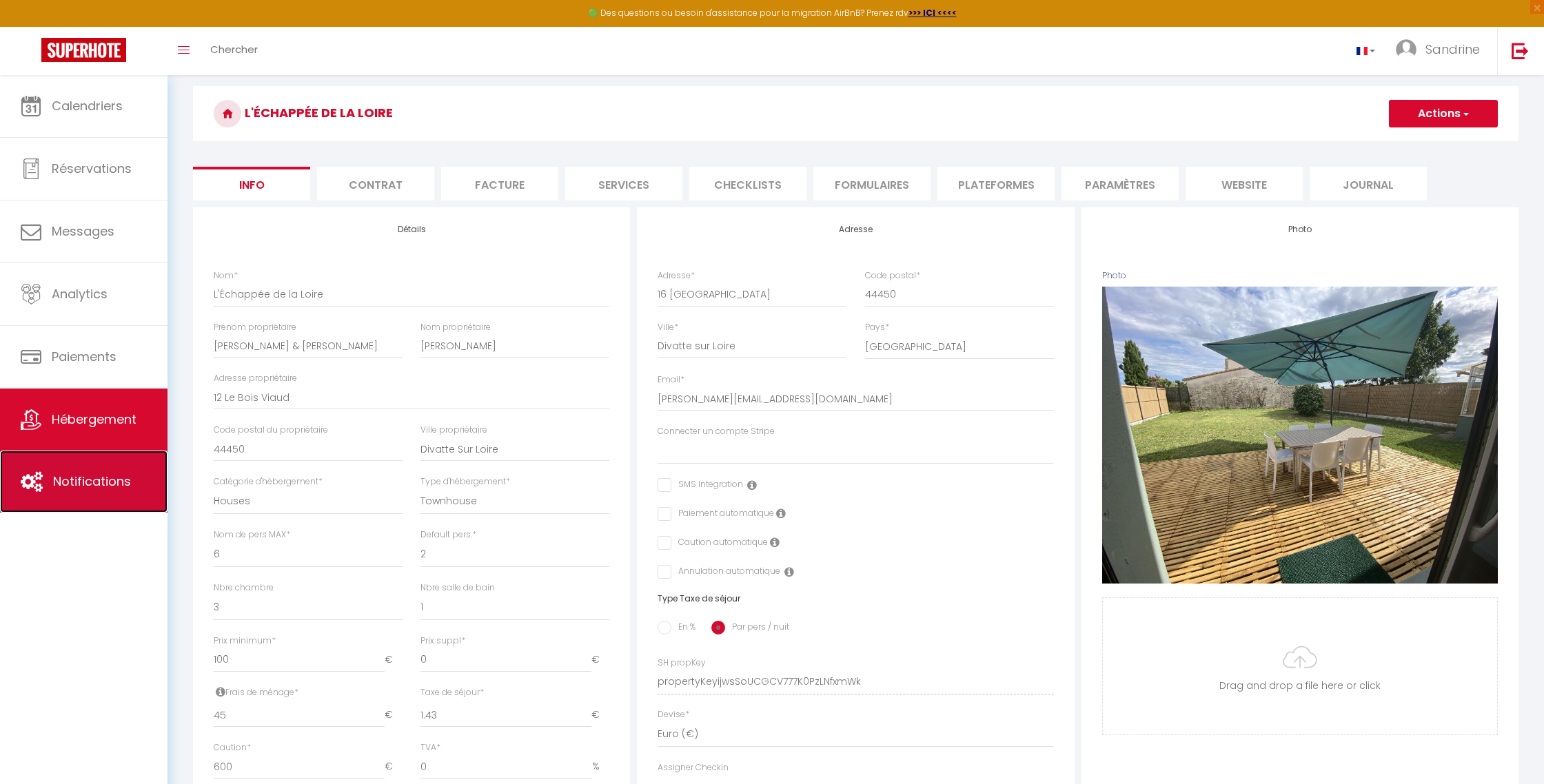
click at [137, 482] on link "Notifications" at bounding box center [84, 481] width 167 height 62
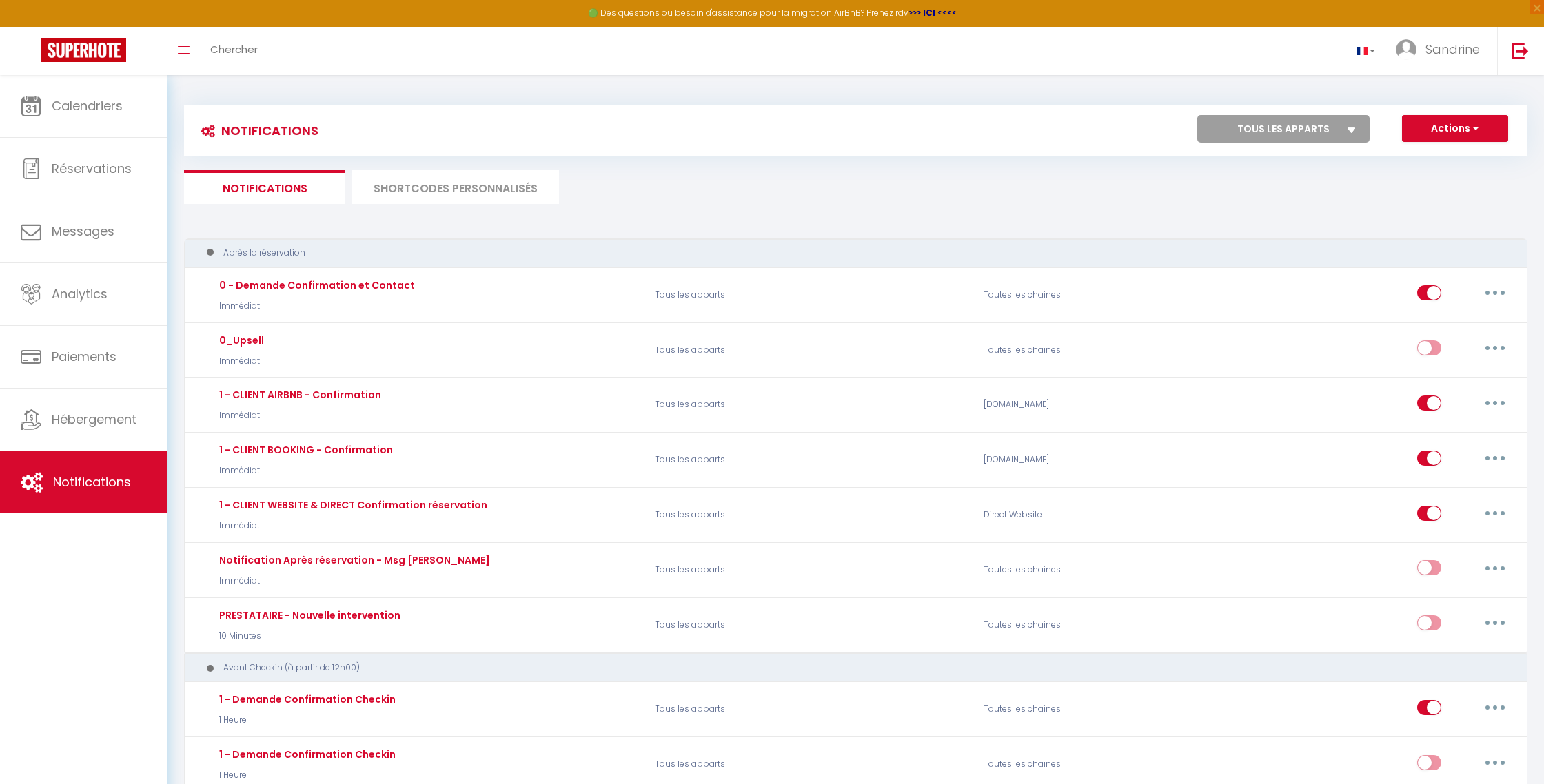
click at [741, 129] on select "Tous les apparts L'Échappée de la Loire La Tente de l'Échappée de la Loire" at bounding box center [1283, 129] width 172 height 28
select select "26229"
click at [741, 115] on select "Tous les apparts L'Échappée de la Loire La Tente de l'Échappée de la Loire" at bounding box center [1283, 129] width 172 height 28
checkbox input "true"
checkbox input "false"
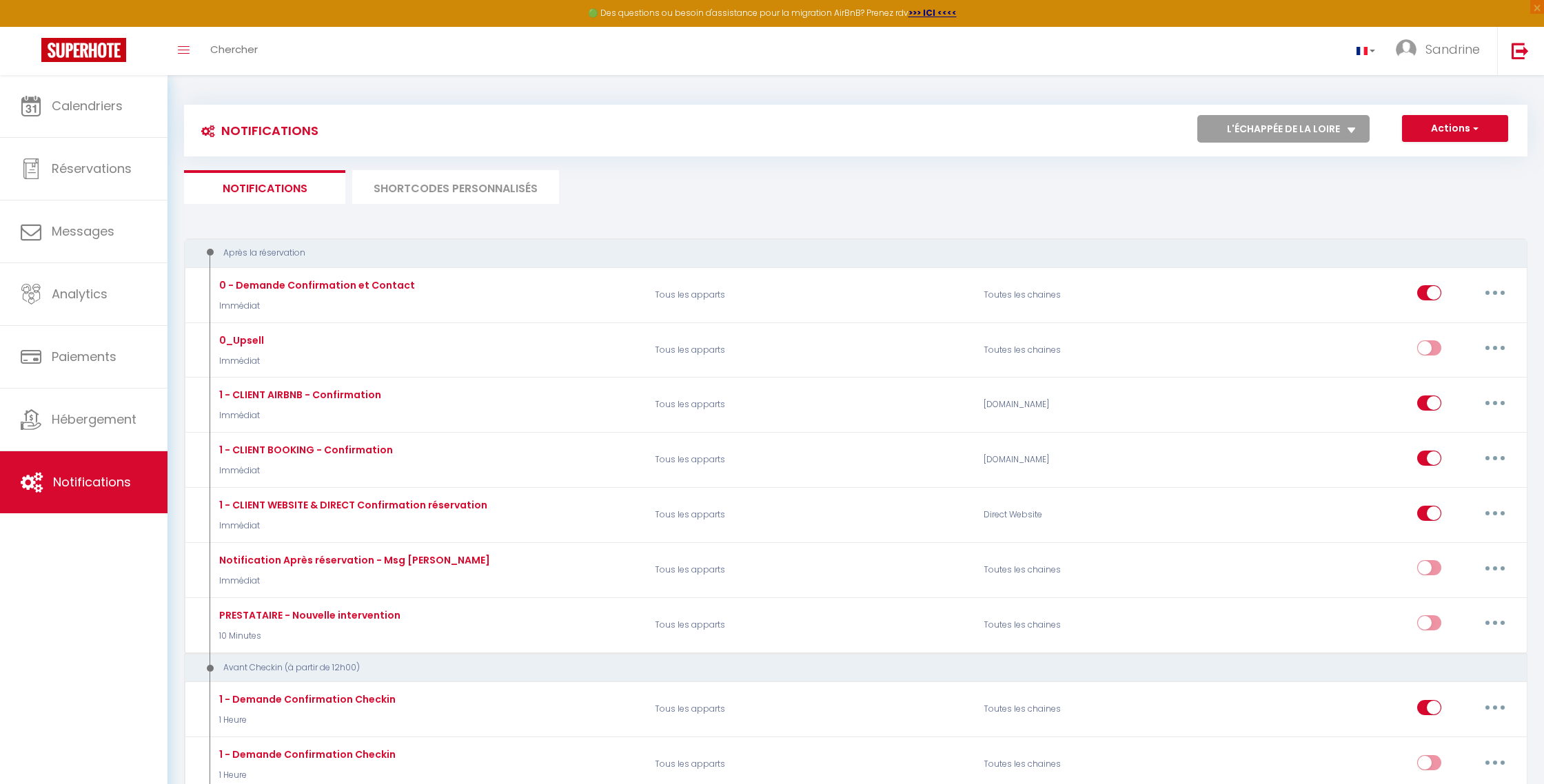
checkbox input "false"
checkbox input "true"
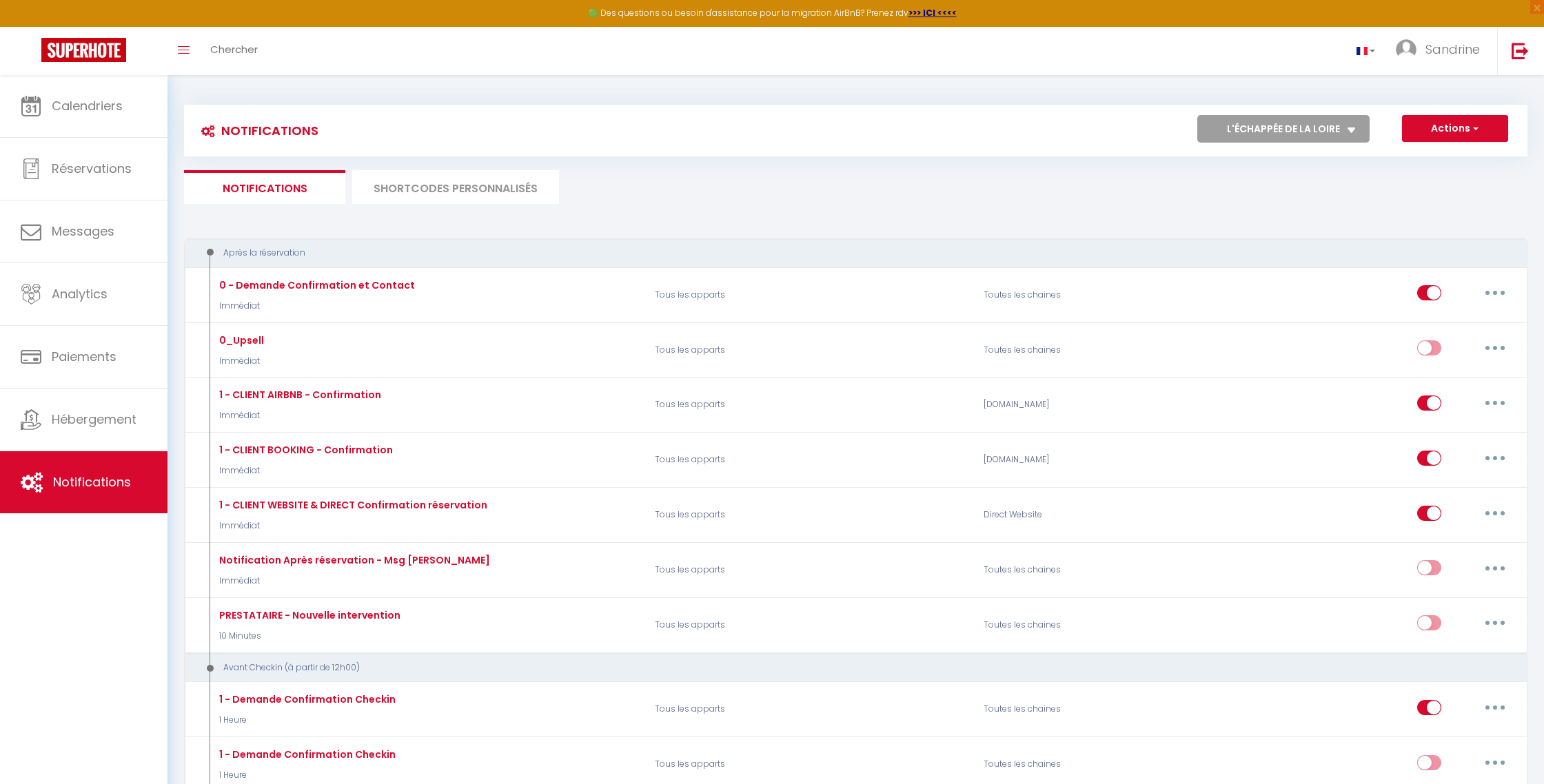
checkbox input "false"
checkbox input "true"
checkbox input "false"
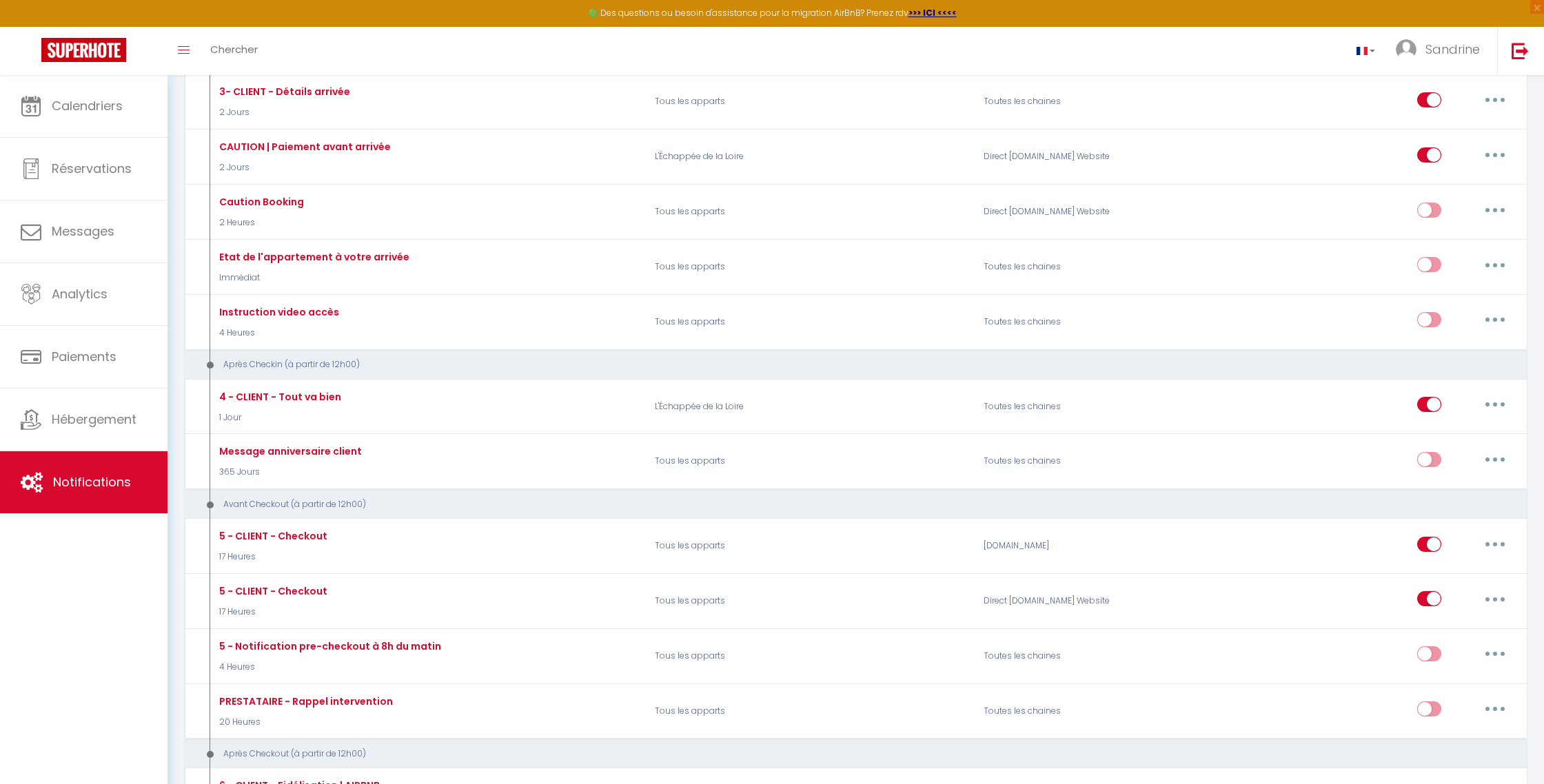
scroll to position [589, 0]
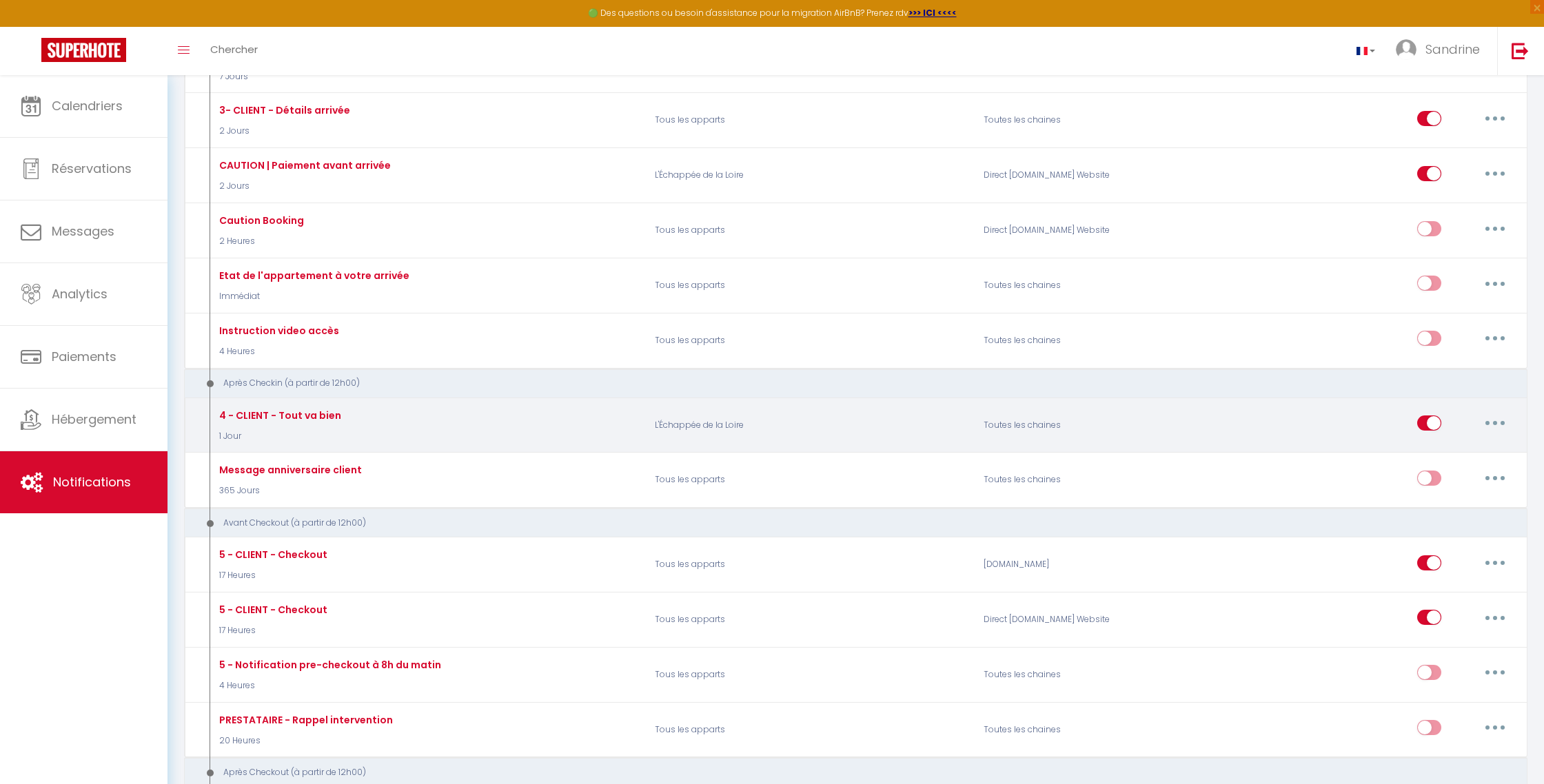
click at [741, 421] on icon "button" at bounding box center [1495, 423] width 4 height 4
click at [741, 446] on link "Editer" at bounding box center [1459, 454] width 102 height 23
type input "4 - CLIENT - Tout va bien"
select select "3"
select select "1 Jour"
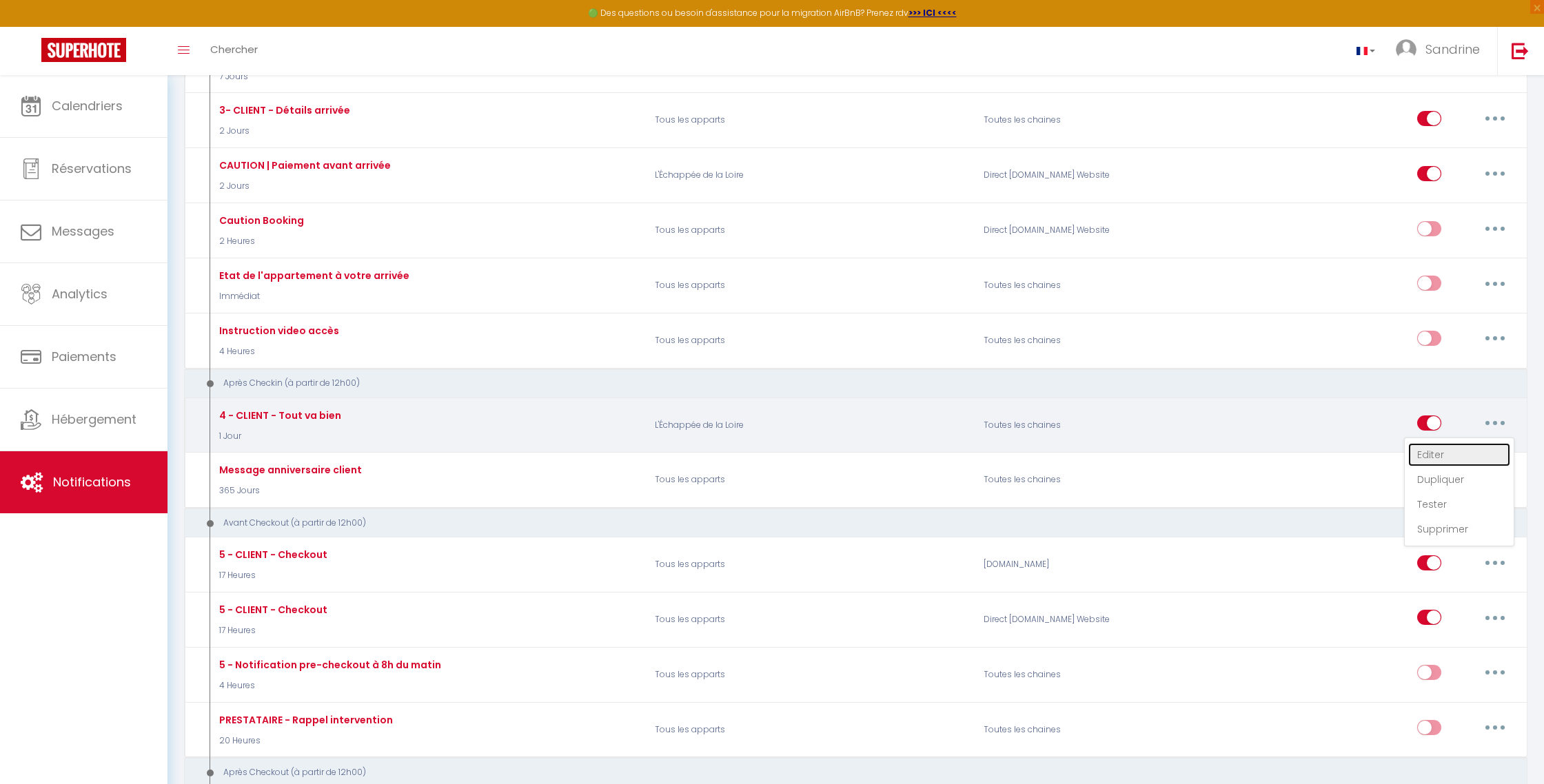
select select "if_booking_is_paid"
checkbox input "true"
checkbox input "false"
radio input "true"
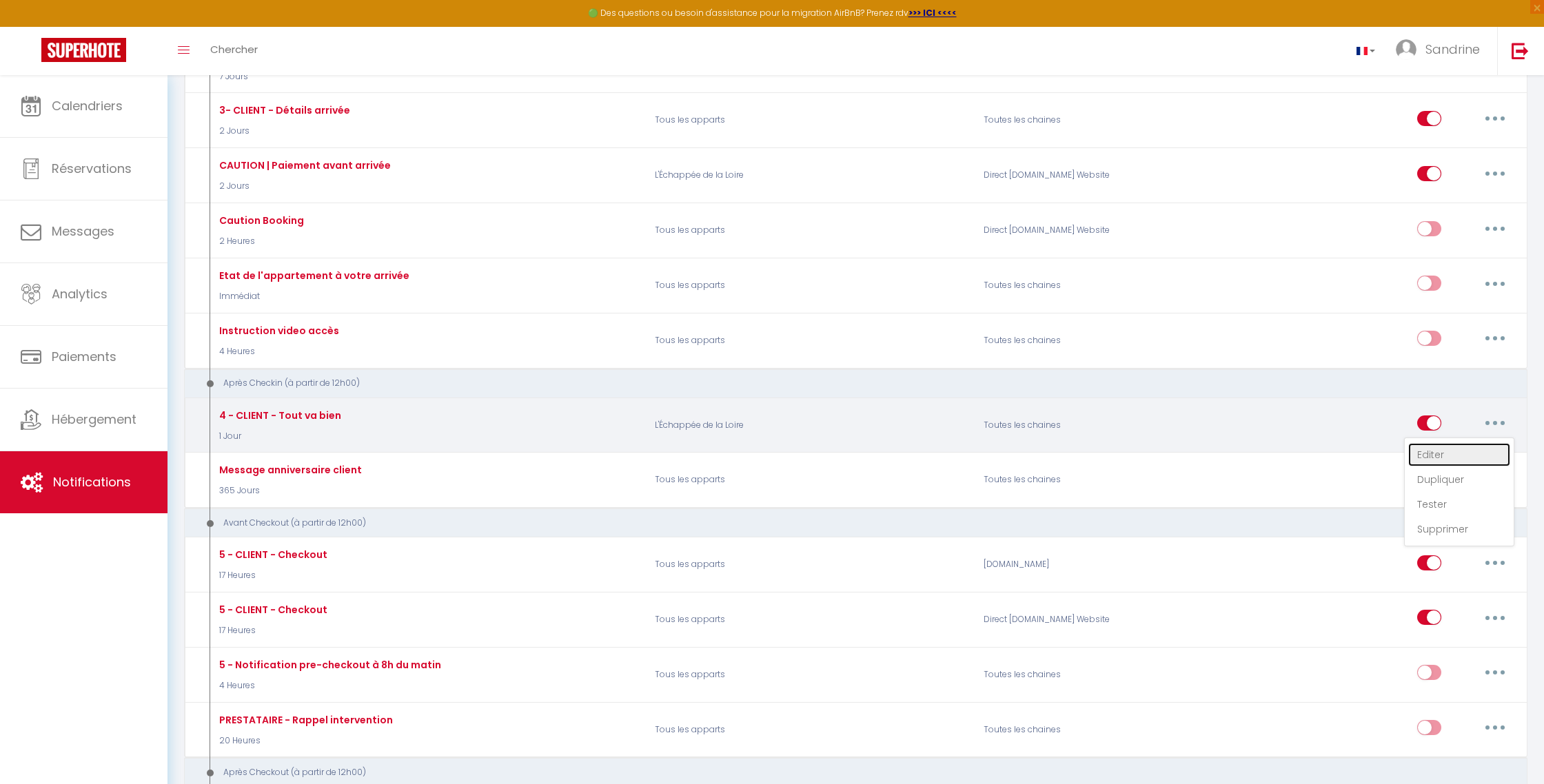
type input "[[RENTAL:NAME]] - Est ce que tout va bien?"
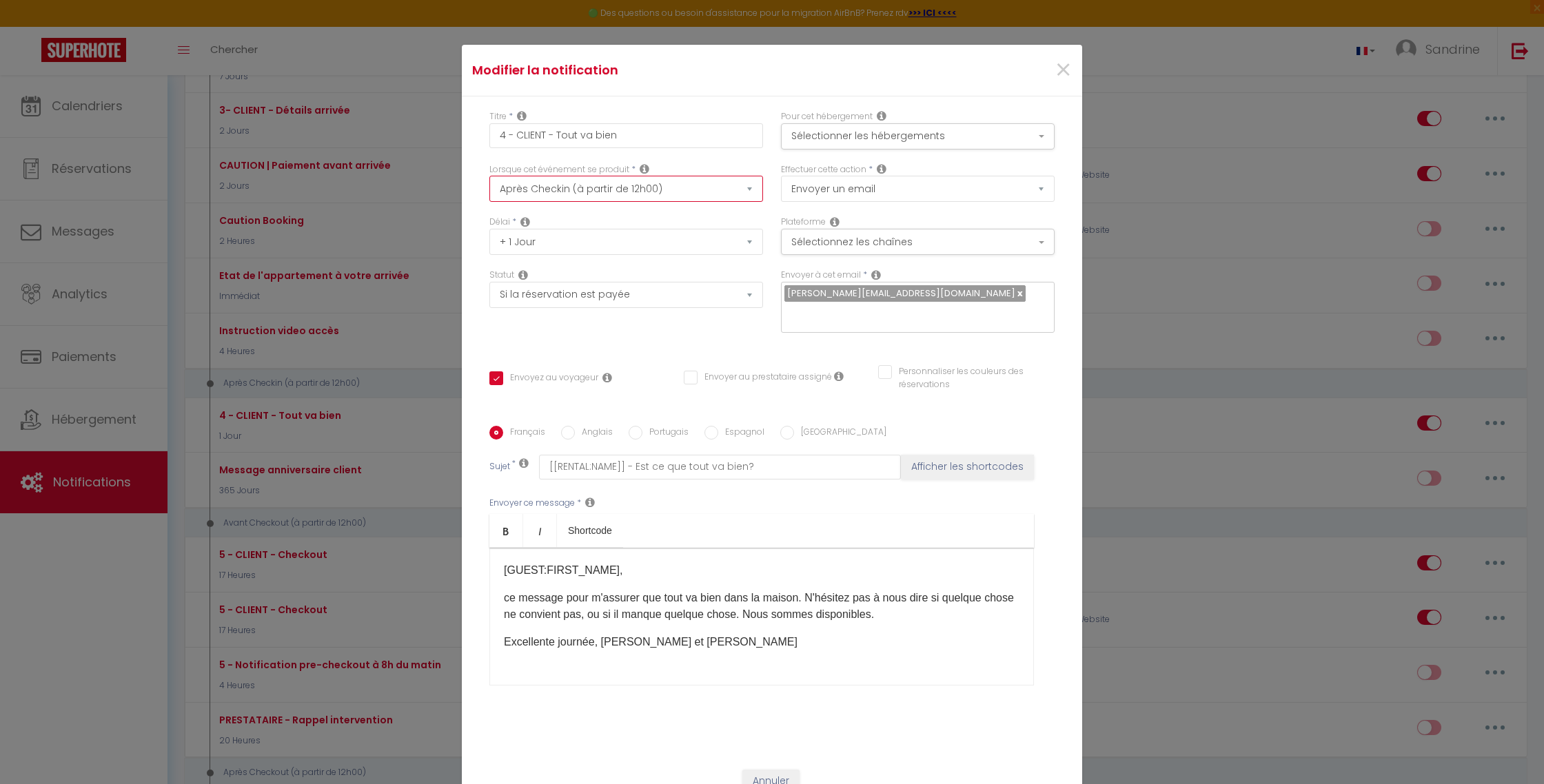
click at [544, 199] on select "Après la réservation Avant Checkin (à partir de 12h00) Après Checkin (à partir …" at bounding box center [626, 188] width 274 height 26
click at [489, 185] on select "Après la réservation Avant Checkin (à partir de 12h00) Après Checkin (à partir …" at bounding box center [626, 188] width 274 height 26
click at [533, 252] on select "Immédiat + 10 Minutes + 1 Heure + 2 Heures + 3 Heures + 4 Heures + 5 Heures + 6…" at bounding box center [626, 241] width 274 height 26
click at [489, 238] on select "Immédiat + 10 Minutes + 1 Heure + 2 Heures + 3 Heures + 4 Heures + 5 Heures + 6…" at bounding box center [626, 241] width 274 height 26
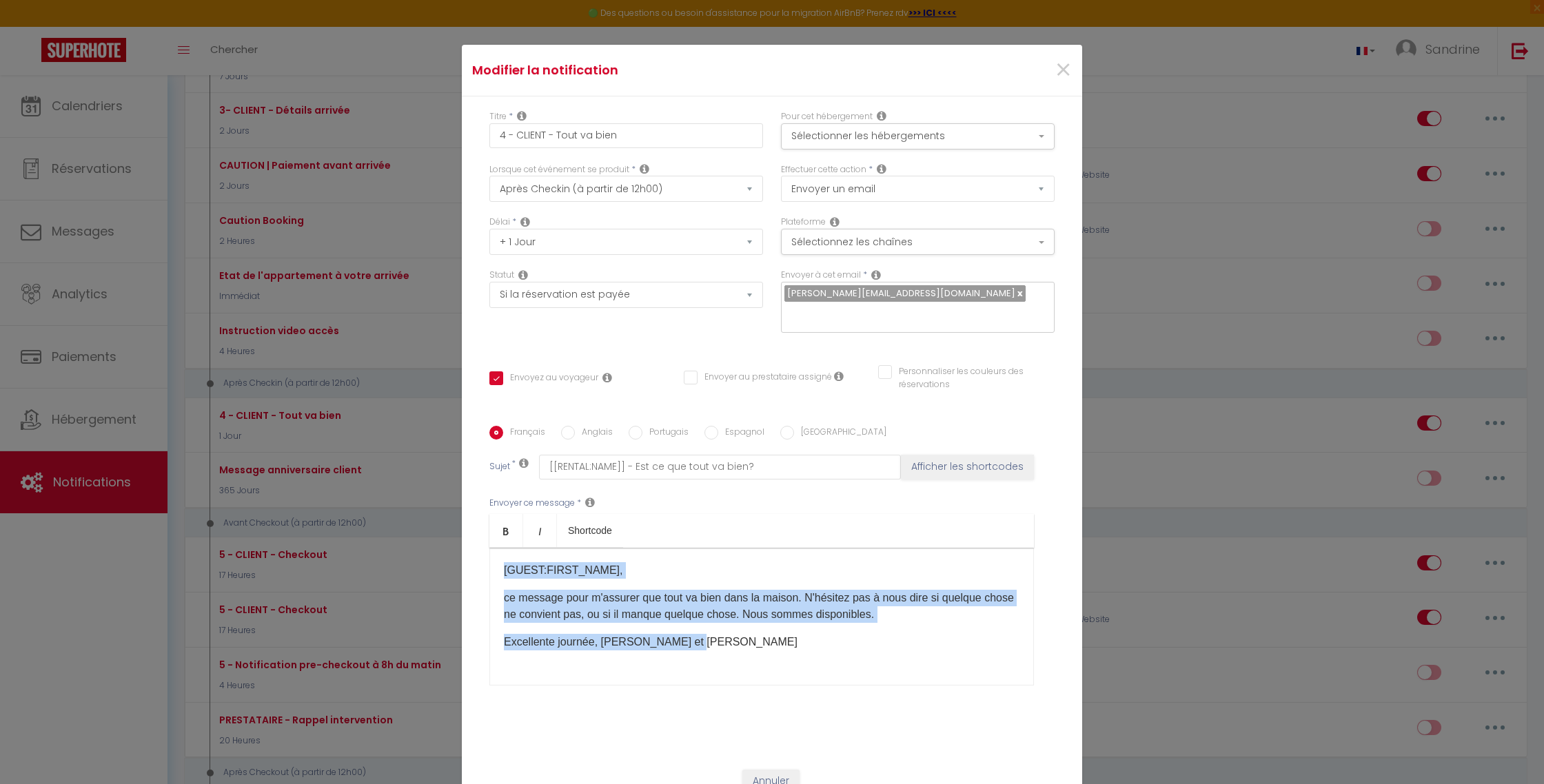
drag, startPoint x: 503, startPoint y: 561, endPoint x: 770, endPoint y: 628, distance: 275.3
click at [741, 548] on div "[GUEST:FIRST_NAME],​ ce message pour m'assurer que tout va bien dans la maison.…" at bounding box center [761, 616] width 544 height 137
click at [741, 79] on span "×" at bounding box center [1063, 70] width 17 height 41
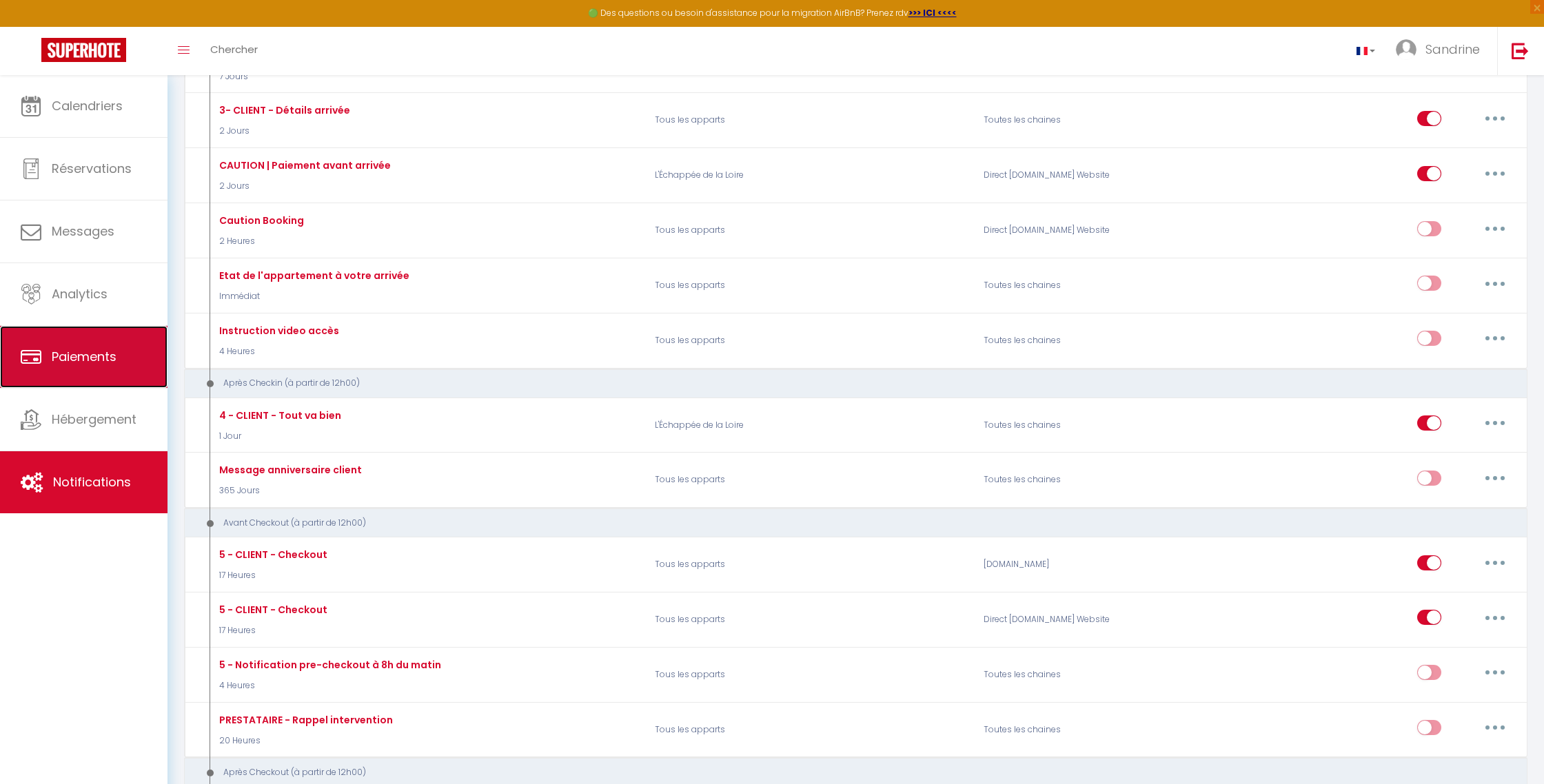
click at [136, 354] on link "Paiements" at bounding box center [84, 356] width 167 height 62
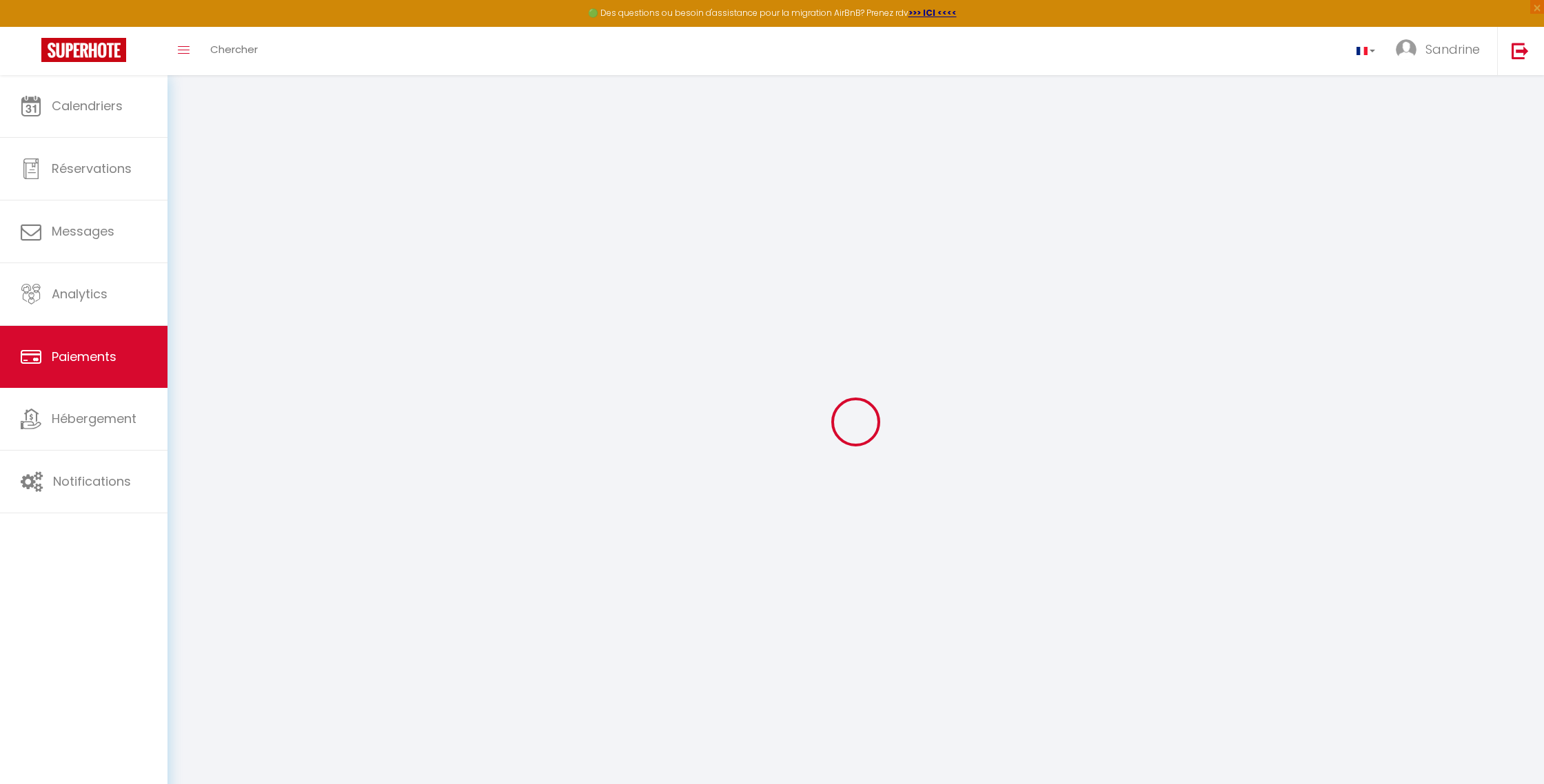
select select "2"
select select "0"
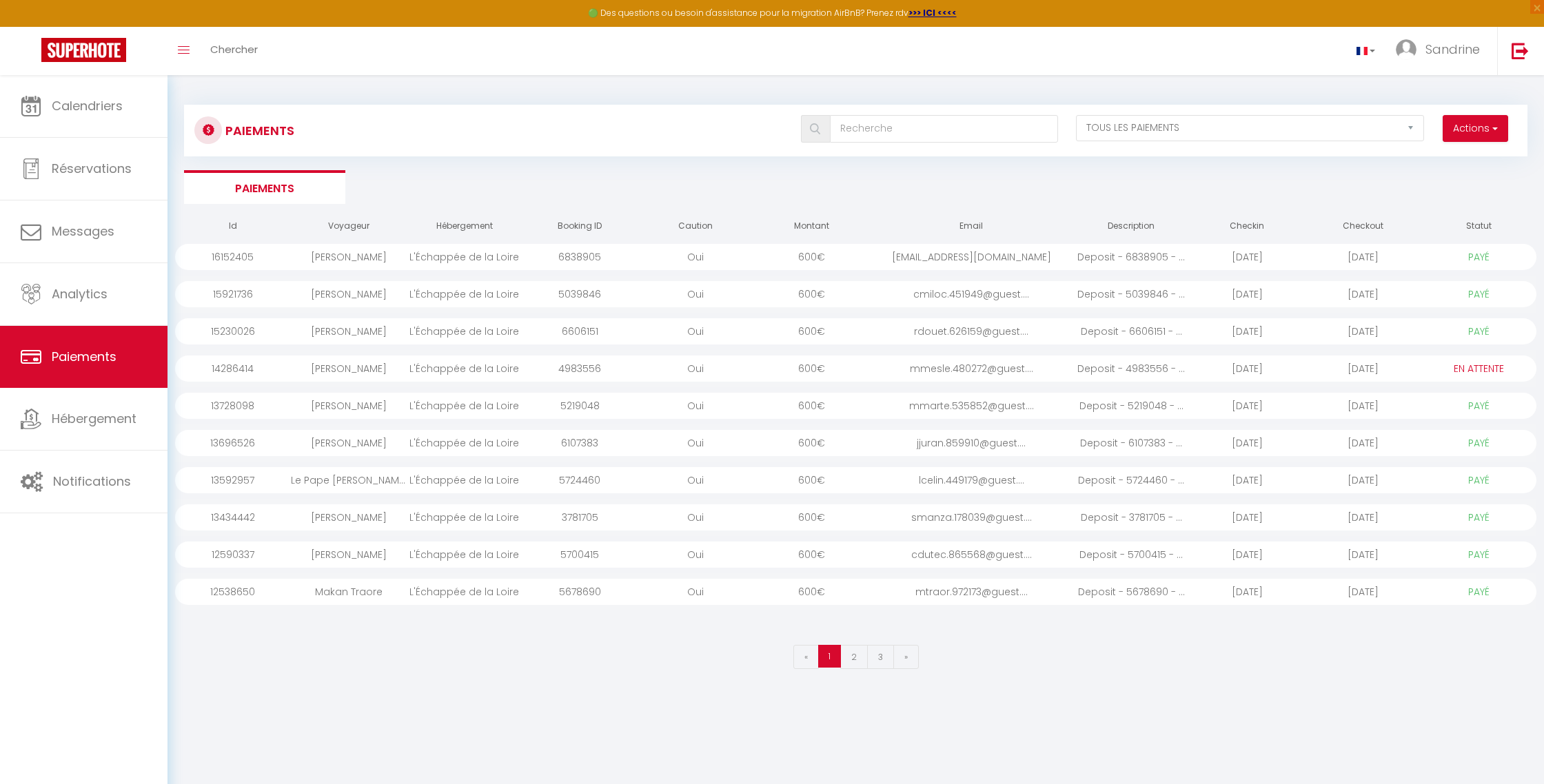
click at [741, 374] on div "[DATE]" at bounding box center [1247, 368] width 115 height 26
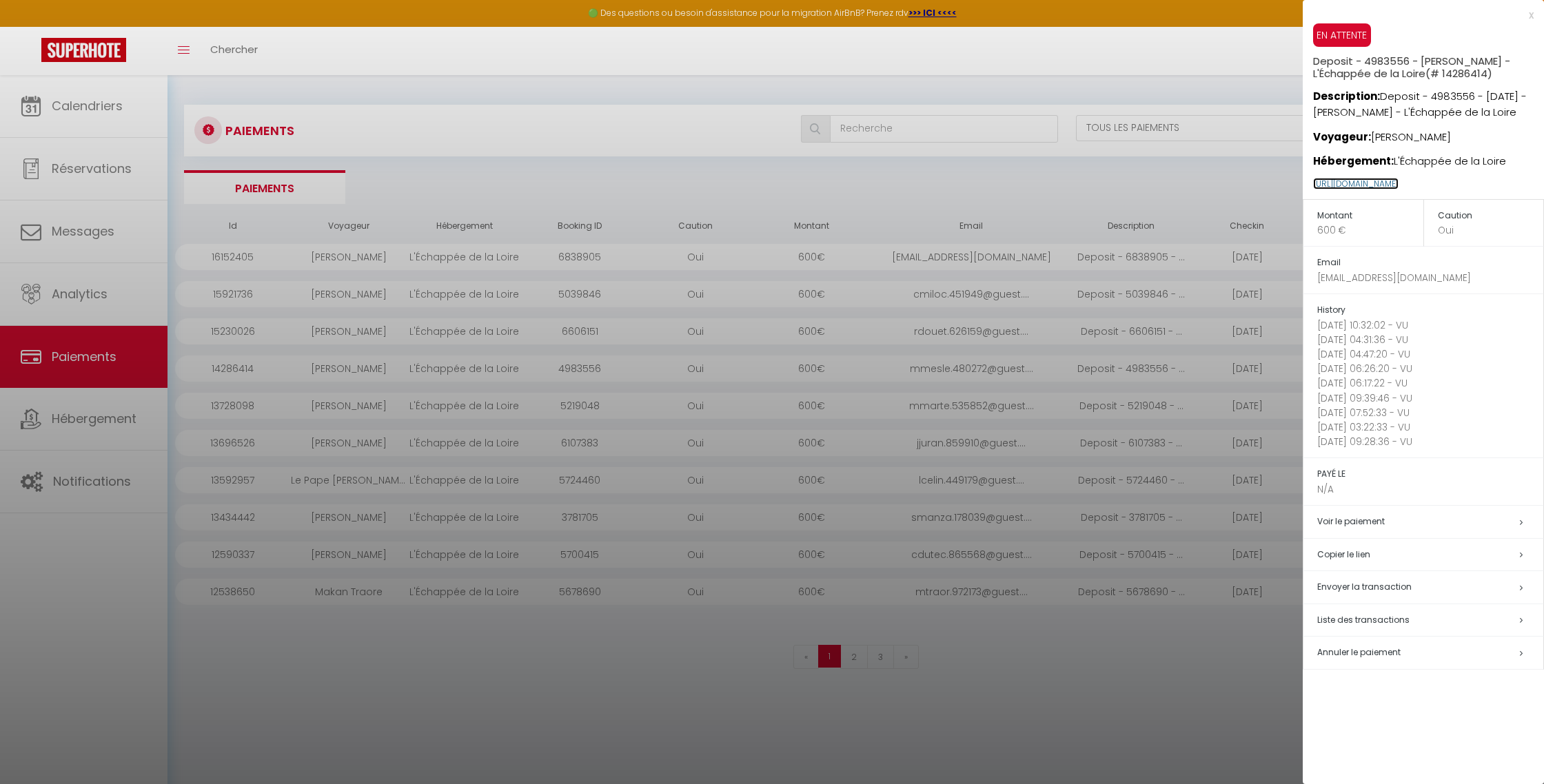
click at [741, 189] on link "[URL][DOMAIN_NAME]" at bounding box center [1356, 184] width 86 height 12
click at [120, 204] on div at bounding box center [772, 392] width 1544 height 784
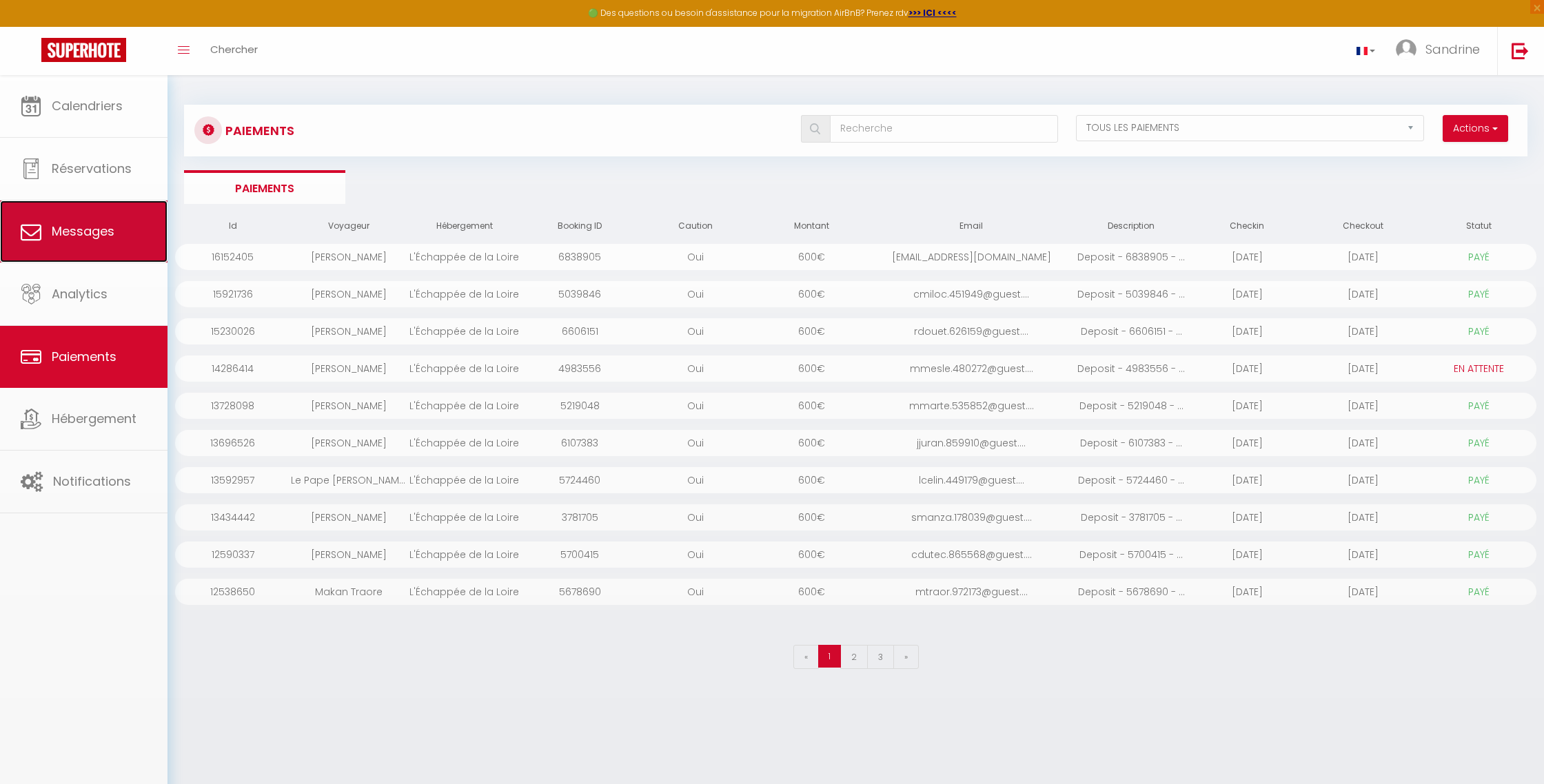
click at [91, 230] on span "Messages" at bounding box center [83, 232] width 62 height 17
select select "message"
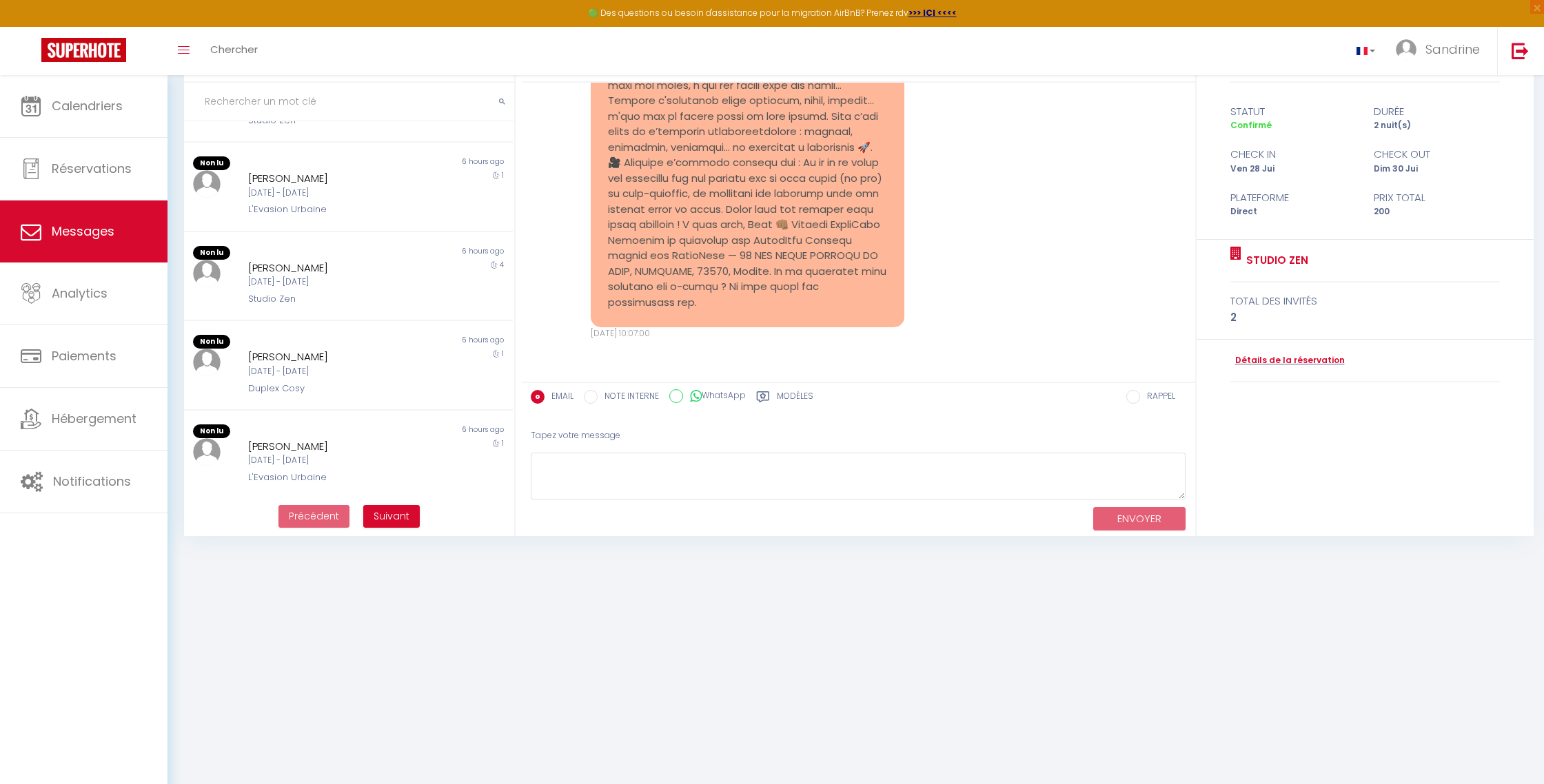
scroll to position [67, 0]
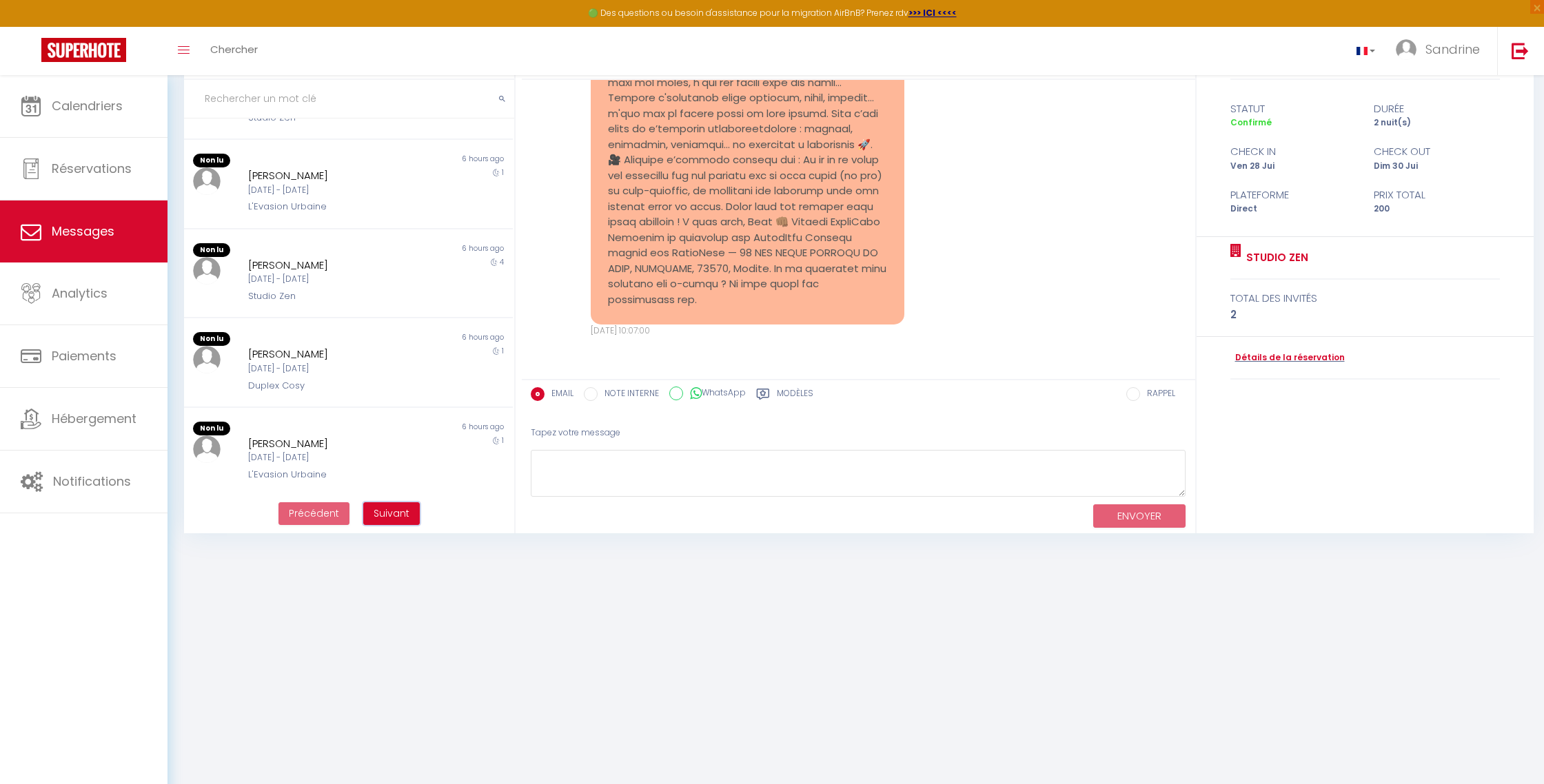
click at [391, 512] on span "Suivant" at bounding box center [391, 513] width 36 height 13
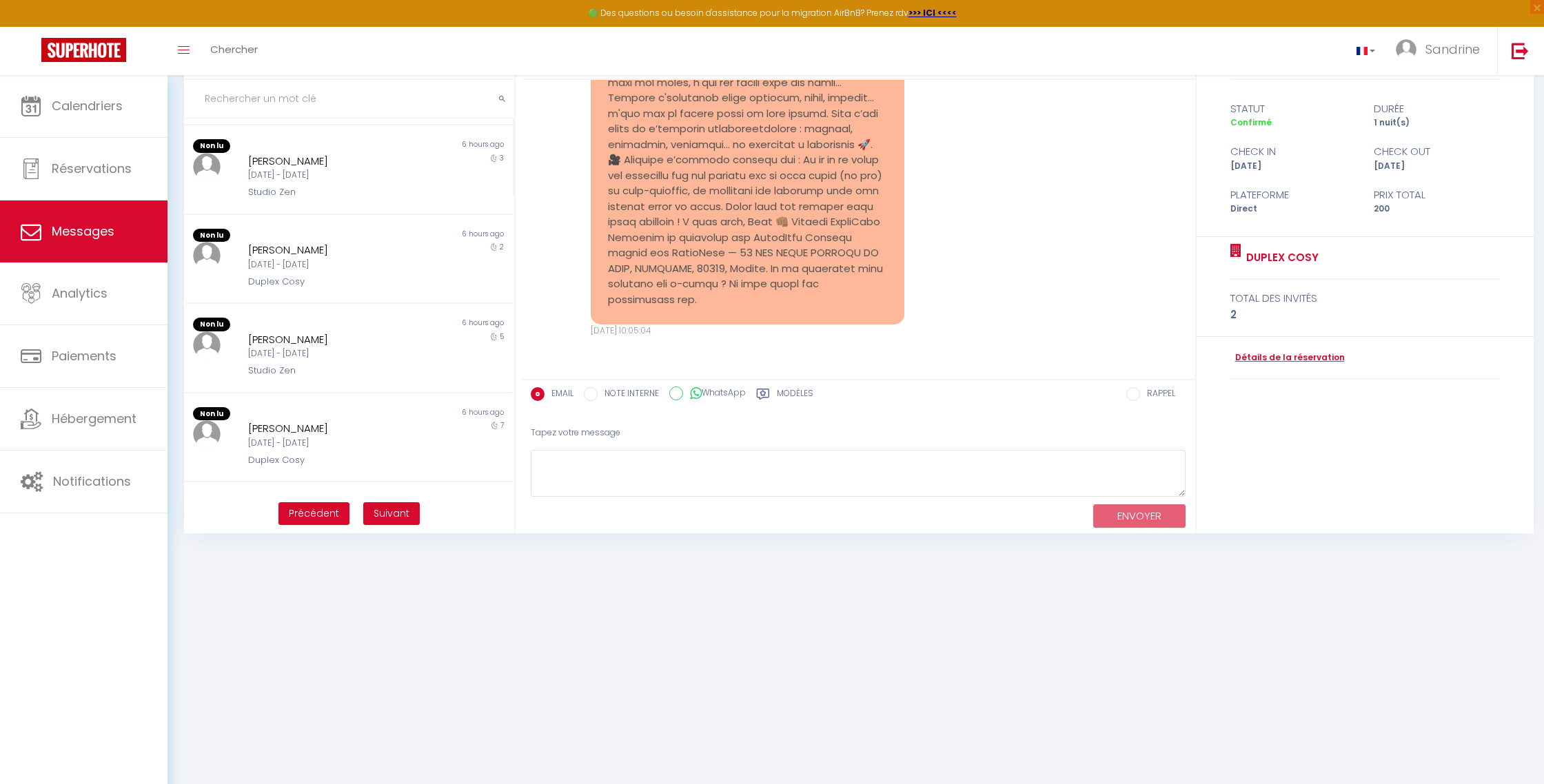
scroll to position [514, 0]
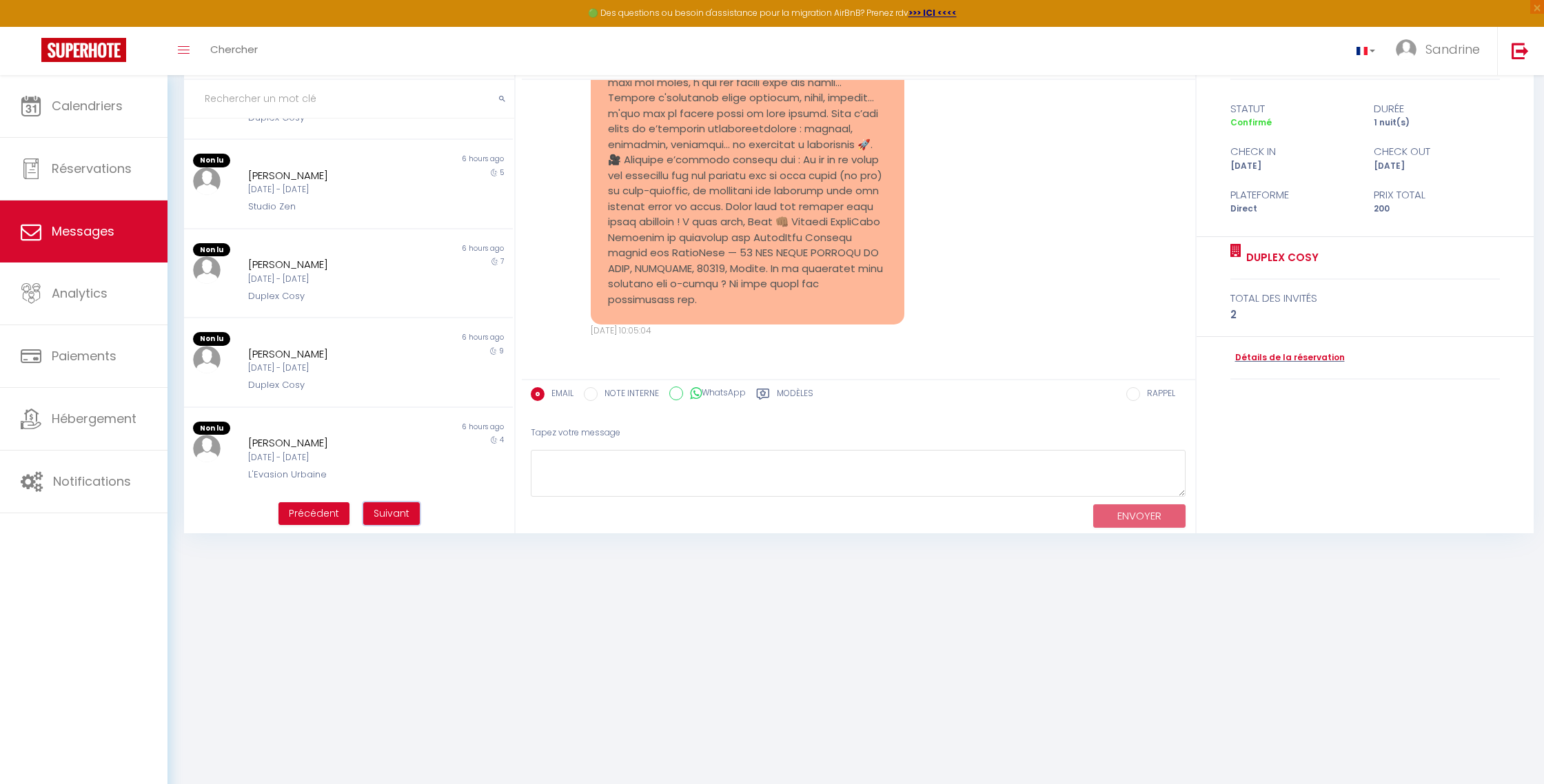
click at [401, 519] on span "Suivant" at bounding box center [391, 513] width 36 height 13
click at [405, 517] on span "Suivant" at bounding box center [391, 513] width 36 height 13
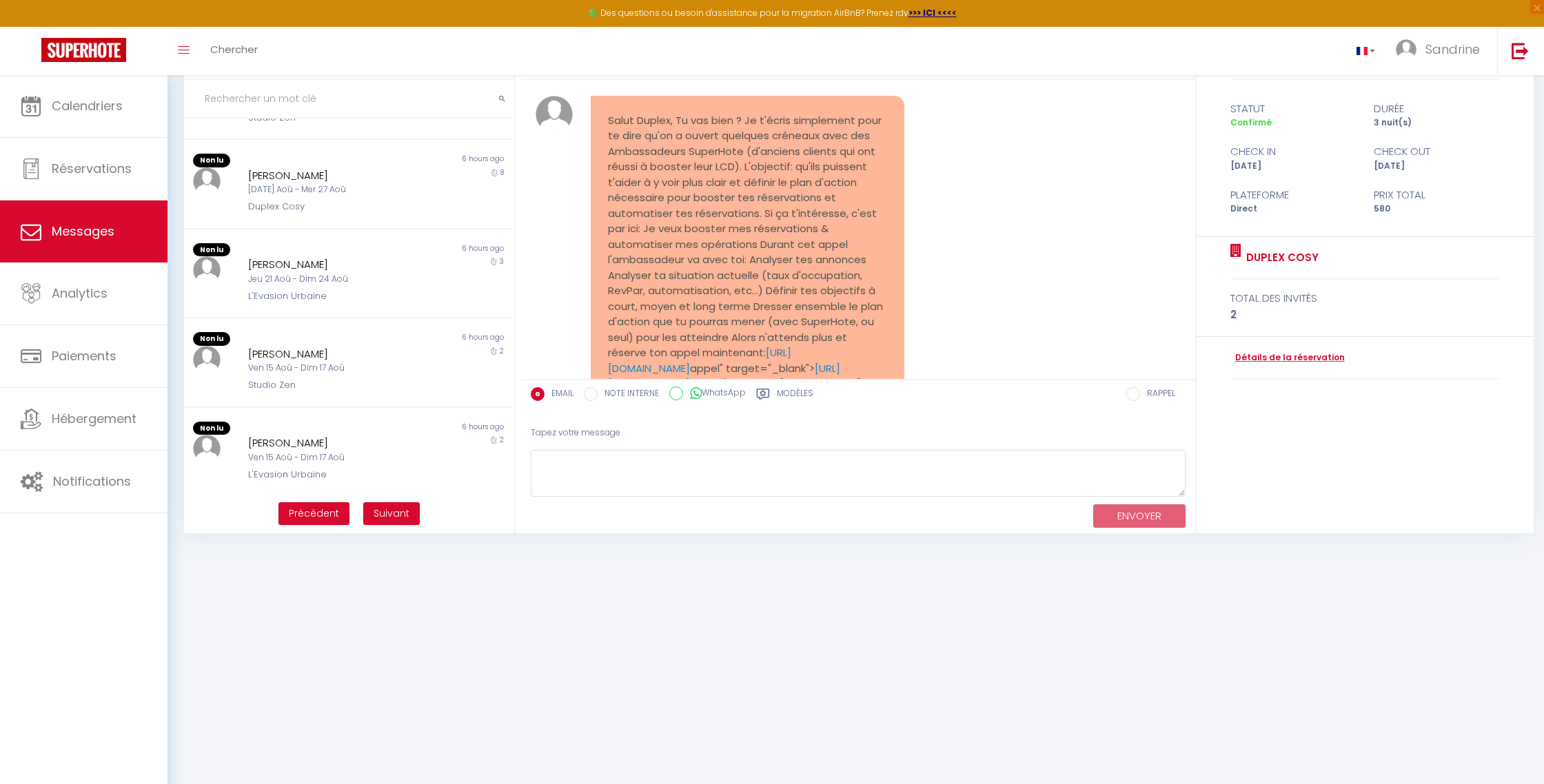
scroll to position [16620, 0]
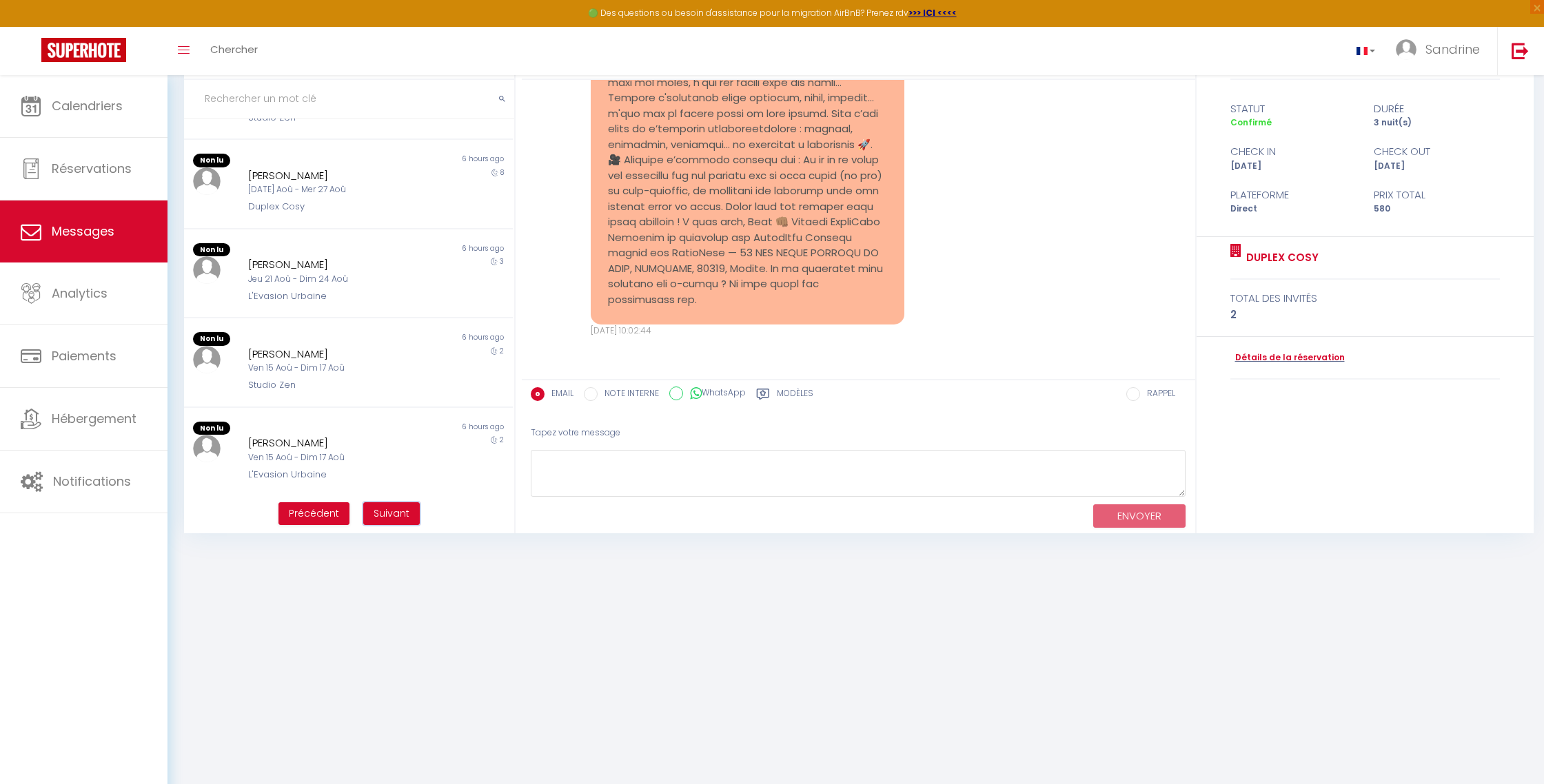
click at [404, 517] on span "Suivant" at bounding box center [391, 513] width 36 height 13
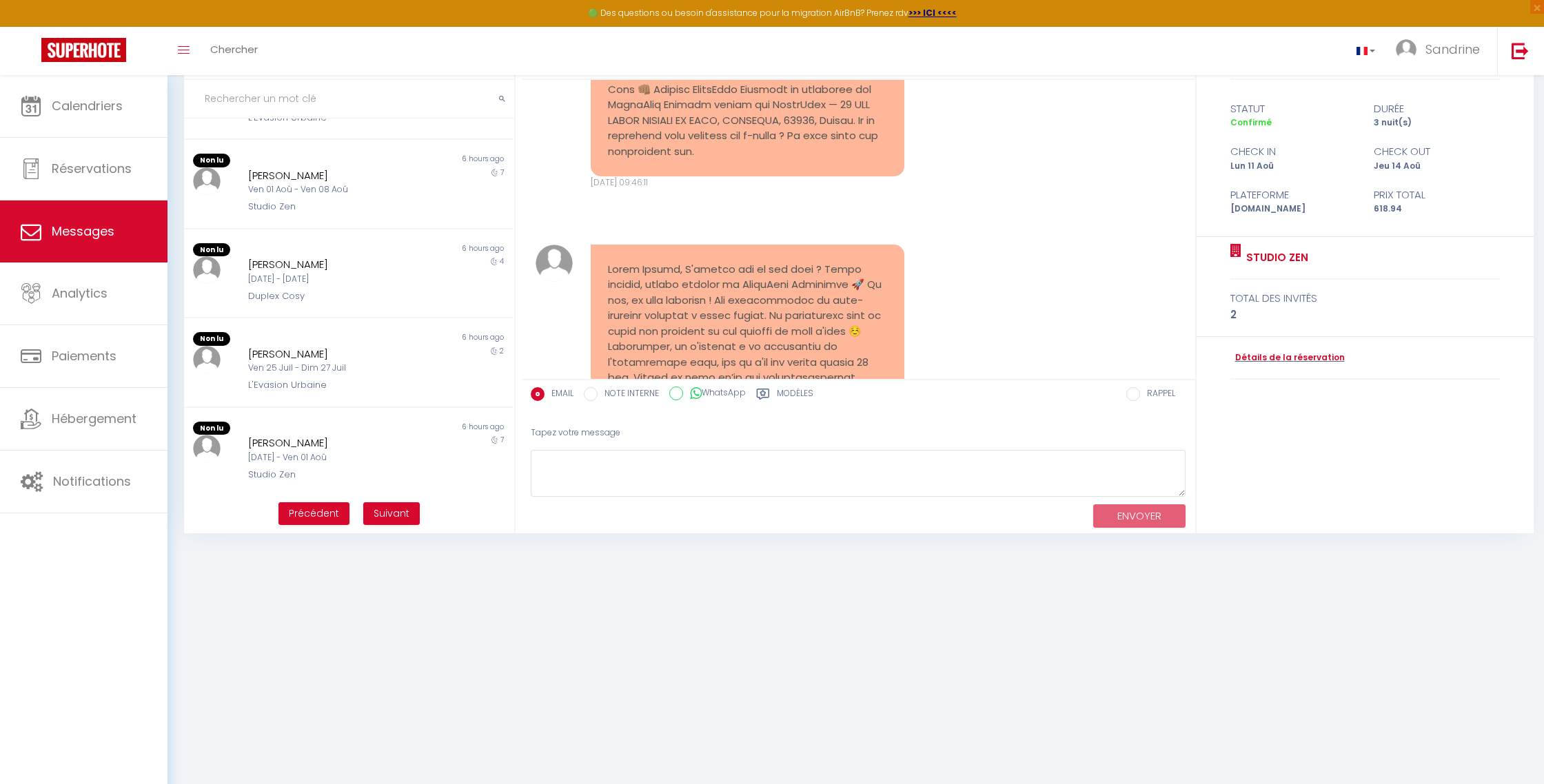
scroll to position [17179, 0]
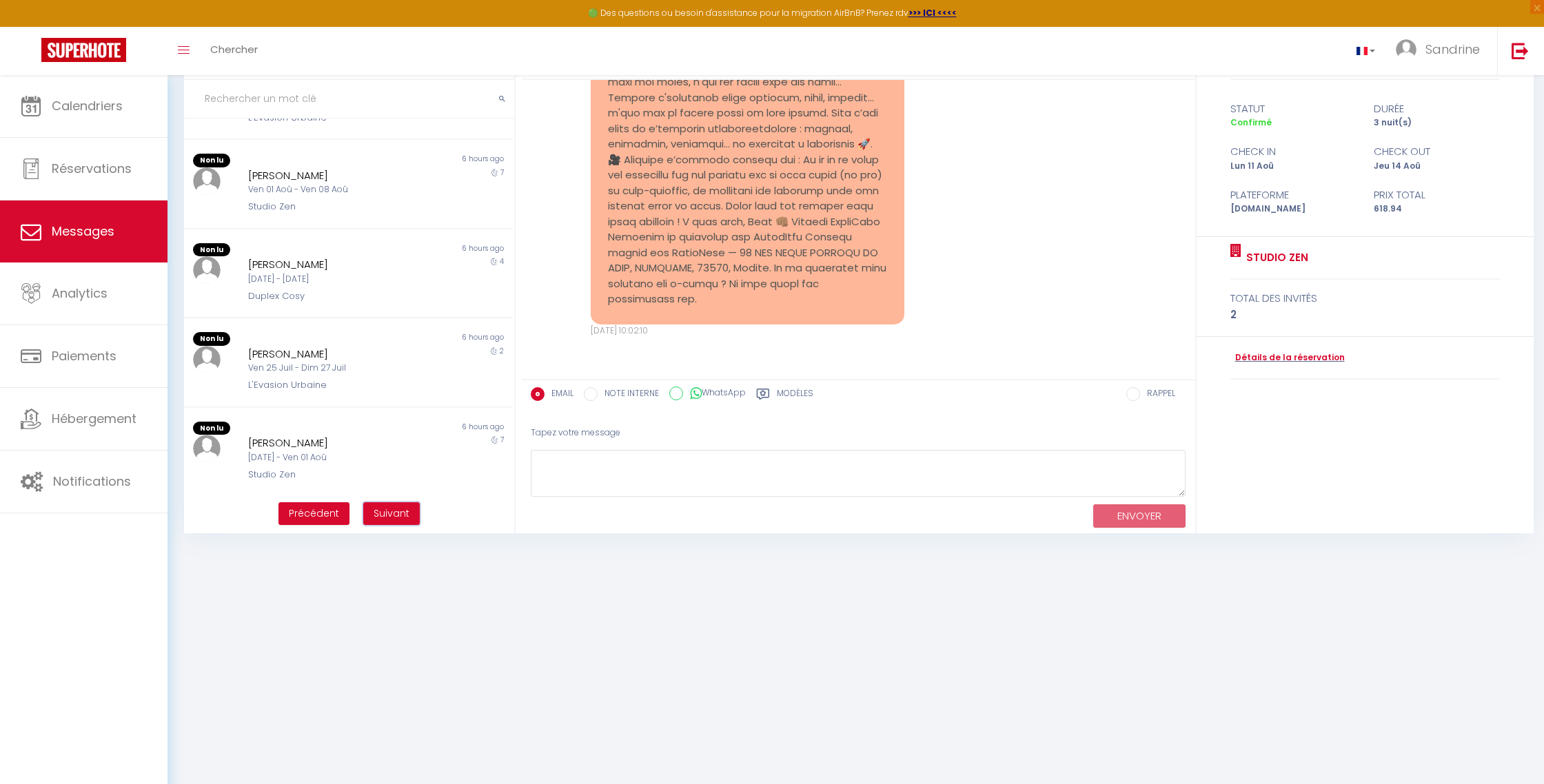
click at [404, 517] on span "Suivant" at bounding box center [391, 513] width 36 height 13
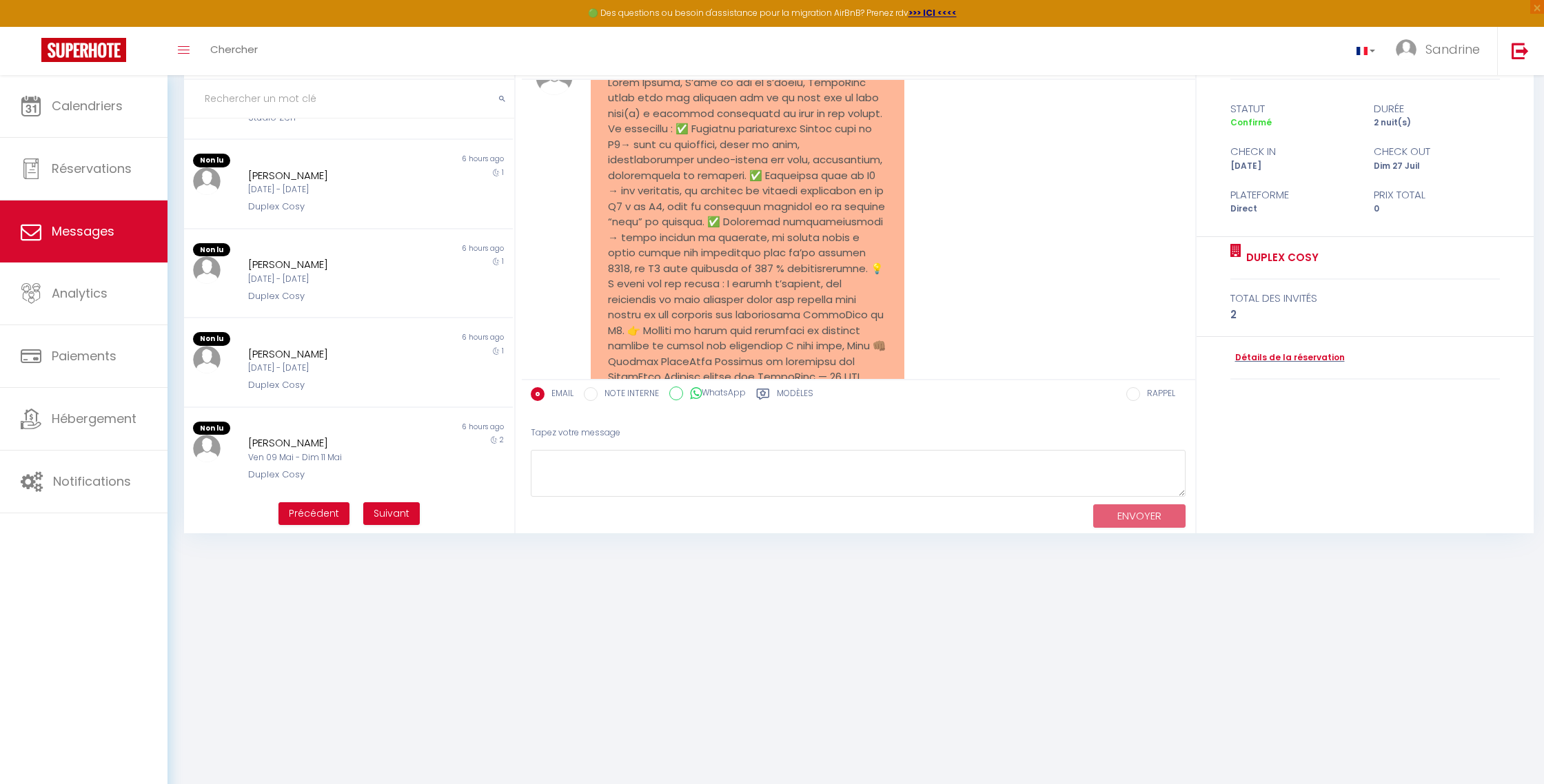
scroll to position [21775, 0]
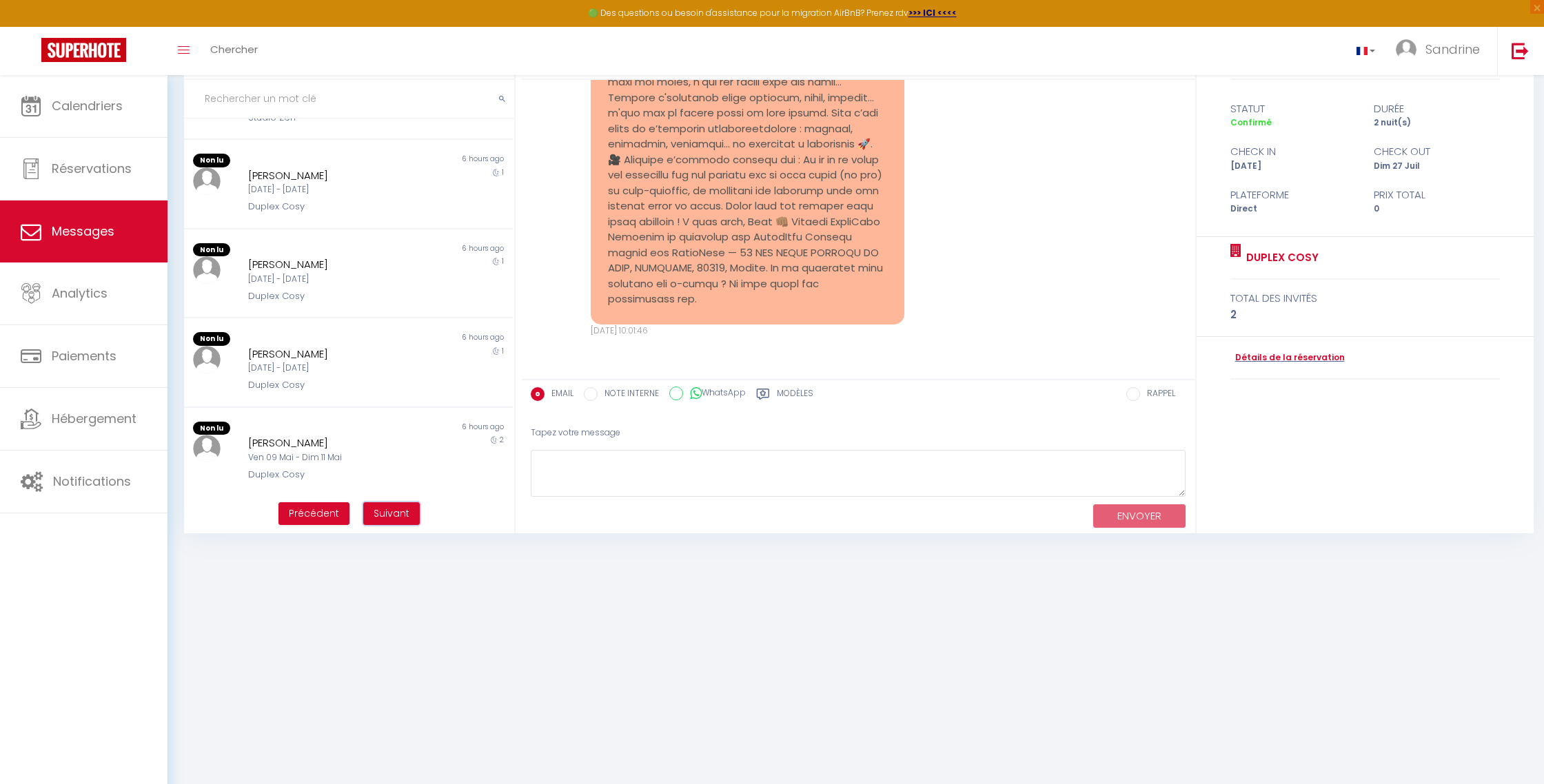
click at [403, 515] on span "Suivant" at bounding box center [391, 513] width 36 height 13
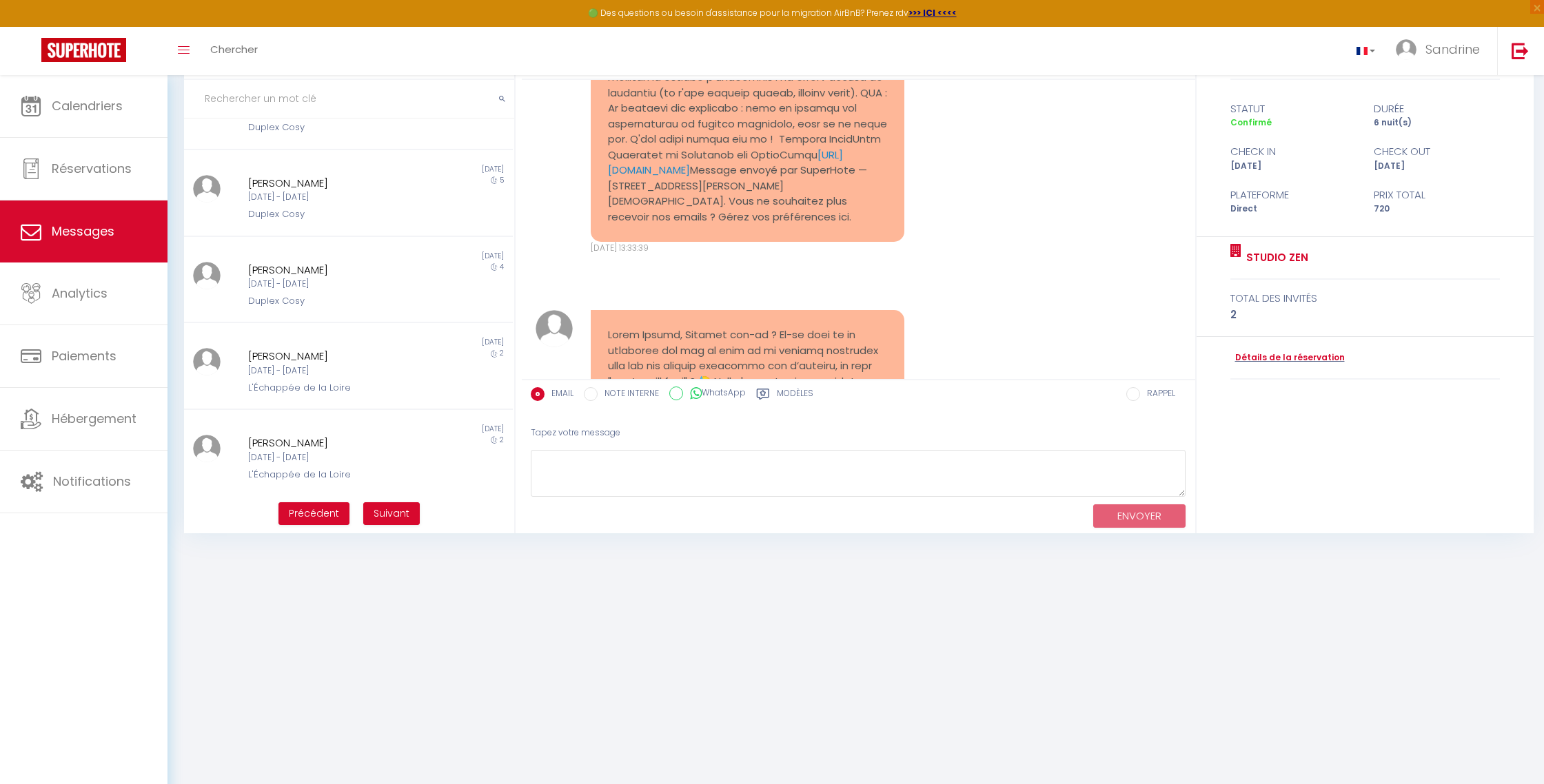
scroll to position [71125, 0]
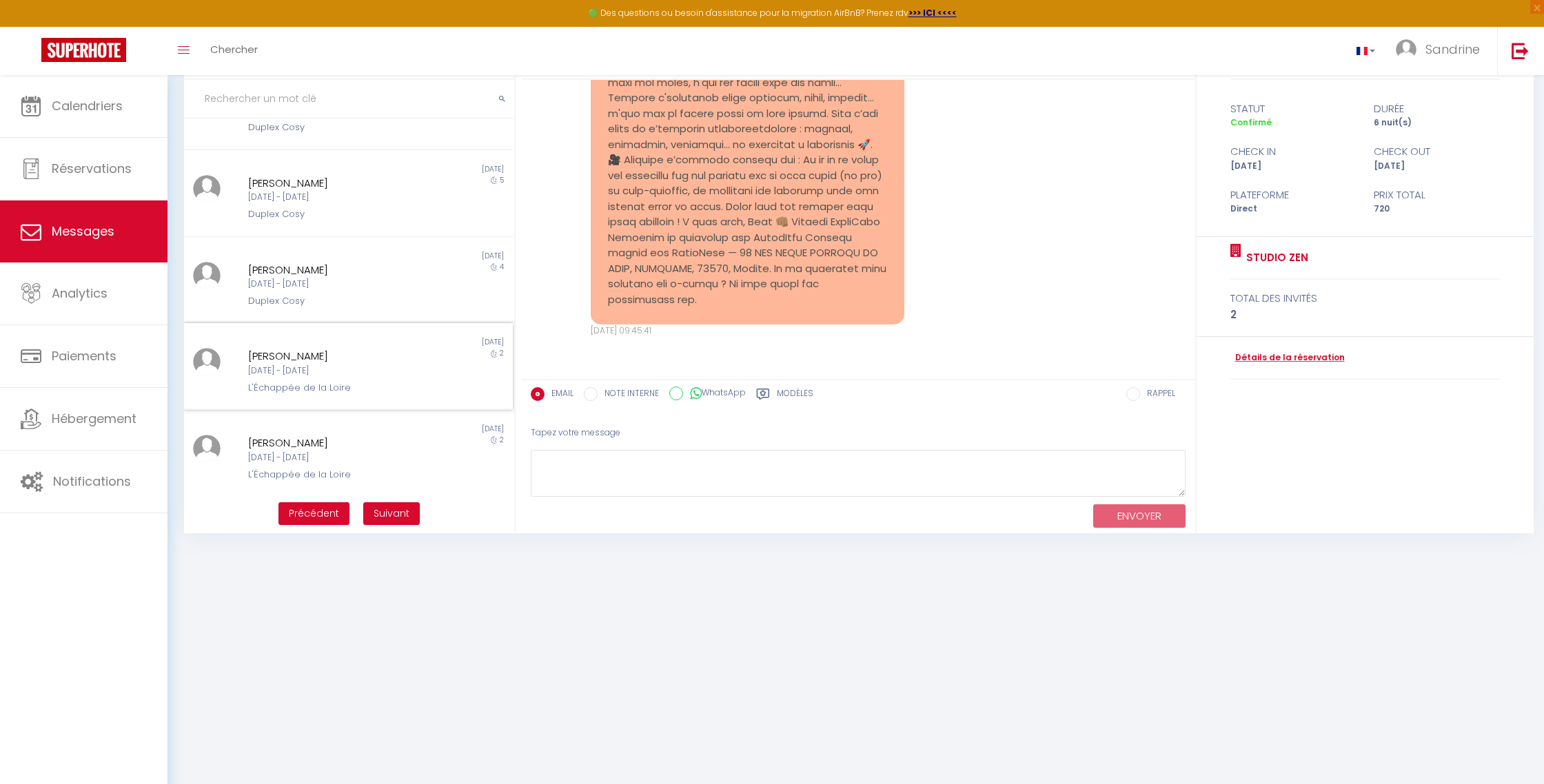
click at [381, 361] on div "[PERSON_NAME]" at bounding box center [335, 355] width 174 height 16
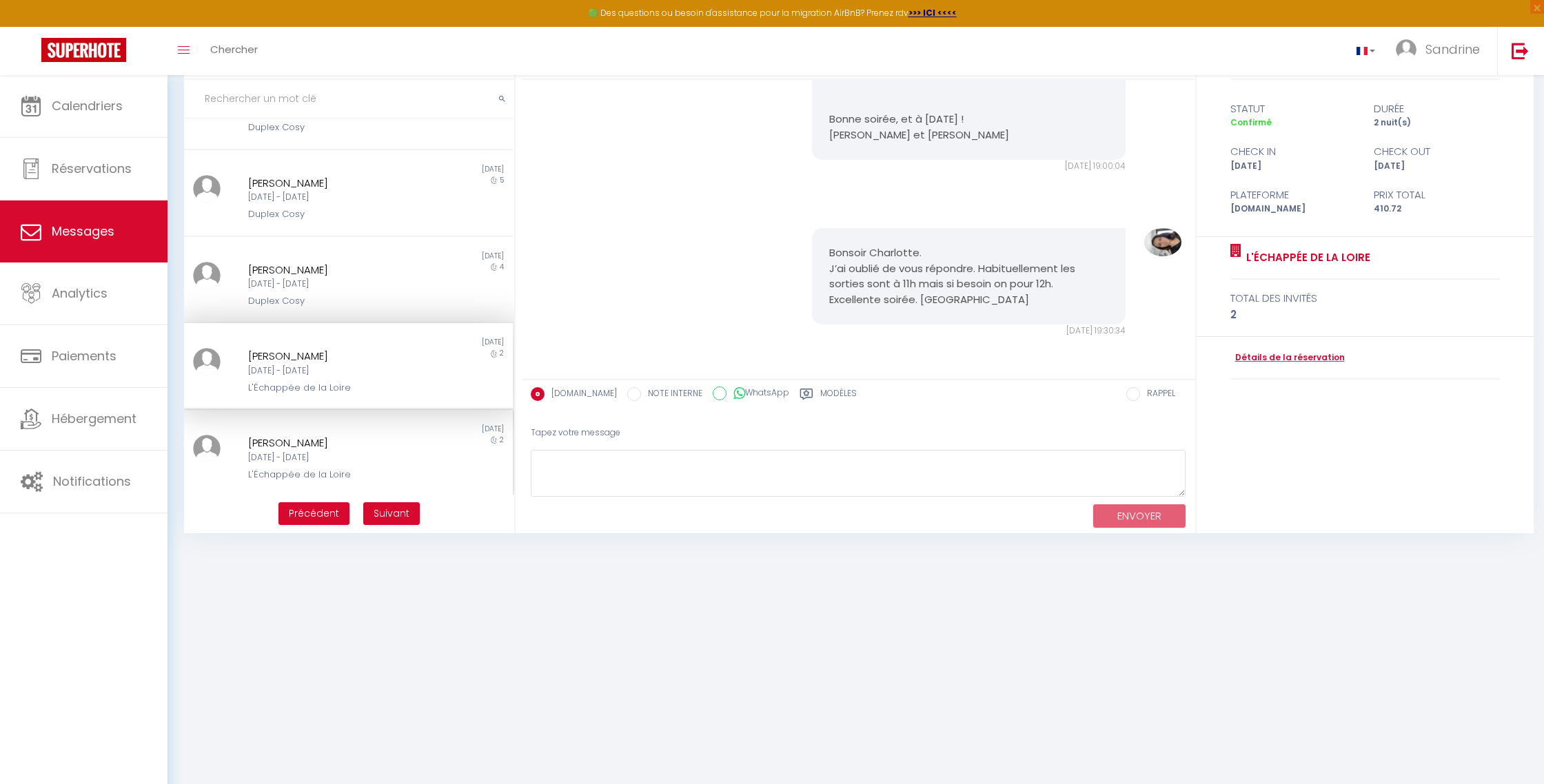
click at [329, 432] on div "Non lu" at bounding box center [265, 429] width 164 height 11
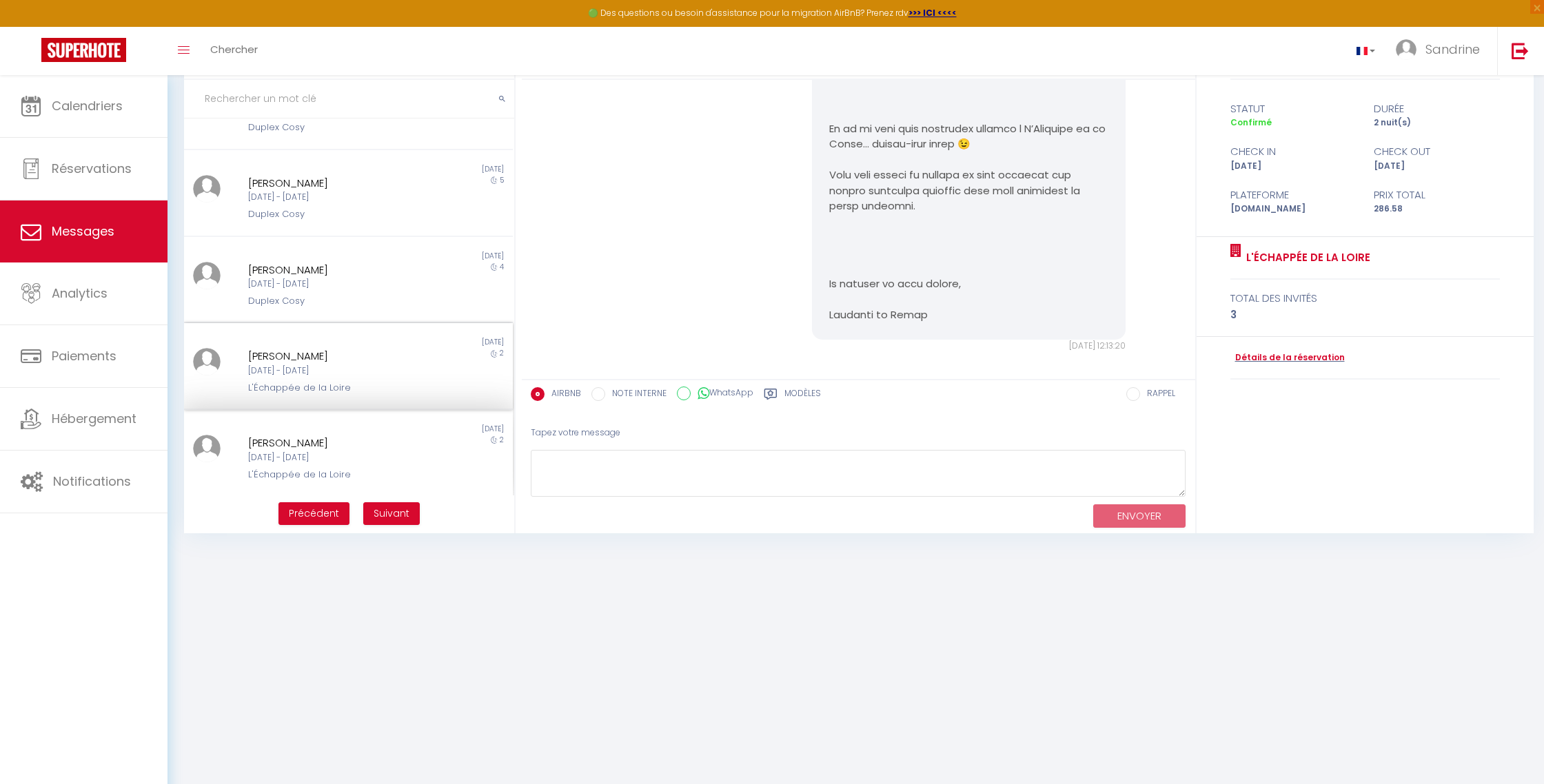
click at [335, 371] on div "[DATE] - [DATE]" at bounding box center [335, 371] width 174 height 13
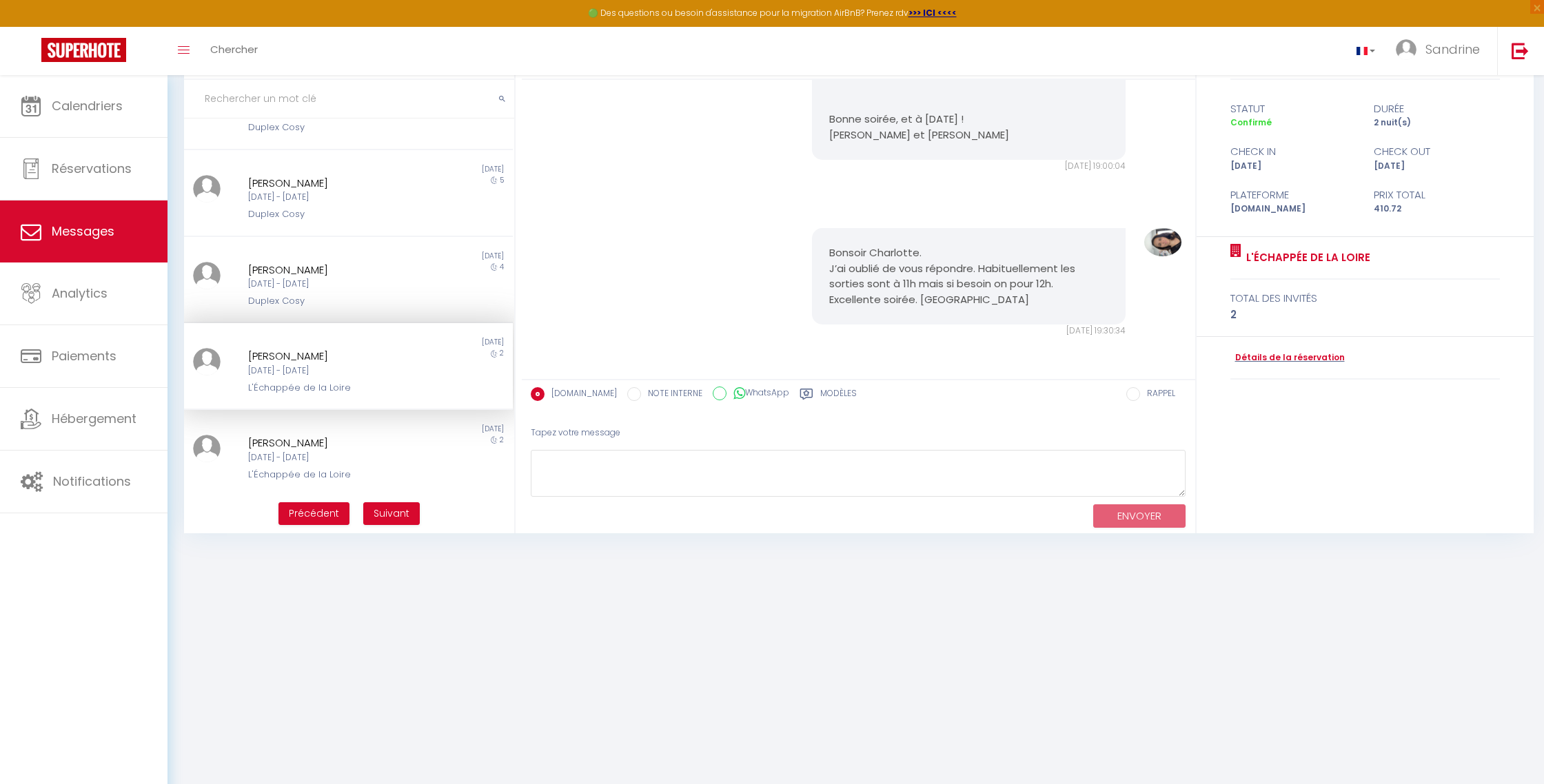
click at [741, 210] on div "statut durée Confirmé 2 nuit(s) check in check out [DATE] [DATE] Plateforme Pri…" at bounding box center [1365, 158] width 337 height 157
click at [741, 177] on div "Plateforme Prix total [DOMAIN_NAME] 410.72" at bounding box center [1365, 194] width 270 height 42
click at [322, 464] on div "[PERSON_NAME] [DATE] - [DATE] L'Échappée de la Loire" at bounding box center [334, 457] width 191 height 47
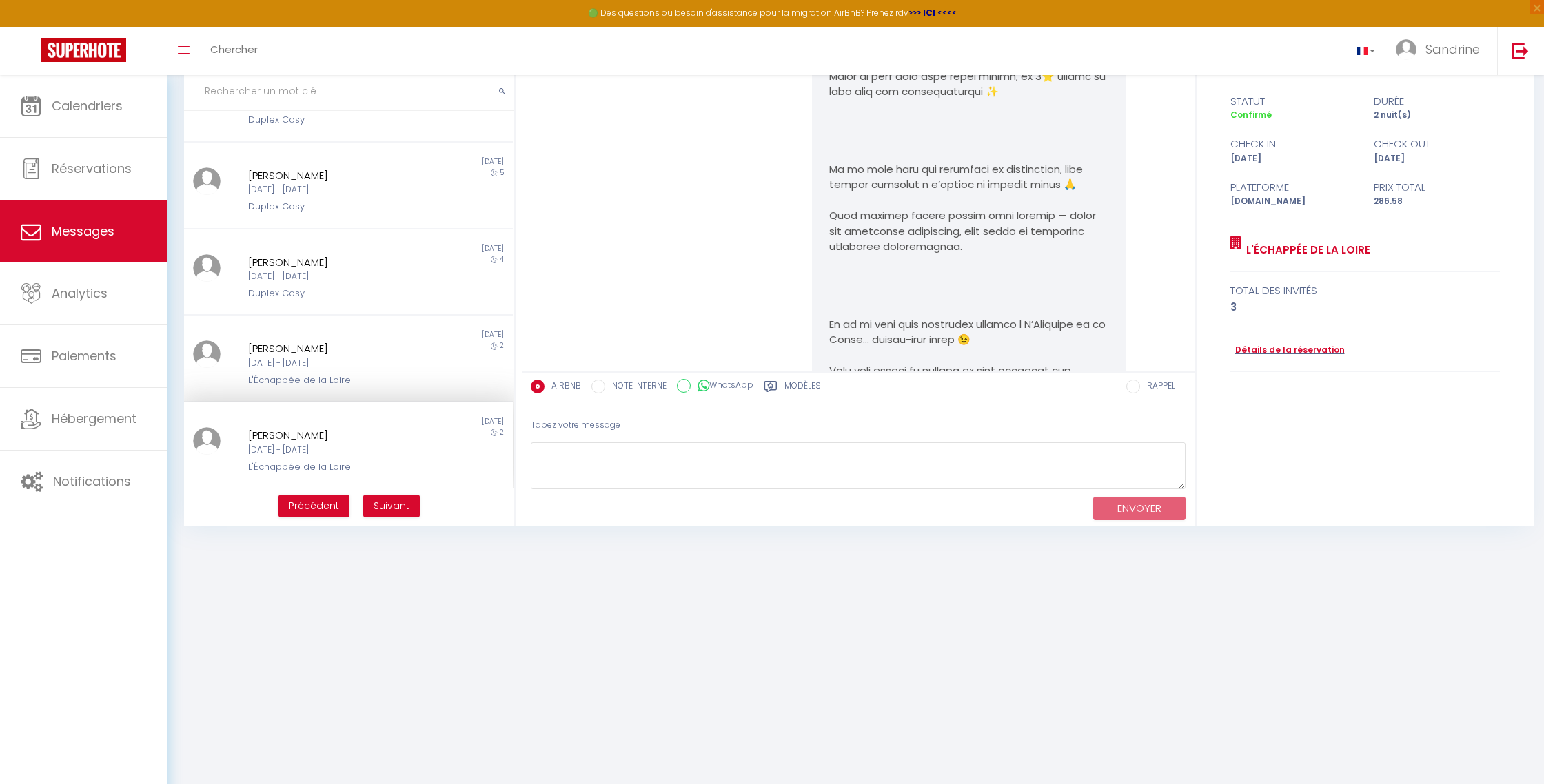
scroll to position [3772, 0]
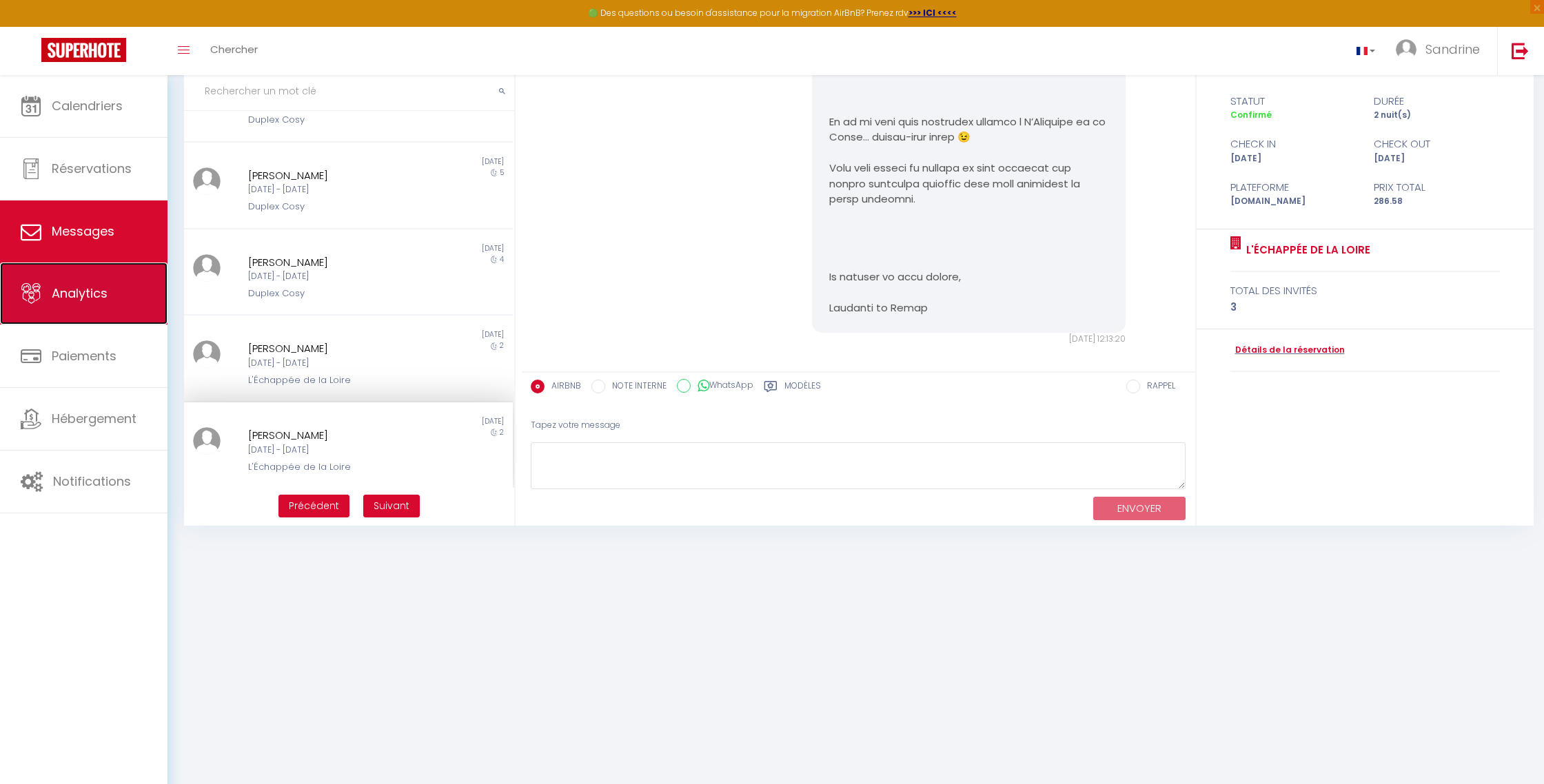
click at [82, 303] on link "Analytics" at bounding box center [84, 293] width 167 height 62
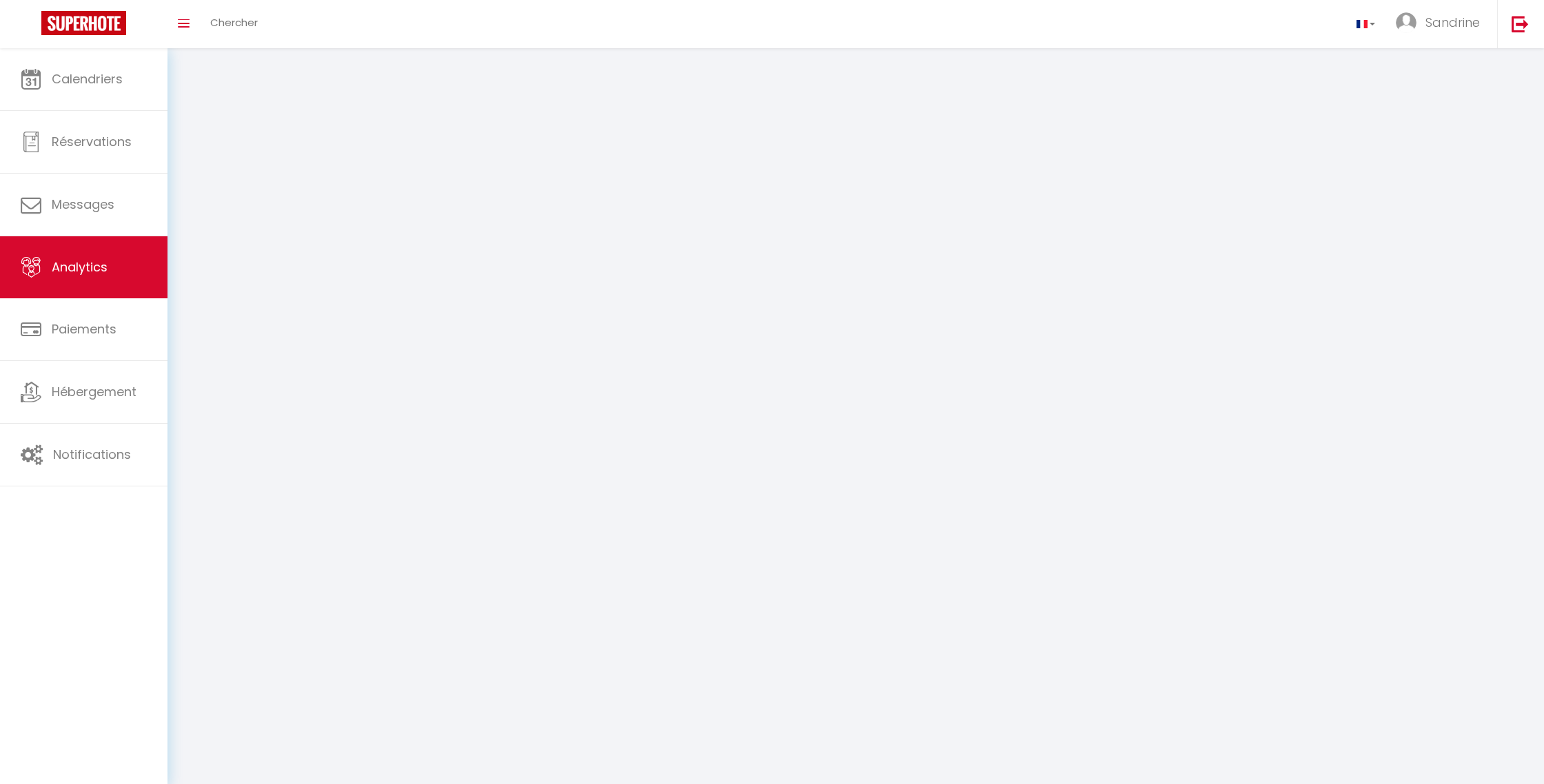
select select "2025"
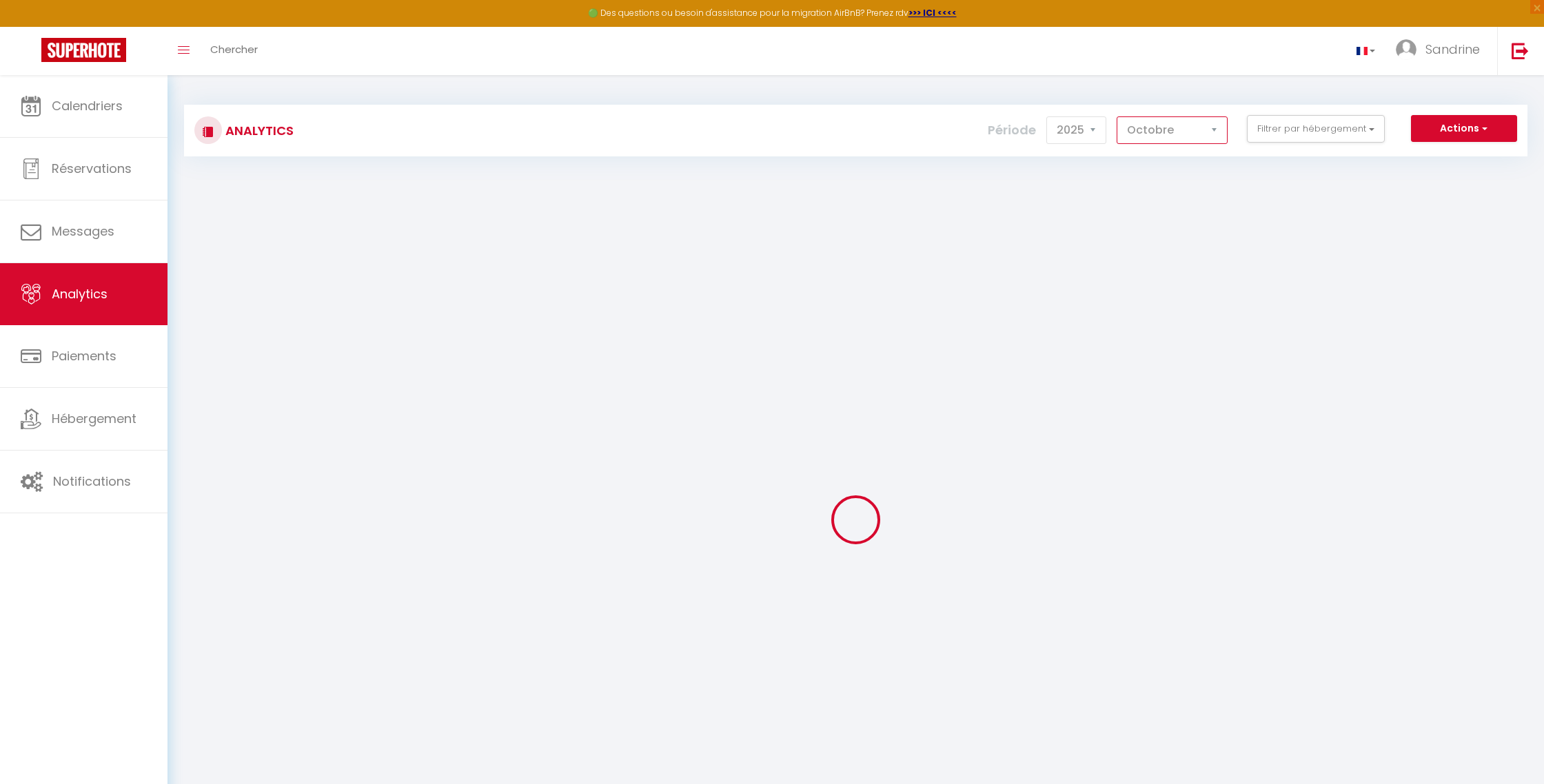
click at [741, 130] on select "[PERSON_NAME] Mars Avril Mai Juin Juillet Août Septembre Octobre Novembre Décem…" at bounding box center [1172, 130] width 111 height 28
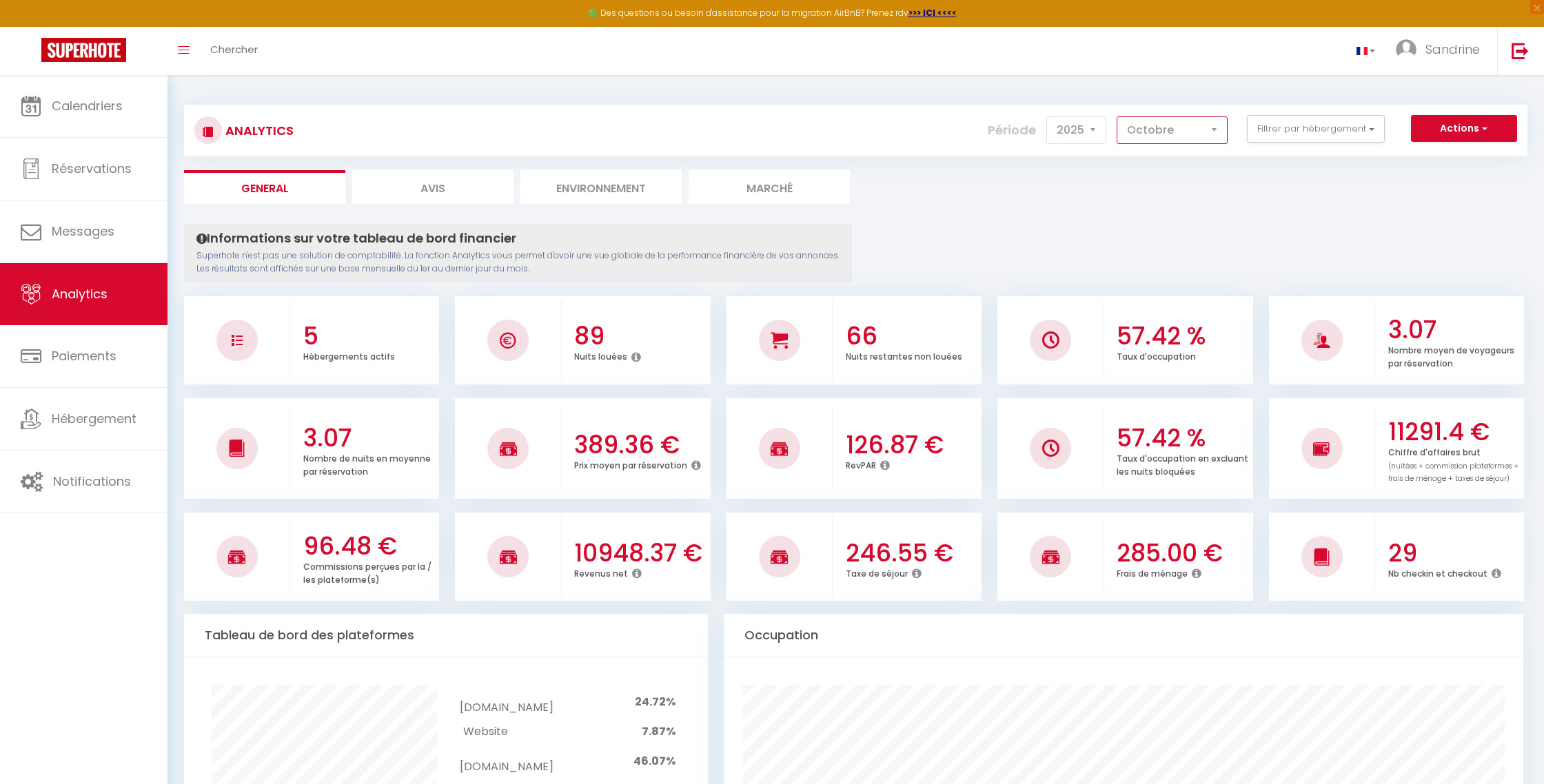
select select "4"
click at [741, 116] on select "[PERSON_NAME] Mars Avril Mai Juin Juillet Août Septembre Octobre Novembre Décem…" at bounding box center [1172, 130] width 111 height 28
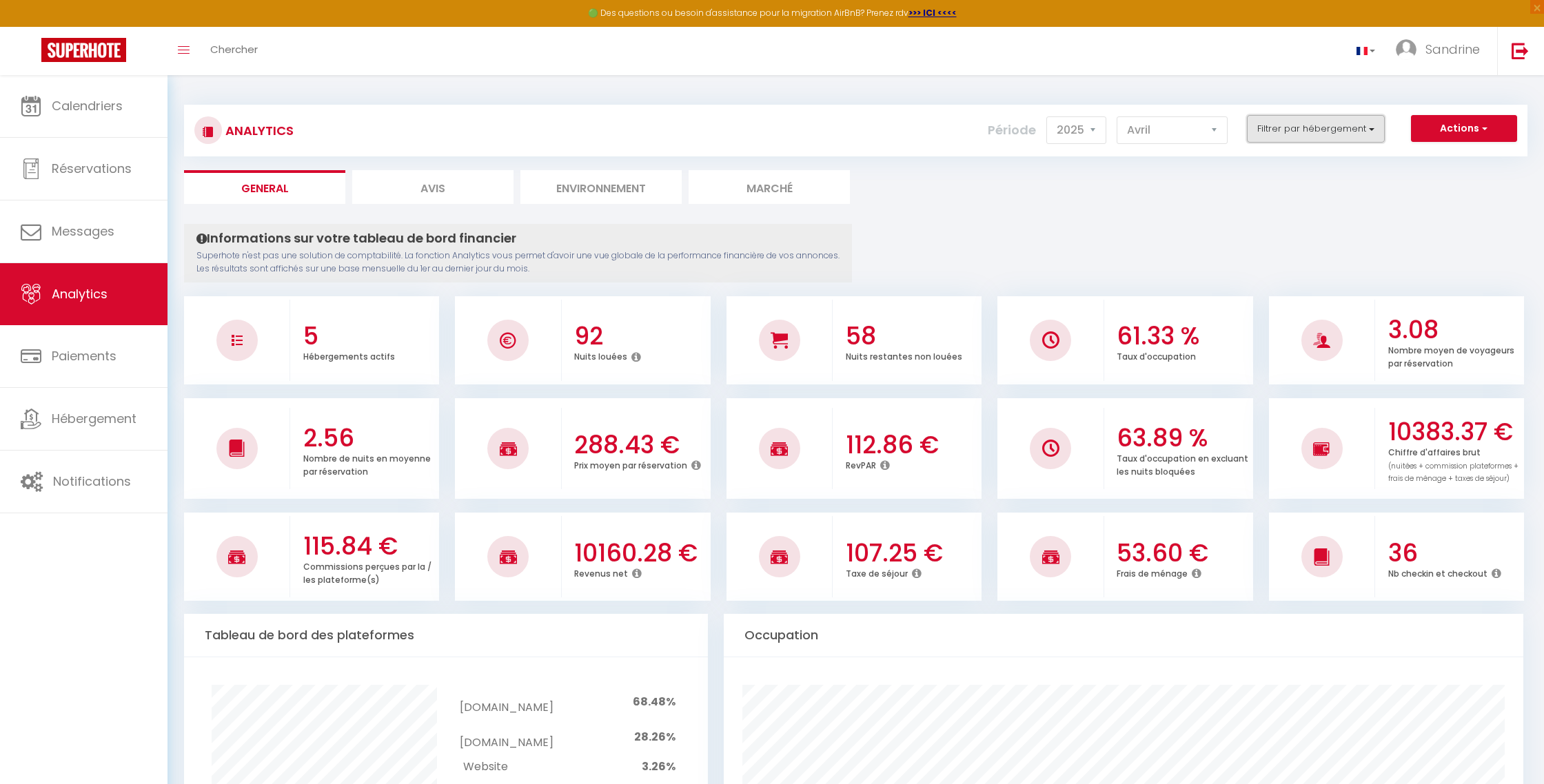
click at [741, 131] on button "Filtrer par hébergement" at bounding box center [1315, 129] width 137 height 28
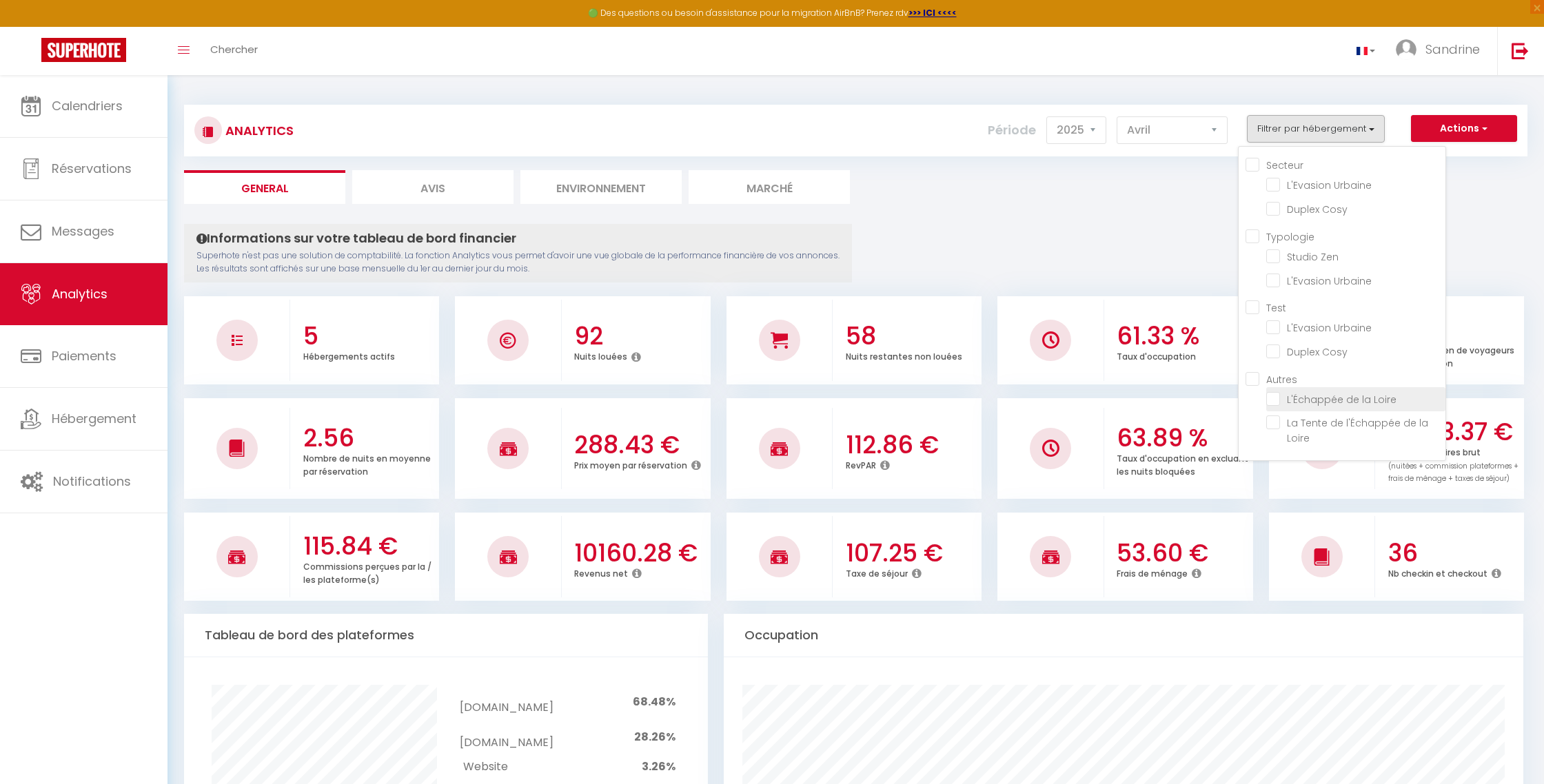
click at [741, 398] on Loire "checkbox" at bounding box center [1356, 398] width 179 height 13
checkbox Loire "true"
checkbox Urbaine "false"
checkbox Cosy "false"
checkbox Zen "false"
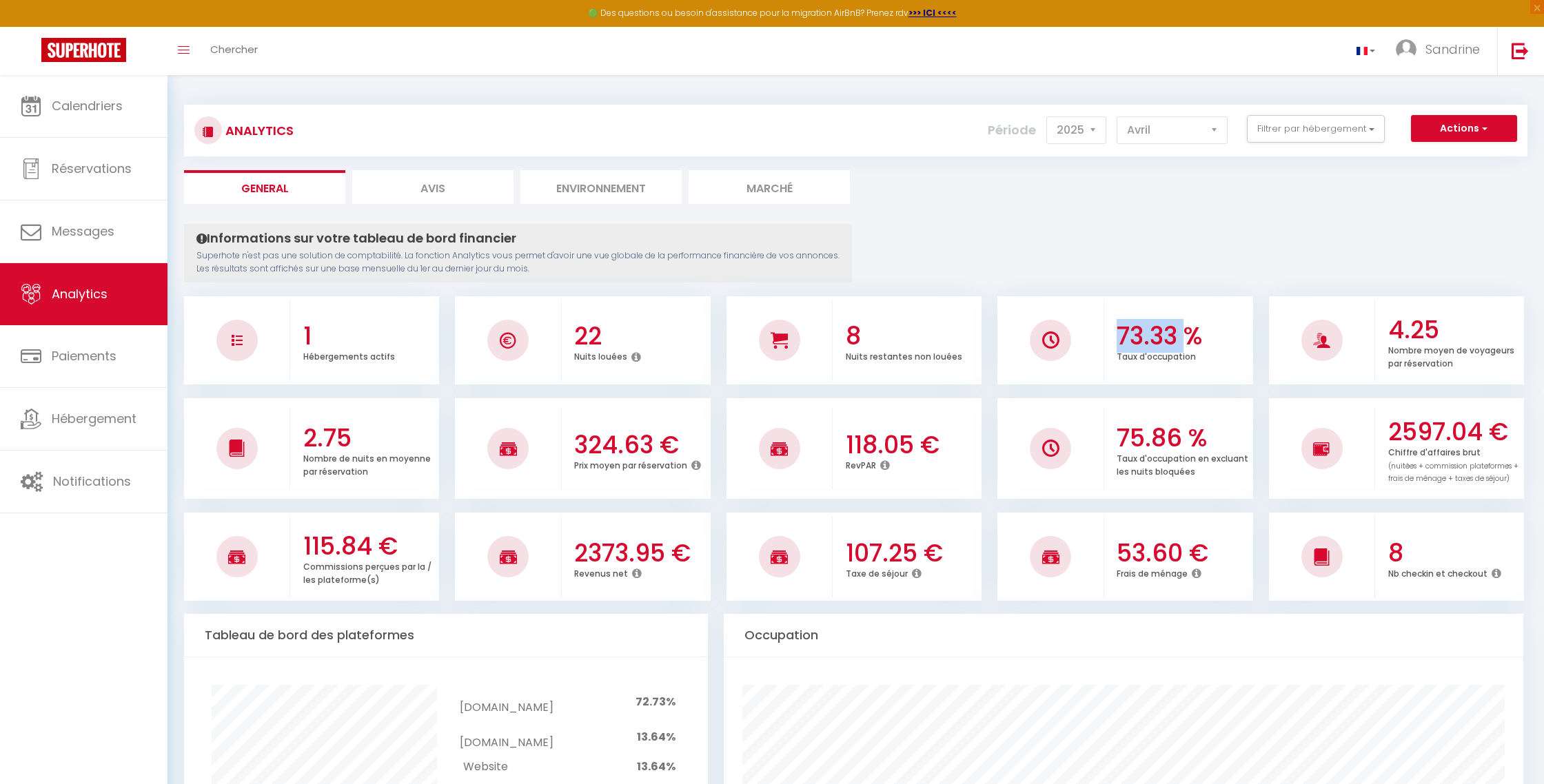
drag, startPoint x: 1118, startPoint y: 334, endPoint x: 1188, endPoint y: 337, distance: 70.1
click at [741, 337] on h3 "73.33 %" at bounding box center [1183, 336] width 133 height 29
click at [741, 444] on h3 "75.86 %" at bounding box center [1183, 438] width 133 height 29
drag, startPoint x: 1158, startPoint y: 444, endPoint x: 1136, endPoint y: 462, distance: 28.4
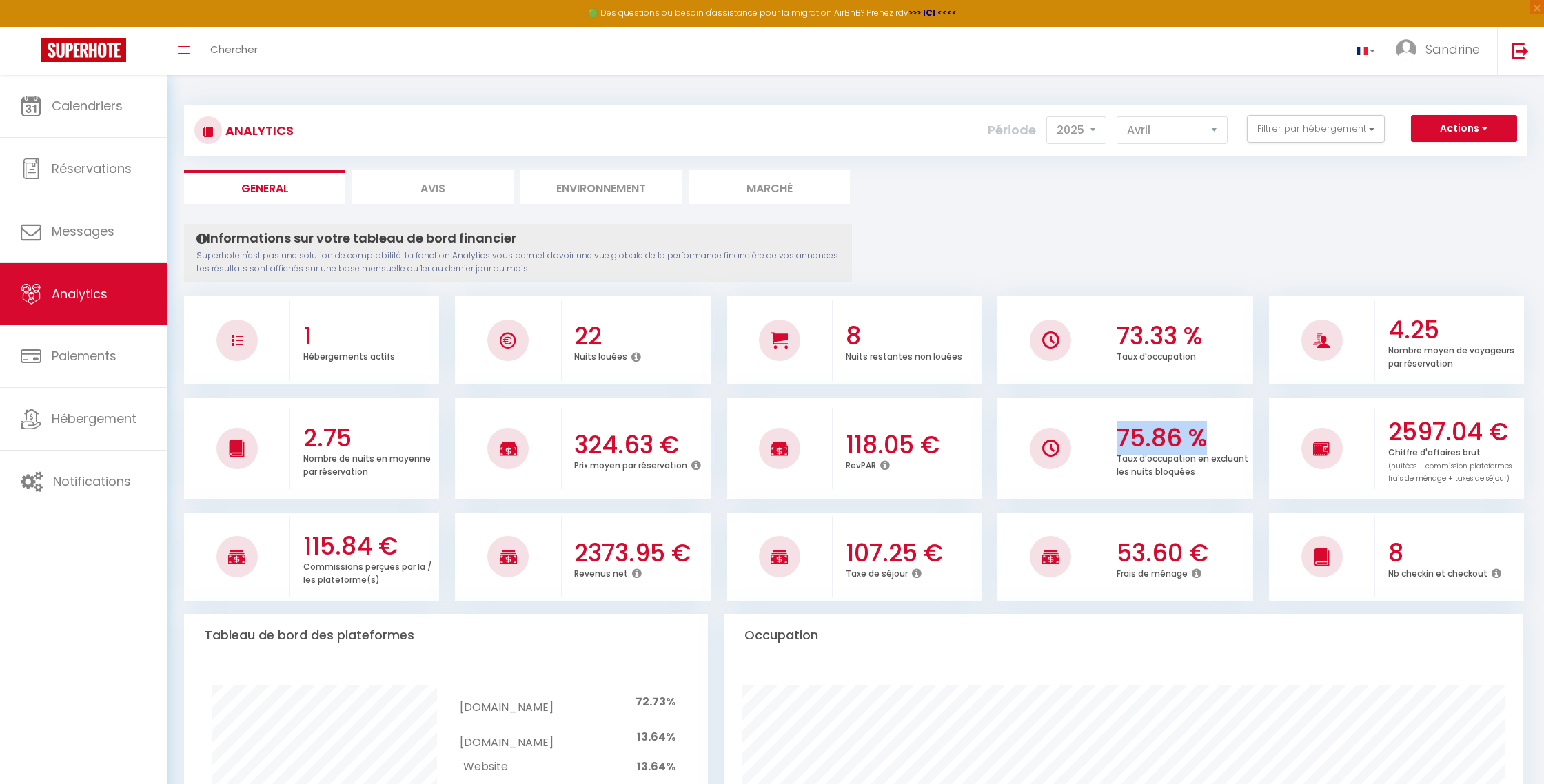
click at [741, 444] on h3 "75.86 %" at bounding box center [1183, 438] width 133 height 29
drag, startPoint x: 1208, startPoint y: 475, endPoint x: 1110, endPoint y: 463, distance: 98.7
click at [741, 463] on div "75.86 % Taux d'occupation en excluant les nuits bloquées" at bounding box center [1179, 449] width 149 height 88
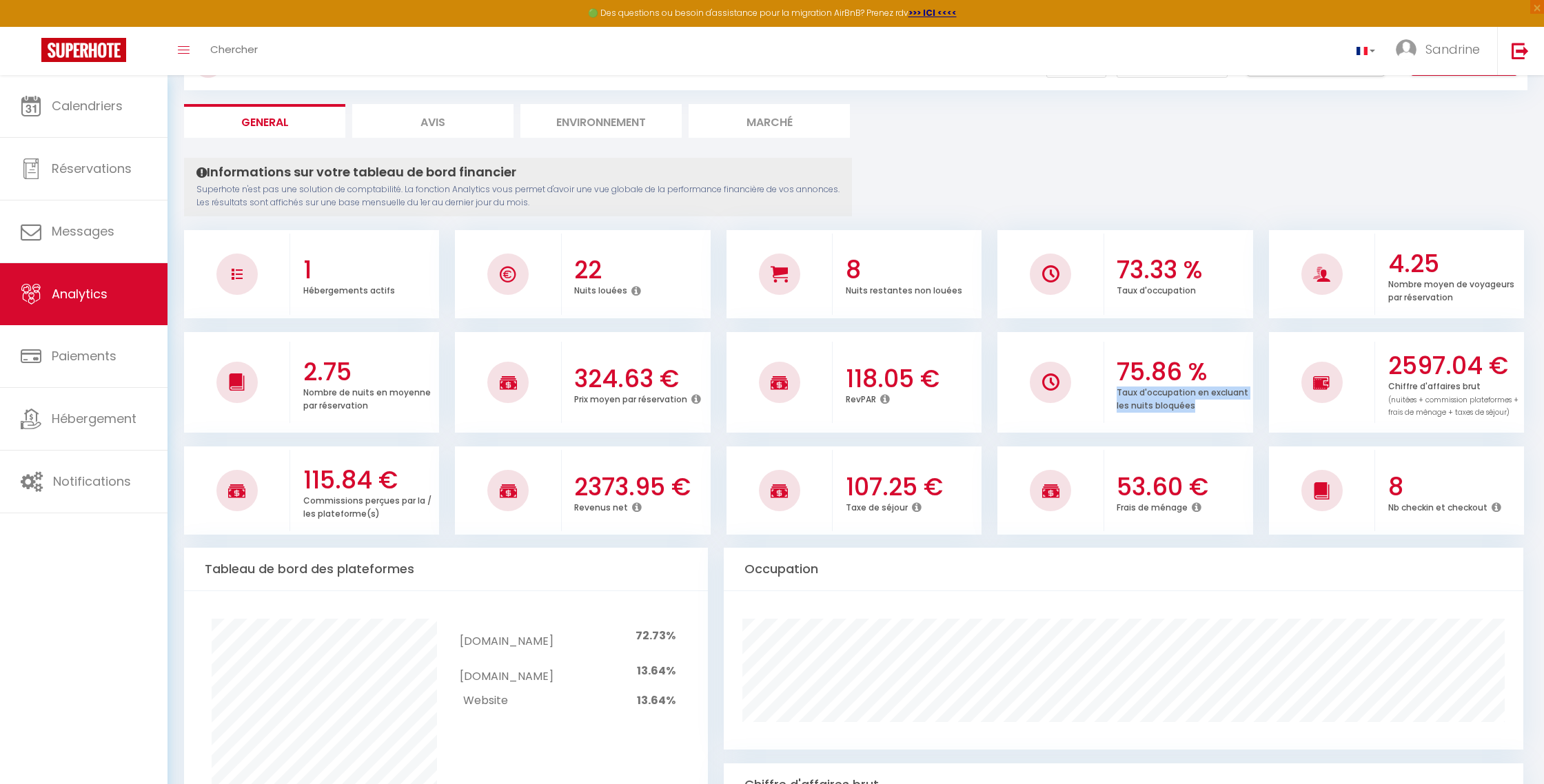
scroll to position [67, 0]
click at [741, 355] on h3 "2597.04 €" at bounding box center [1455, 364] width 133 height 29
click at [643, 471] on h3 "2373.95 €" at bounding box center [640, 485] width 133 height 29
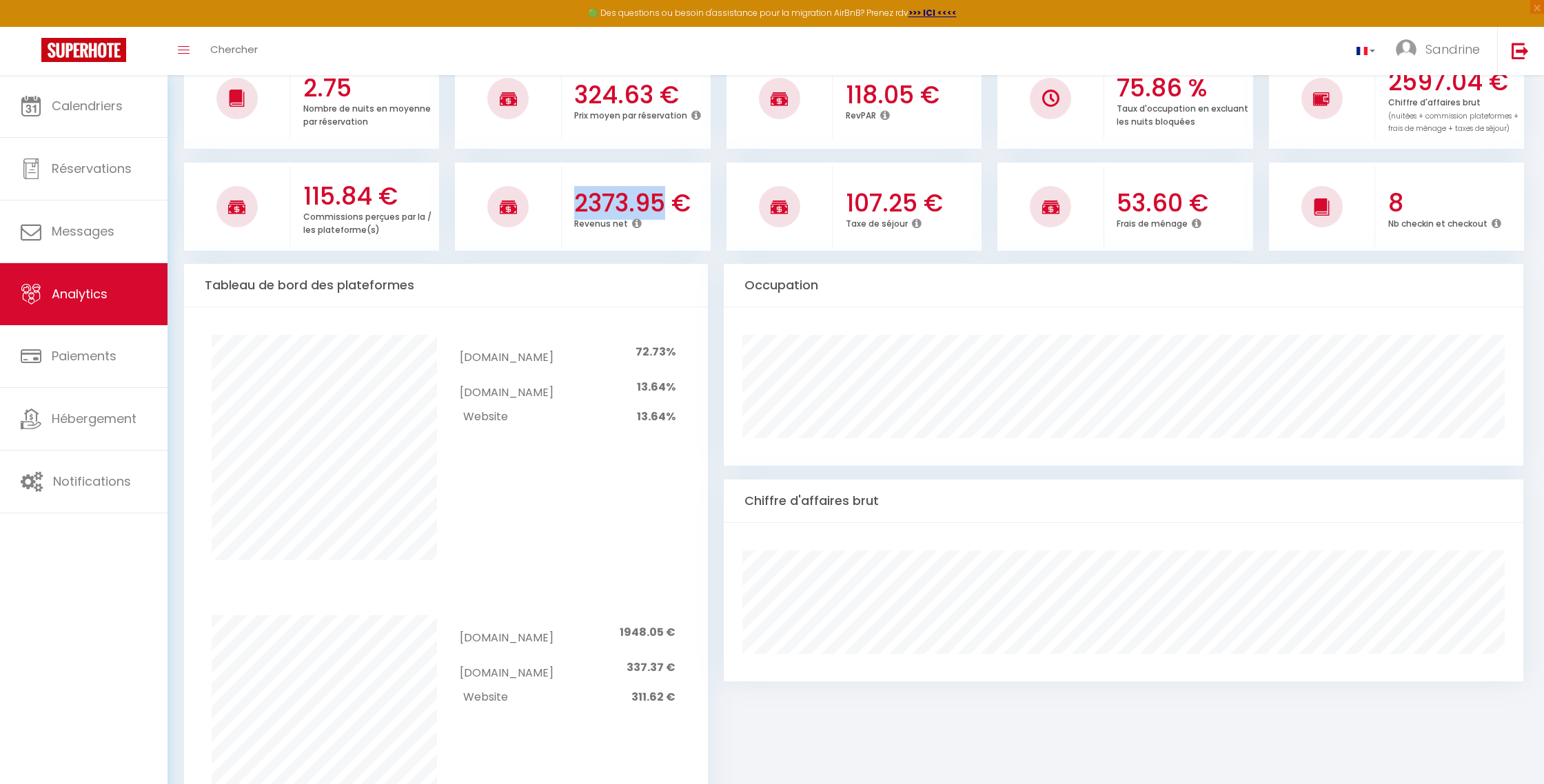
scroll to position [404, 0]
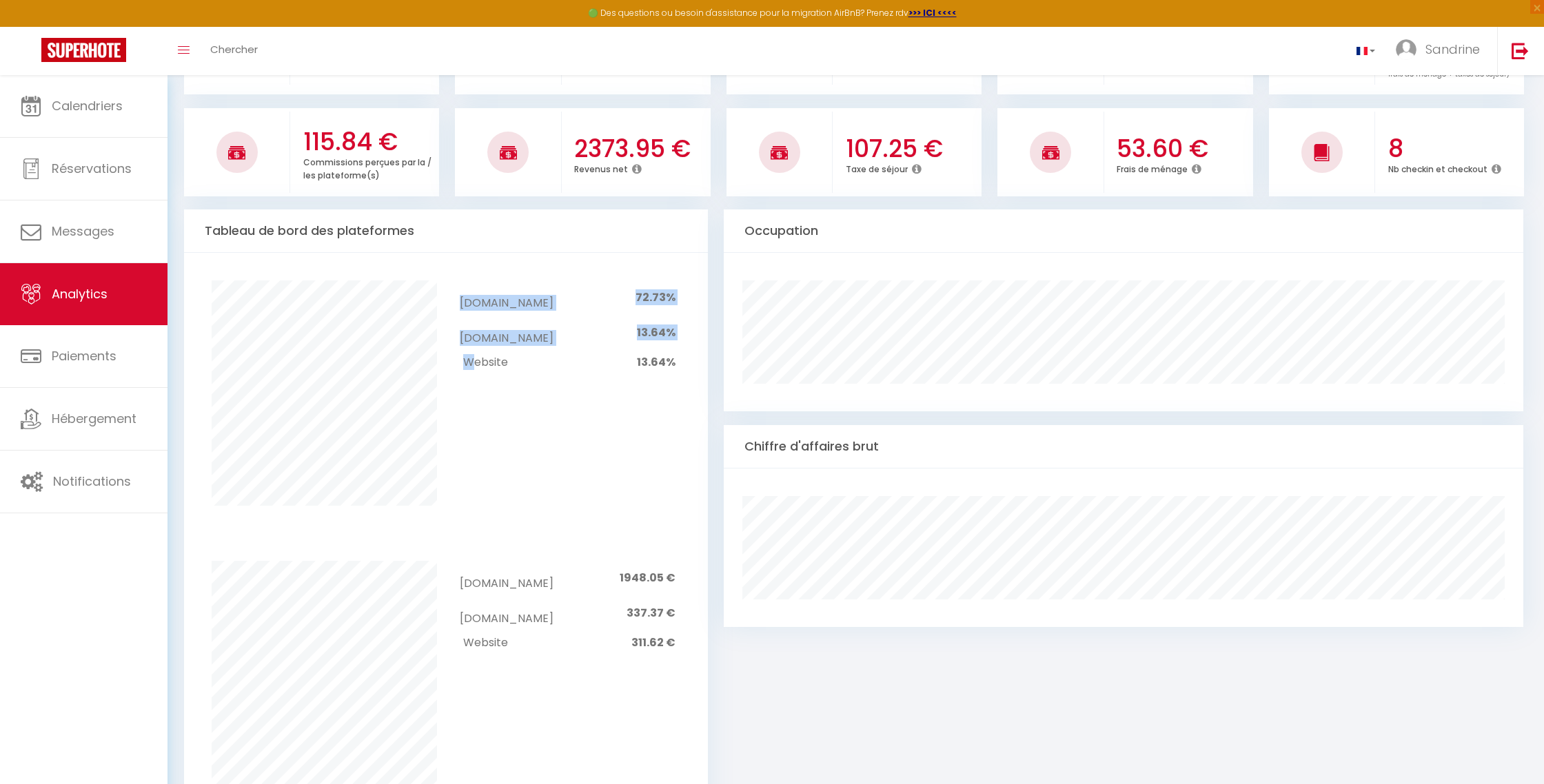
drag, startPoint x: 469, startPoint y: 338, endPoint x: 677, endPoint y: 341, distance: 208.0
click at [677, 341] on div "[DOMAIN_NAME] 72.73% [DOMAIN_NAME] 13.64% Website 13.64%" at bounding box center [567, 328] width 243 height 94
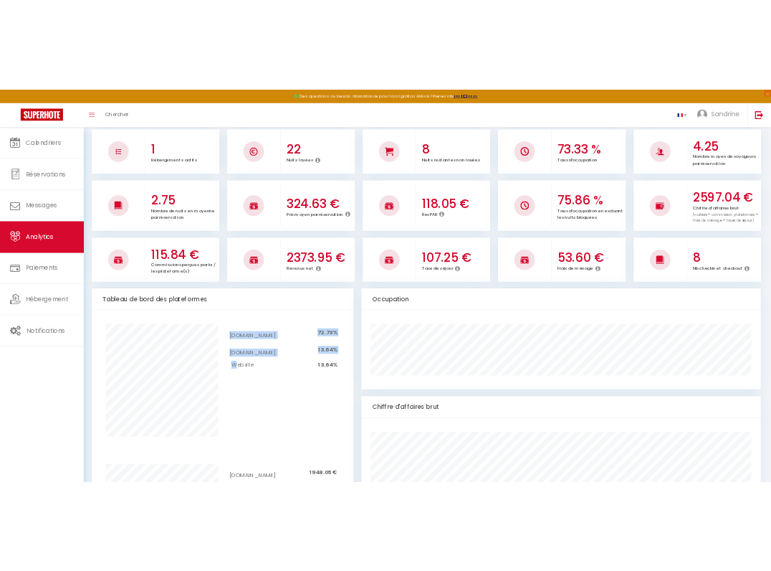
scroll to position [0, 0]
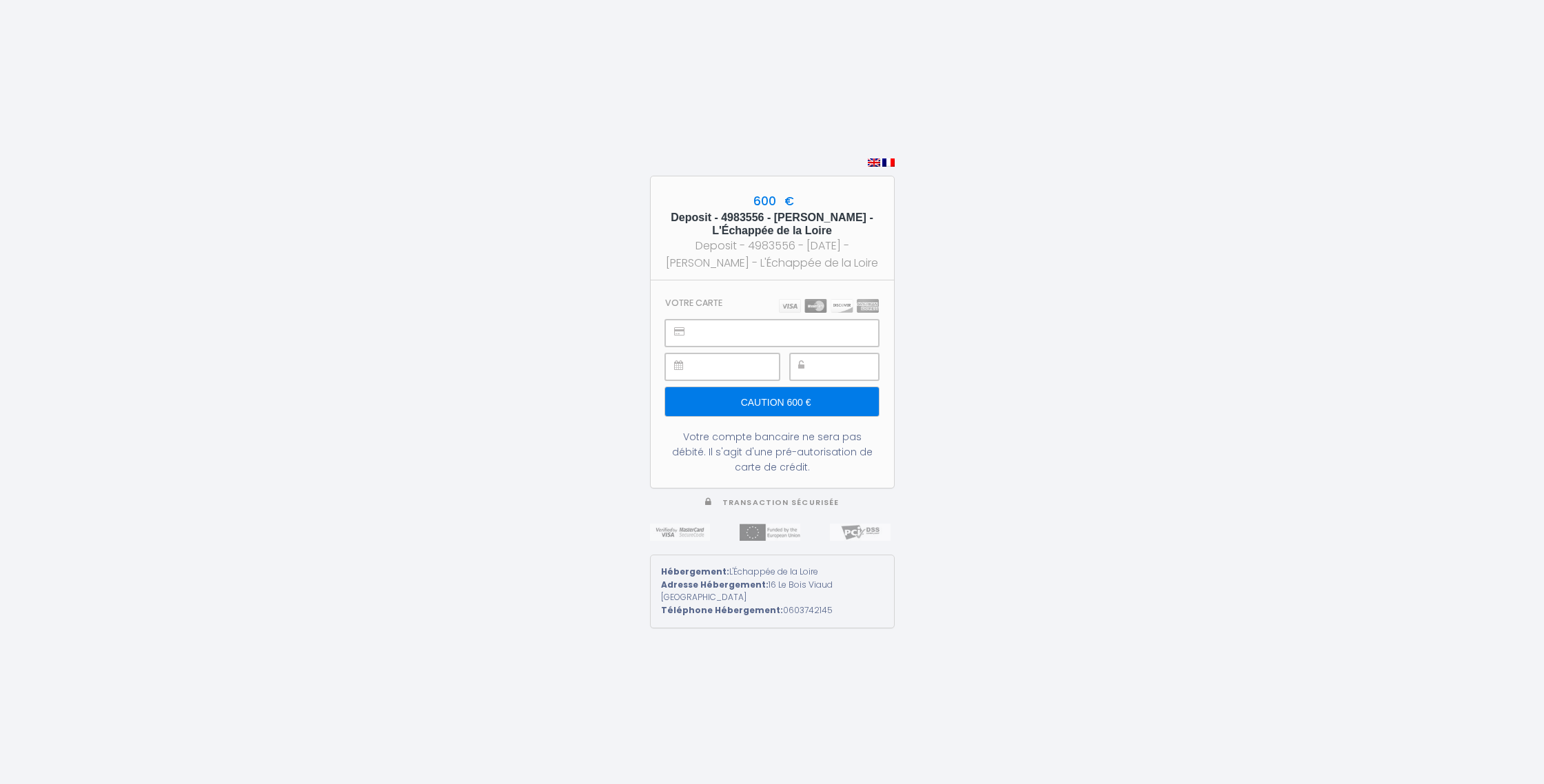
click at [809, 379] on div at bounding box center [834, 367] width 88 height 27
drag, startPoint x: 666, startPoint y: 444, endPoint x: 892, endPoint y: 473, distance: 227.9
click at [890, 474] on section "Votre carte Caution 600 € Votre compte bancaire ne sera pas débité. Il s'agit d…" at bounding box center [772, 384] width 243 height 208
drag, startPoint x: 799, startPoint y: 222, endPoint x: 824, endPoint y: 220, distance: 25.1
click at [694, 221] on h5 "Deposit - 4983556 - [PERSON_NAME] - L'Échappée de la Loire" at bounding box center [772, 223] width 218 height 26
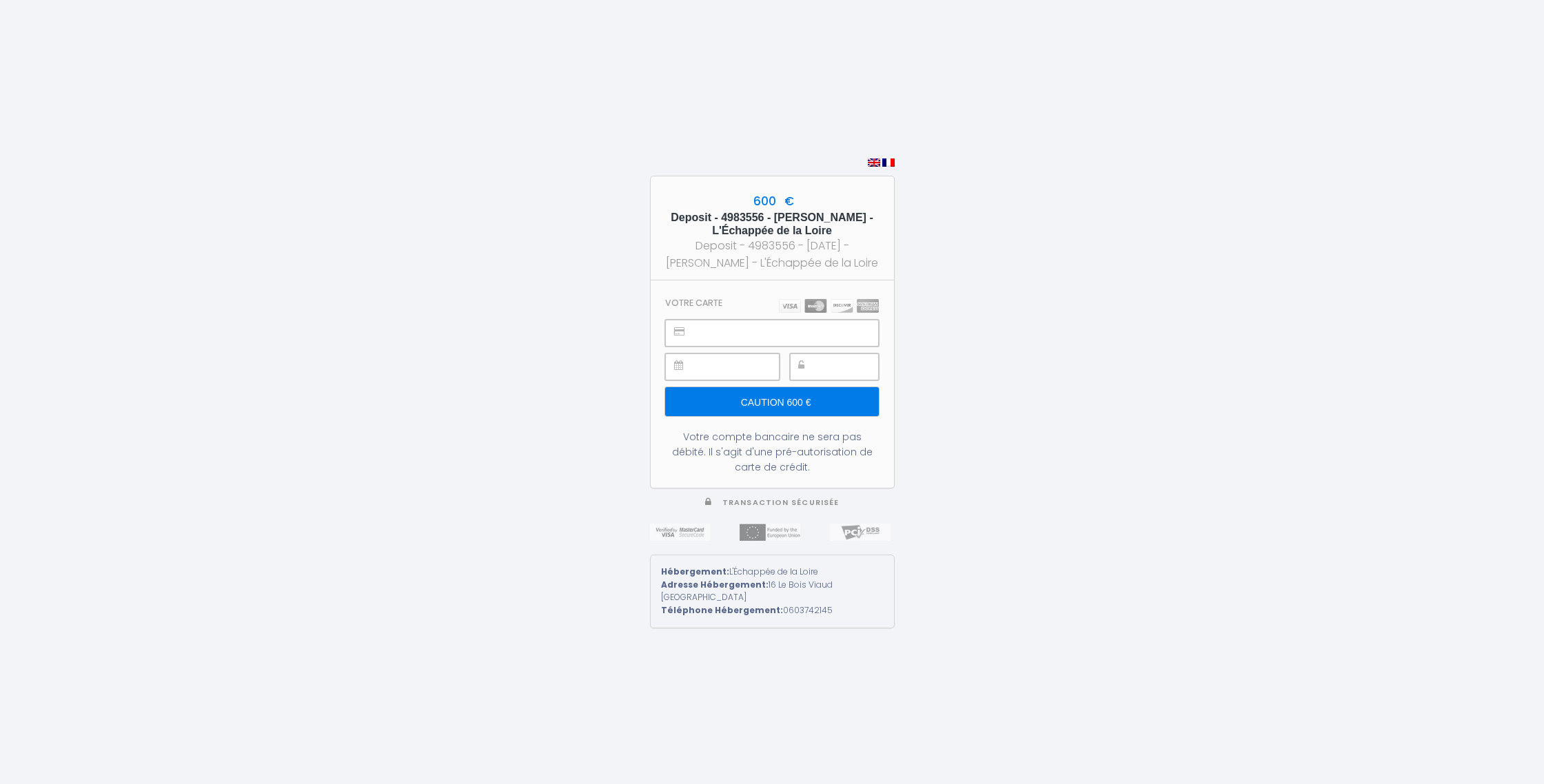
drag, startPoint x: 879, startPoint y: 208, endPoint x: 647, endPoint y: 208, distance: 232.0
click at [647, 208] on div "600 € Deposit - 4983556 - [PERSON_NAME] - L'Échappée de la Loire Deposit - 4983…" at bounding box center [772, 392] width 1544 height 784
